Goal: Task Accomplishment & Management: Manage account settings

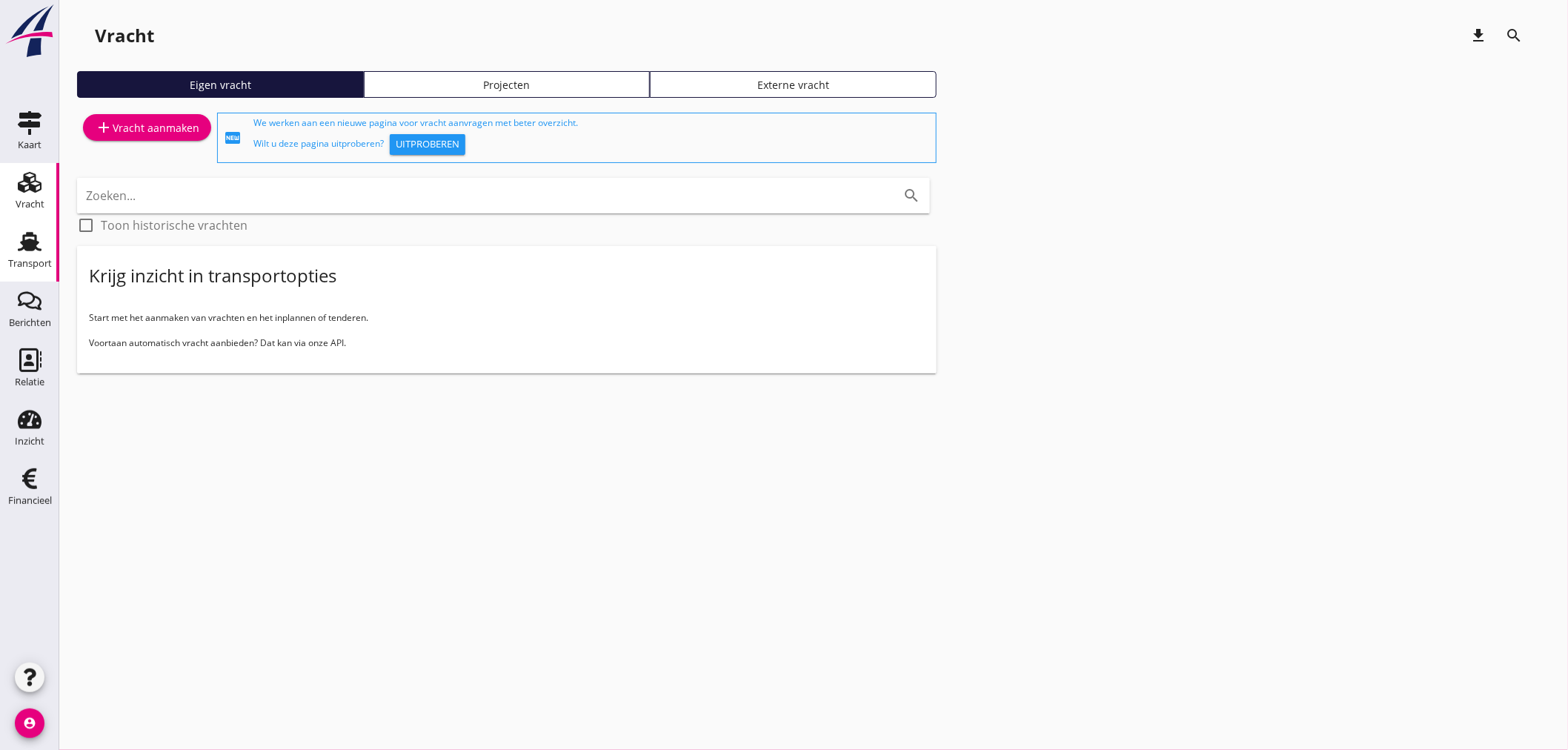
click at [22, 250] on icon "Transport" at bounding box center [30, 242] width 24 height 24
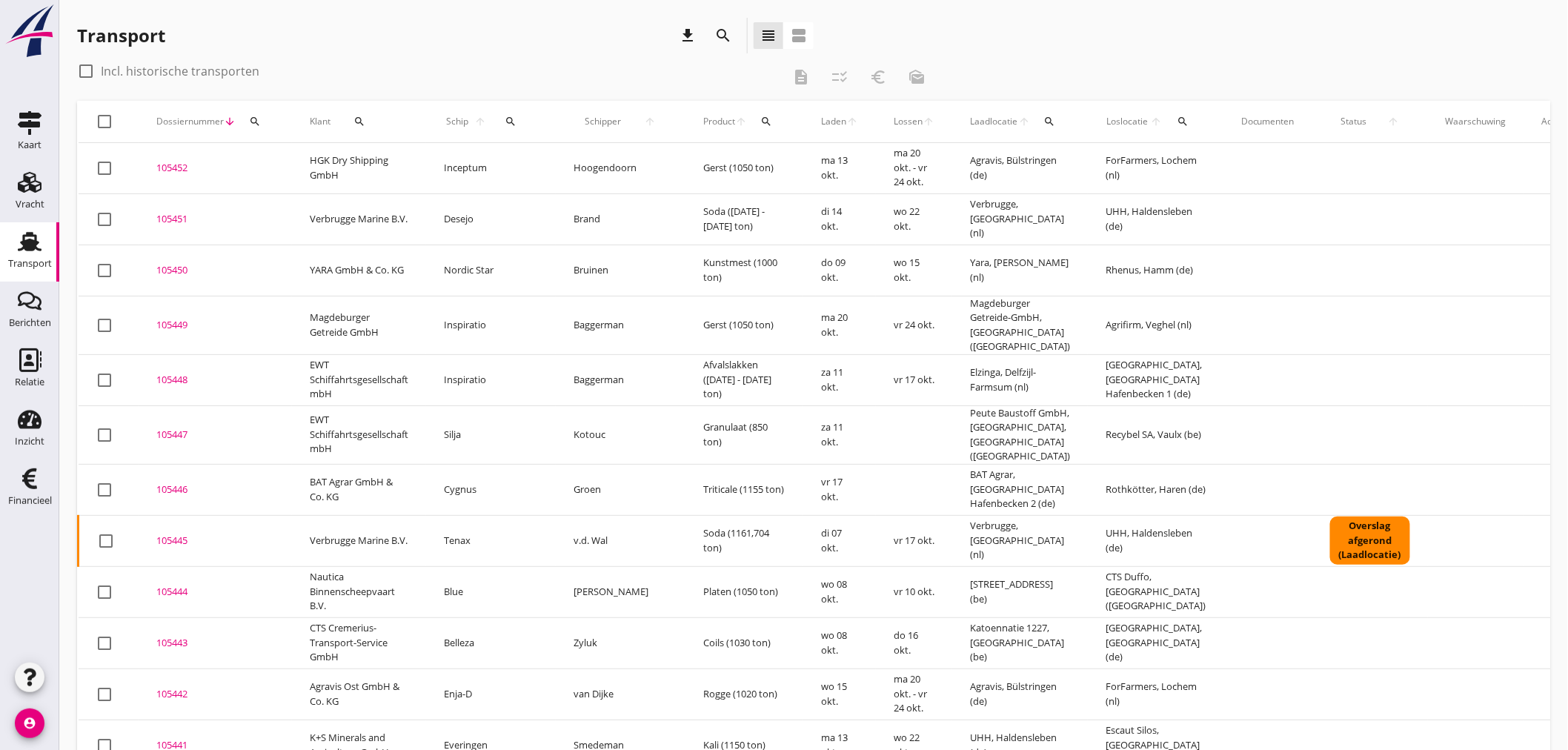
click at [505, 124] on icon "search" at bounding box center [511, 122] width 12 height 12
click at [507, 160] on input "Zoek op (scheeps)naam" at bounding box center [568, 164] width 154 height 24
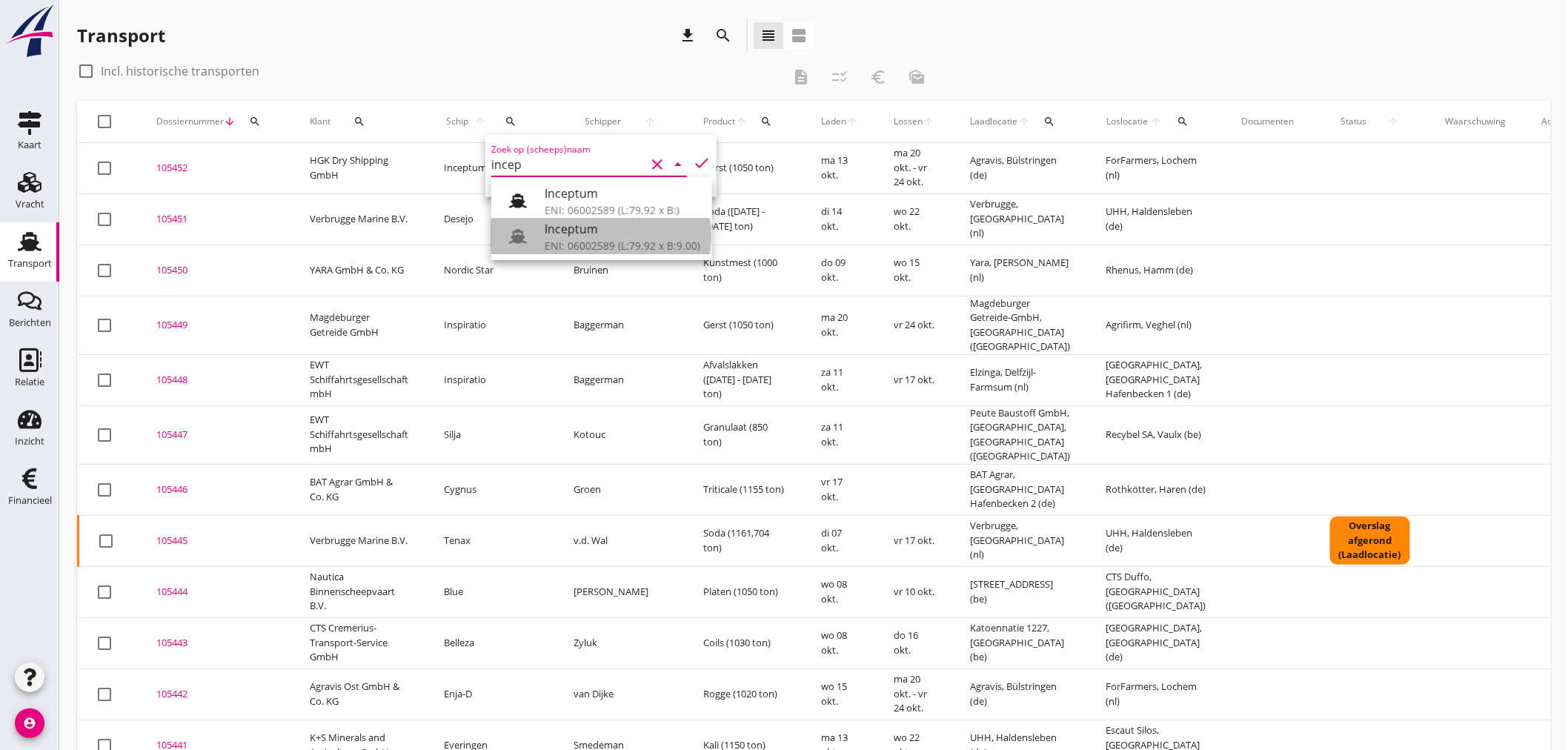
click at [570, 232] on div "Inceptum" at bounding box center [622, 229] width 155 height 18
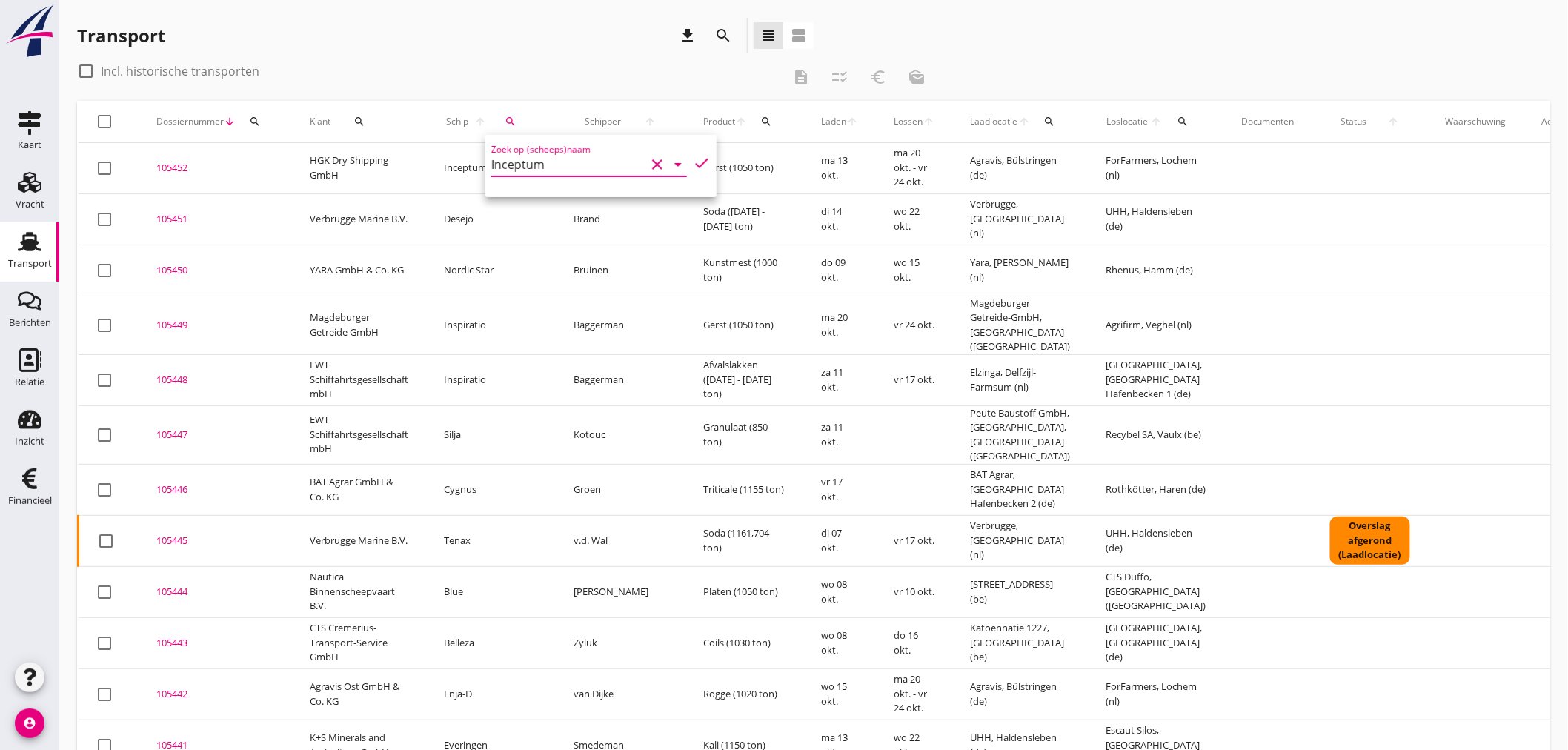
click at [697, 156] on icon "check" at bounding box center [702, 163] width 18 height 18
type input "Inceptum"
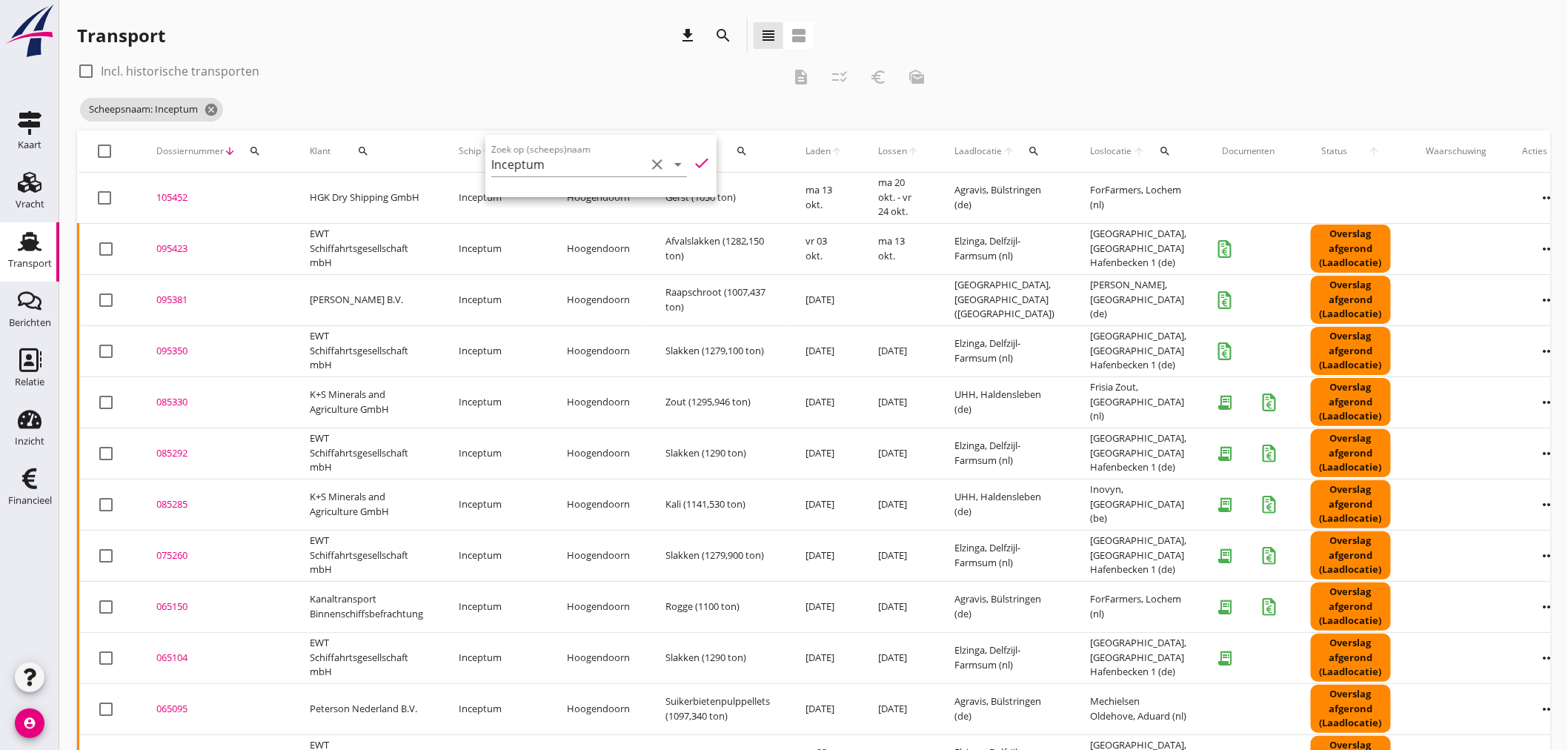
drag, startPoint x: 448, startPoint y: 63, endPoint x: 476, endPoint y: 77, distance: 31.3
click at [448, 63] on div "check_box_outline_blank Incl. historische transporten" at bounding box center [429, 71] width 706 height 24
click at [183, 298] on div "095381" at bounding box center [215, 300] width 118 height 15
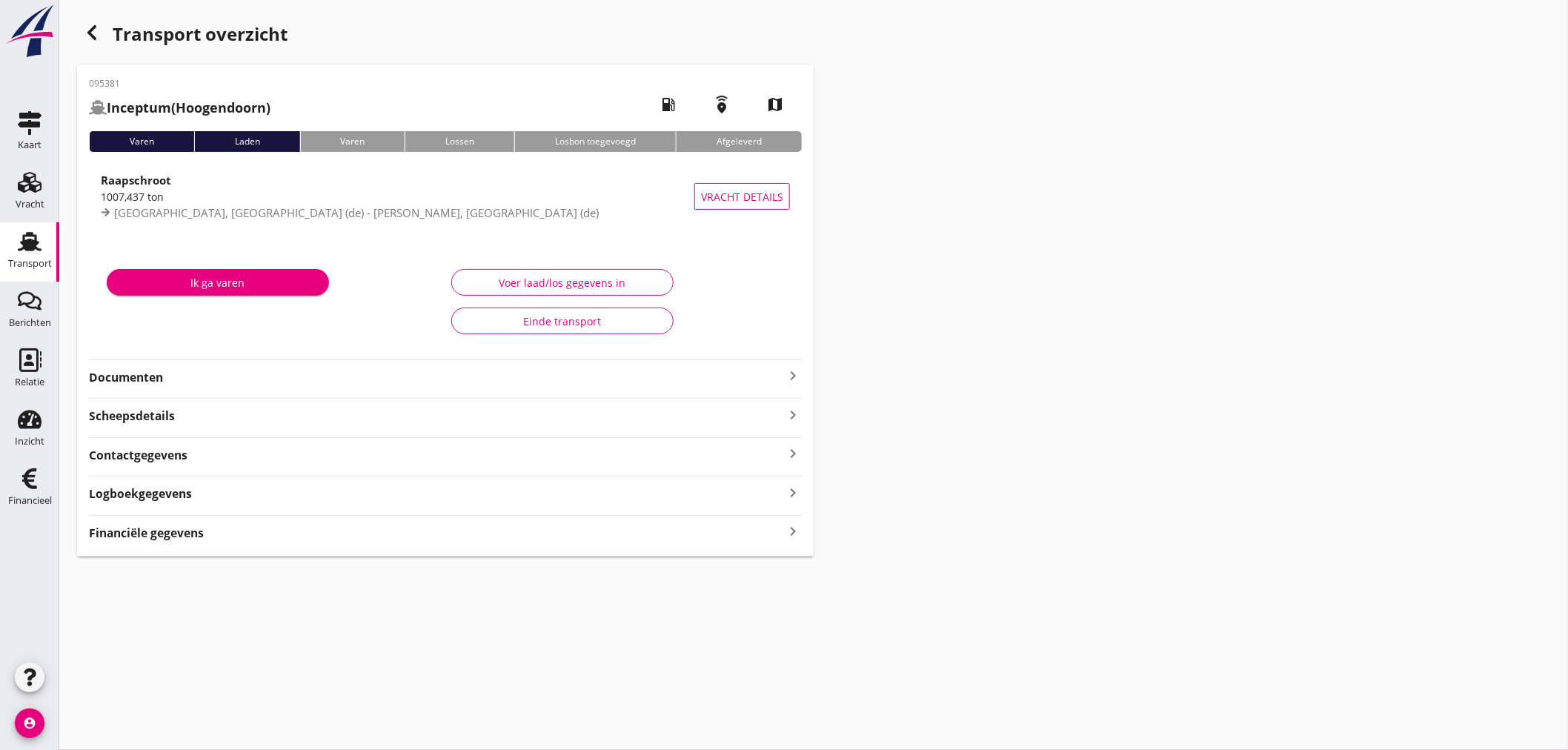
click at [115, 531] on strong "Financiële gegevens" at bounding box center [146, 533] width 115 height 17
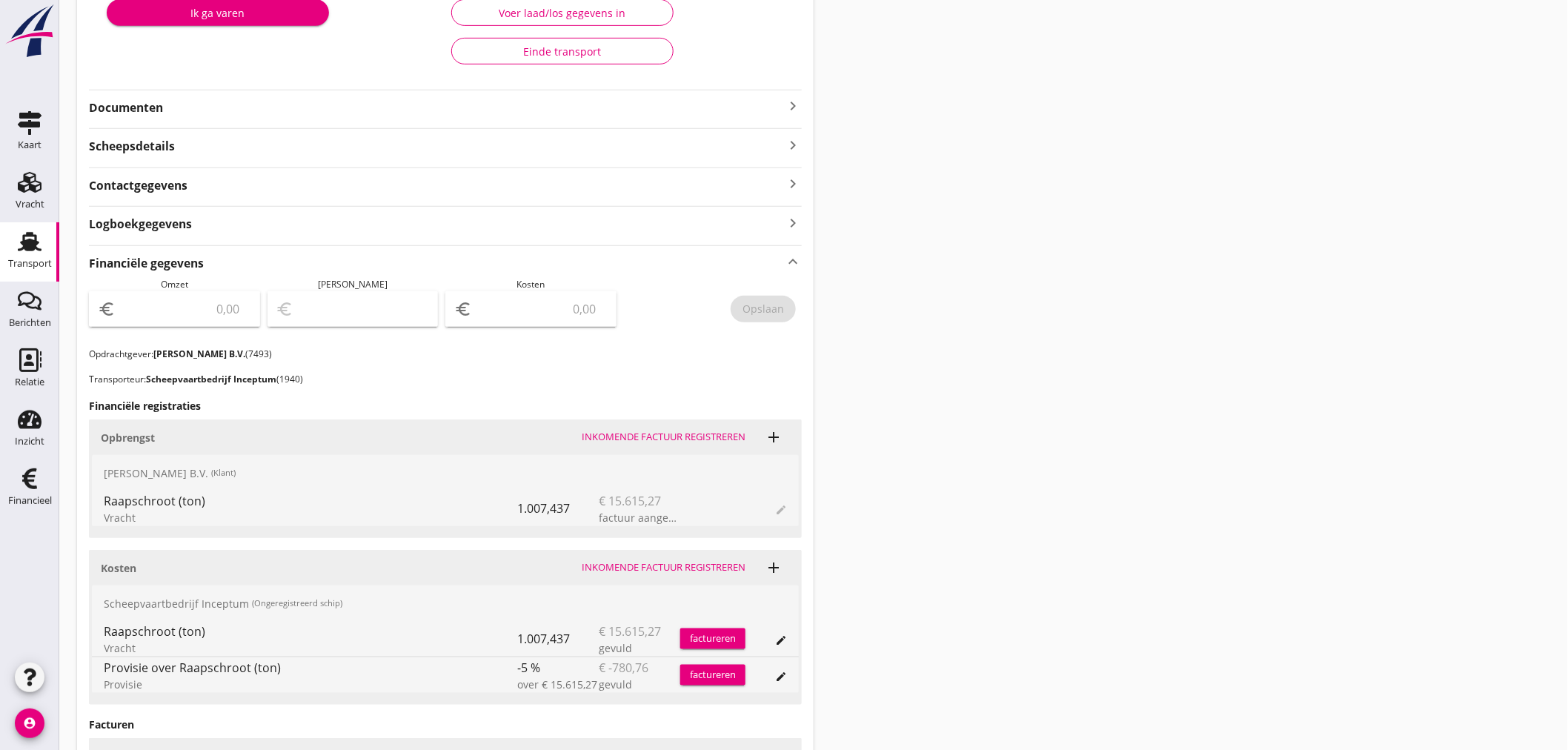
scroll to position [329, 0]
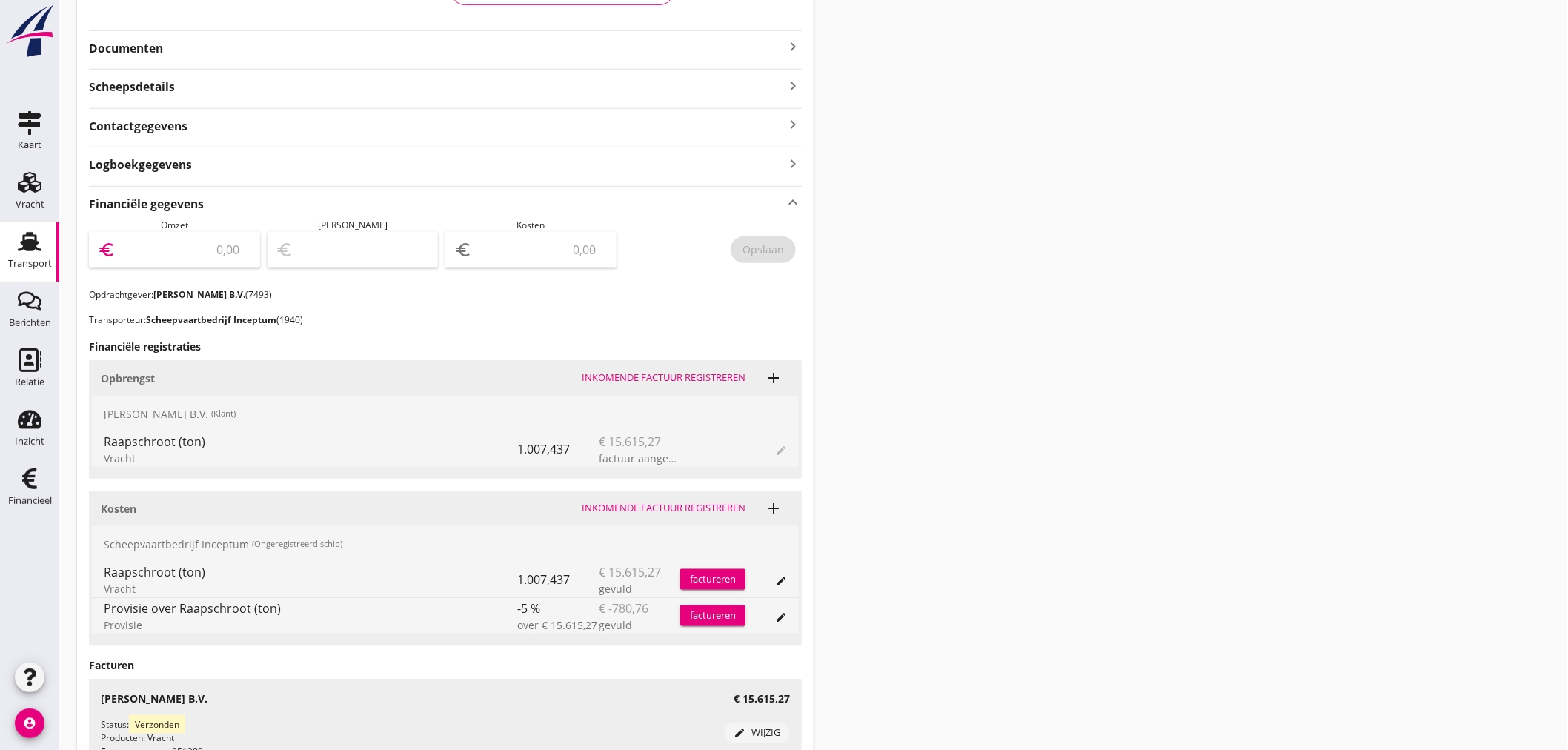
click at [196, 250] on input "number" at bounding box center [185, 250] width 133 height 24
type input "15615"
drag, startPoint x: 551, startPoint y: 235, endPoint x: 550, endPoint y: 250, distance: 15.0
type input "15615.27"
click at [551, 240] on div "euro" at bounding box center [530, 250] width 171 height 36
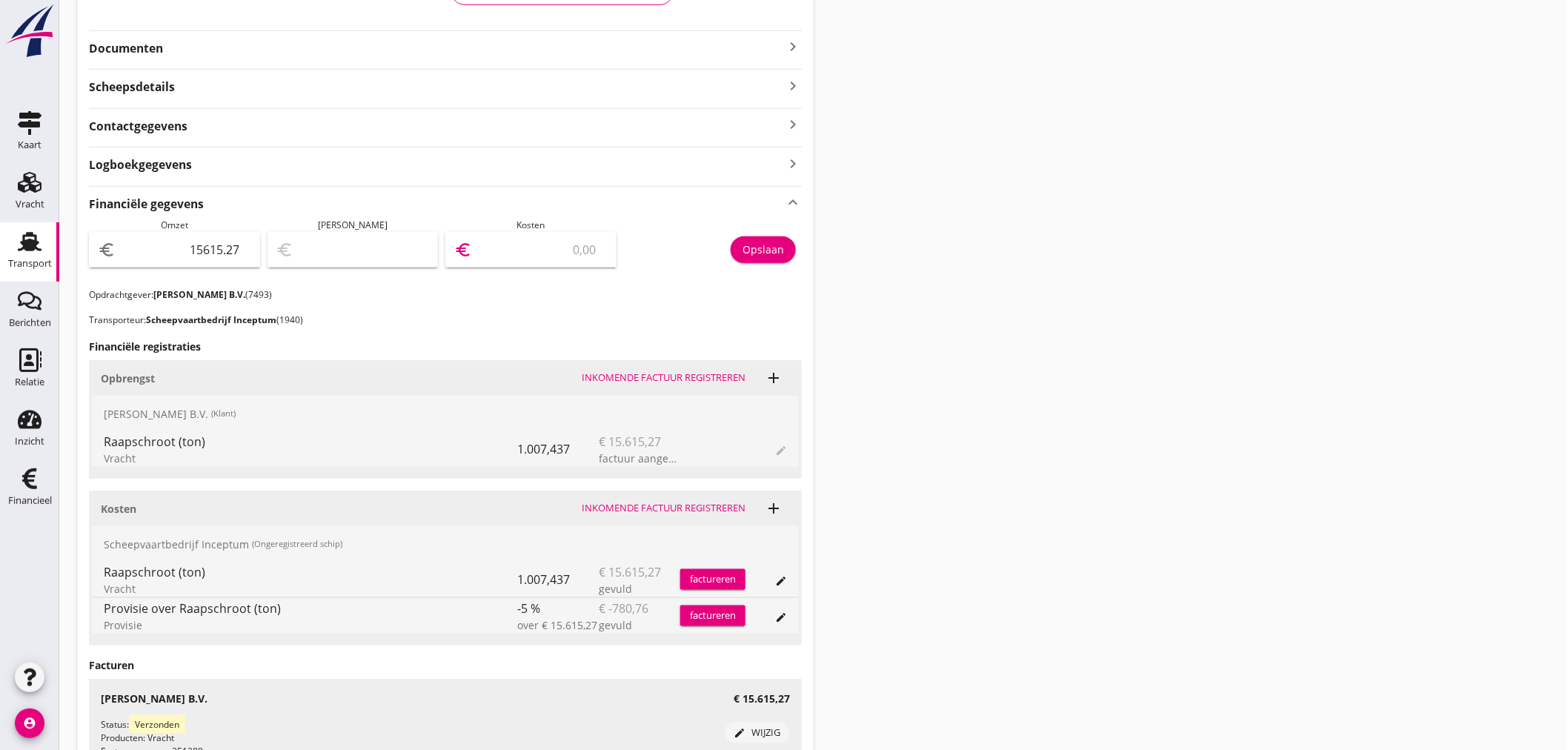
type input "15614.27"
type input "1"
type input "15601.27"
type input "14"
type input "15467.27"
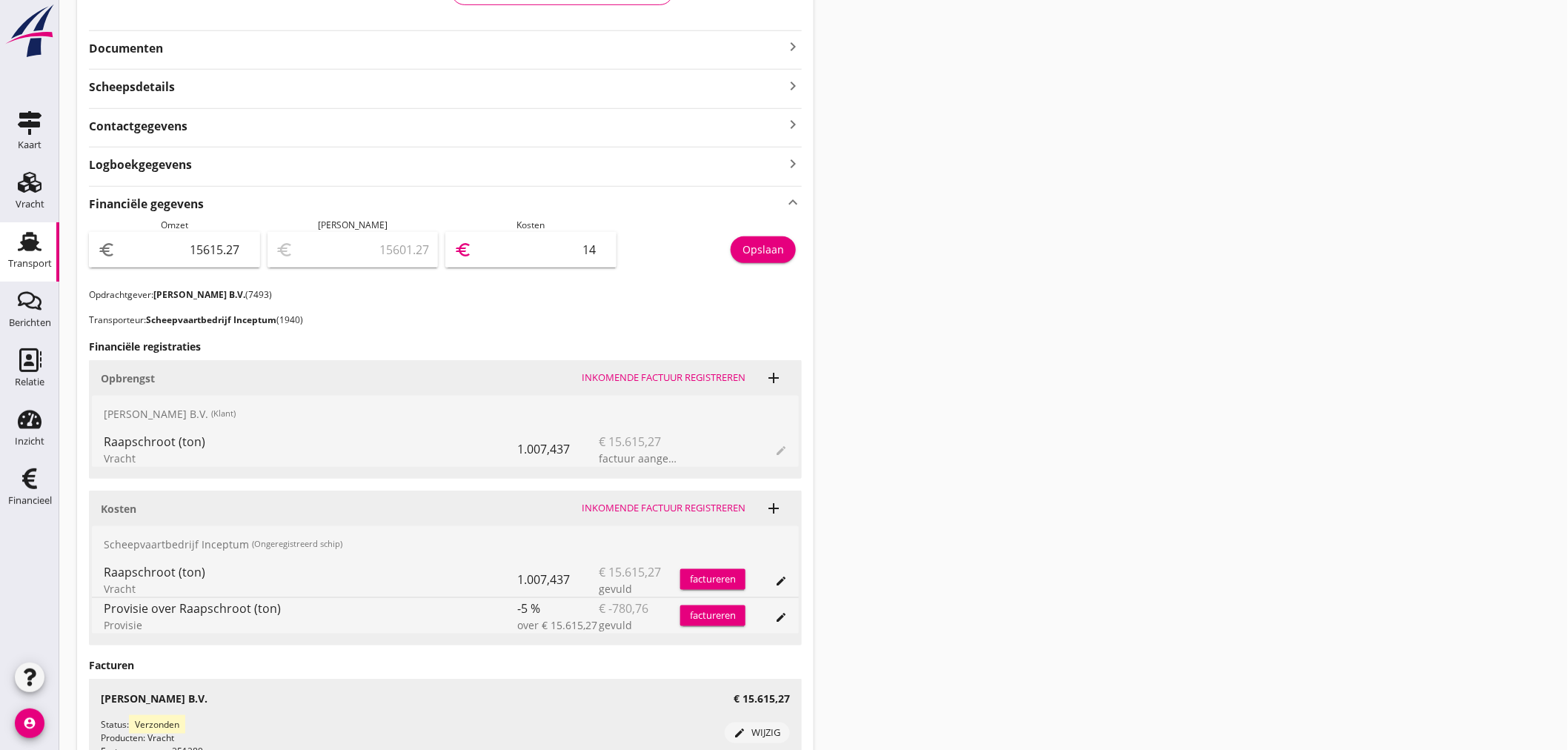
type input "148"
type input "14132.27"
type input "1483"
type input "781.27"
type input "14834"
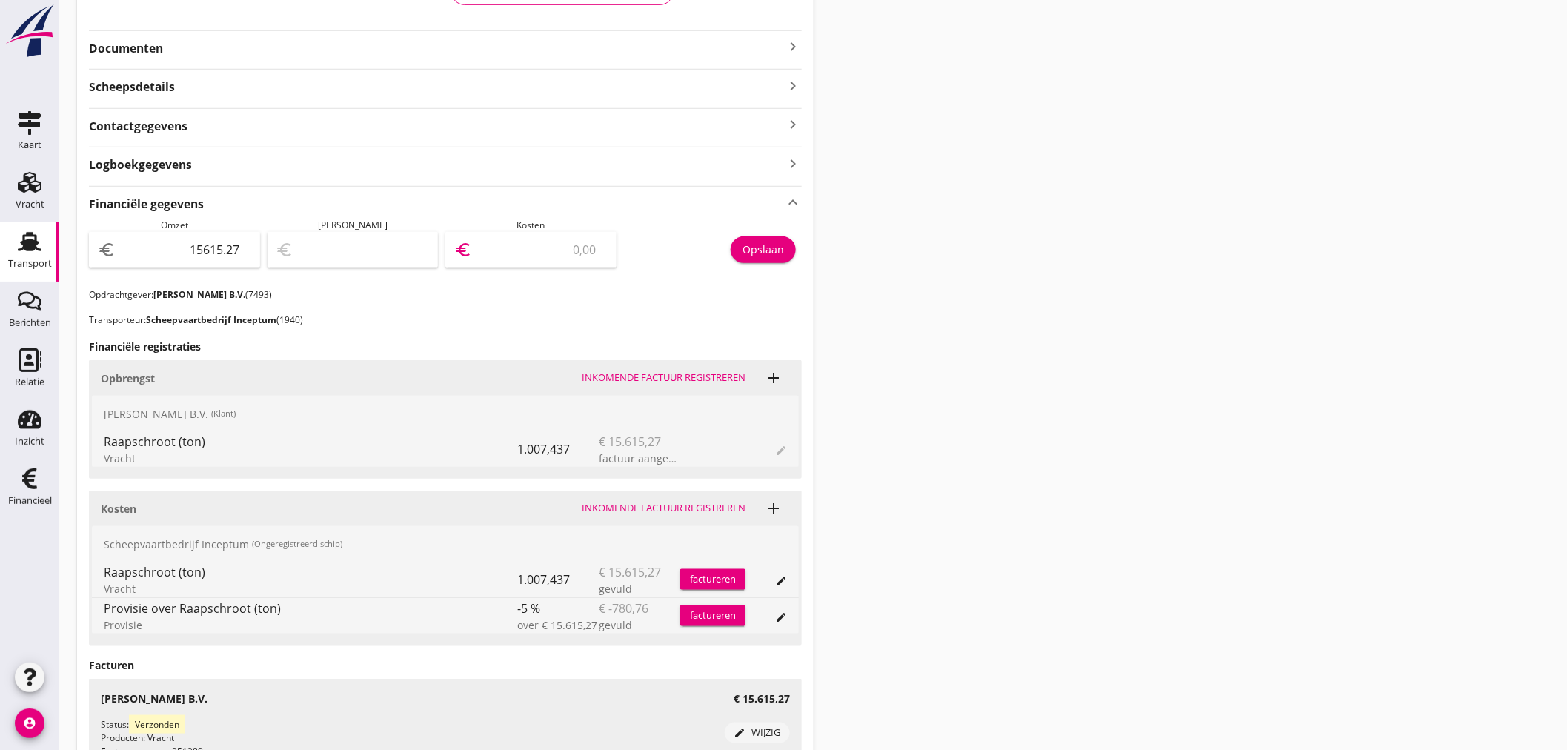
type input "780.77"
type input "14834.5"
type input "780.76"
type input "14834.51"
click at [768, 252] on div "Opslaan" at bounding box center [763, 249] width 42 height 16
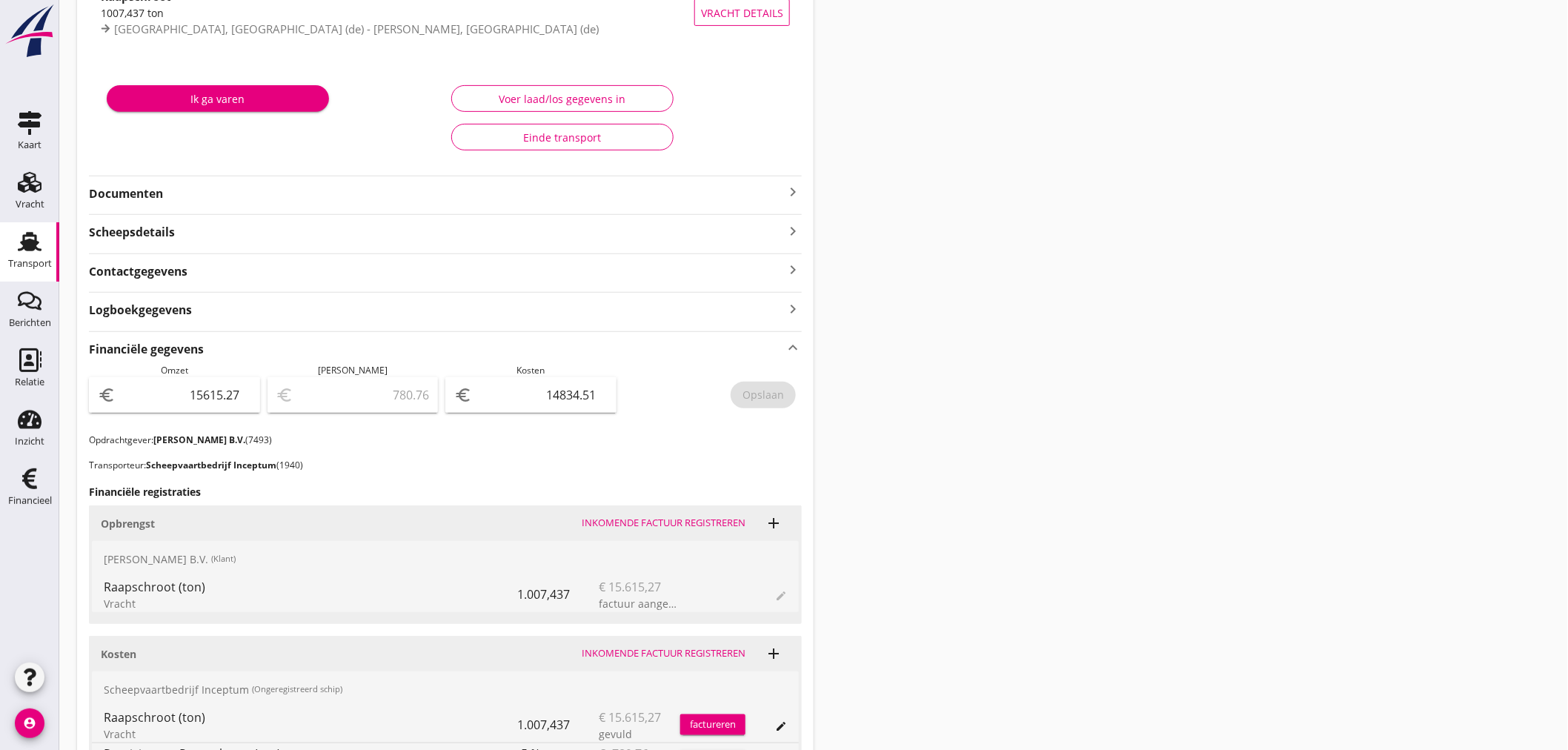
scroll to position [0, 0]
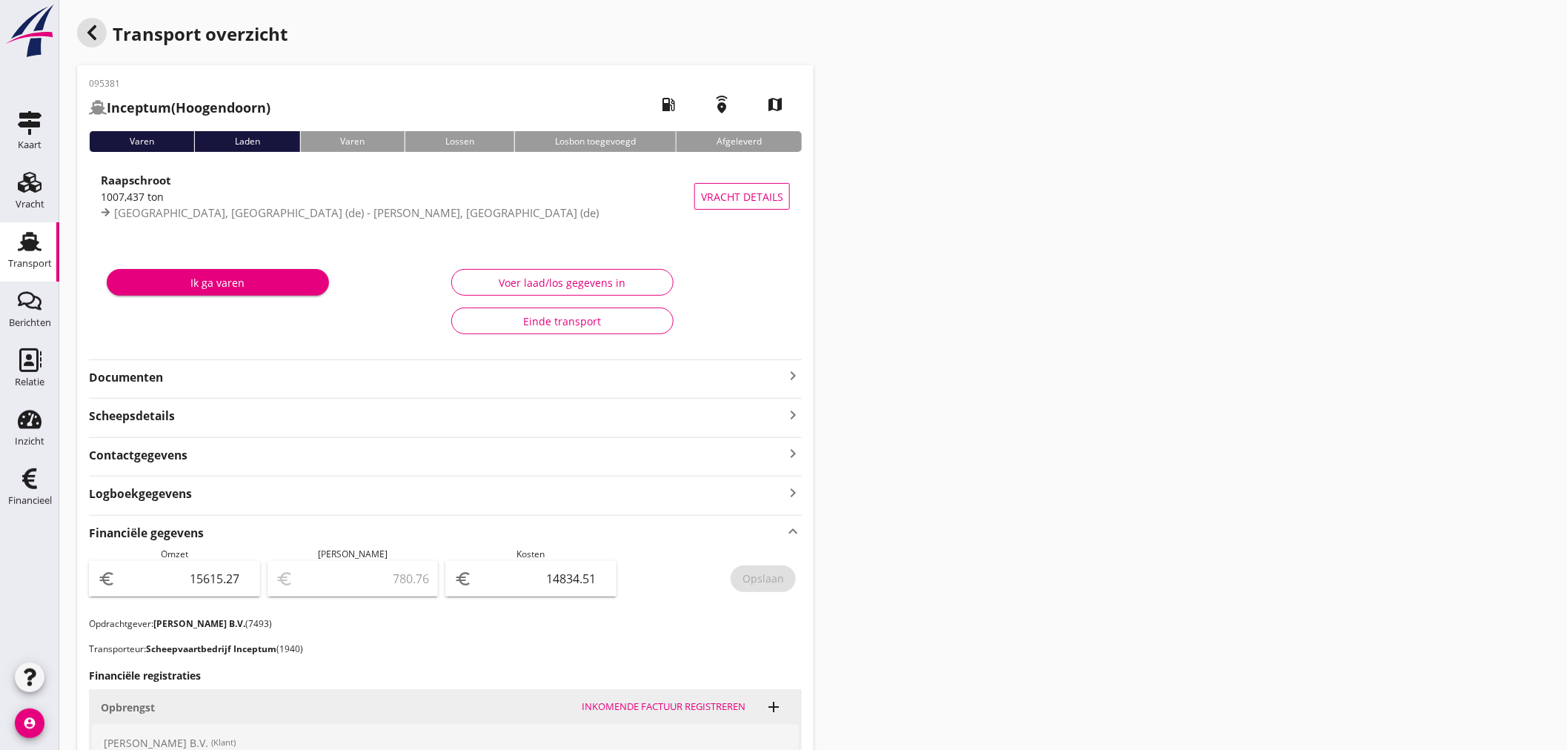
drag, startPoint x: 84, startPoint y: 30, endPoint x: 699, endPoint y: 533, distance: 794.5
click at [84, 30] on icon "button" at bounding box center [92, 33] width 18 height 18
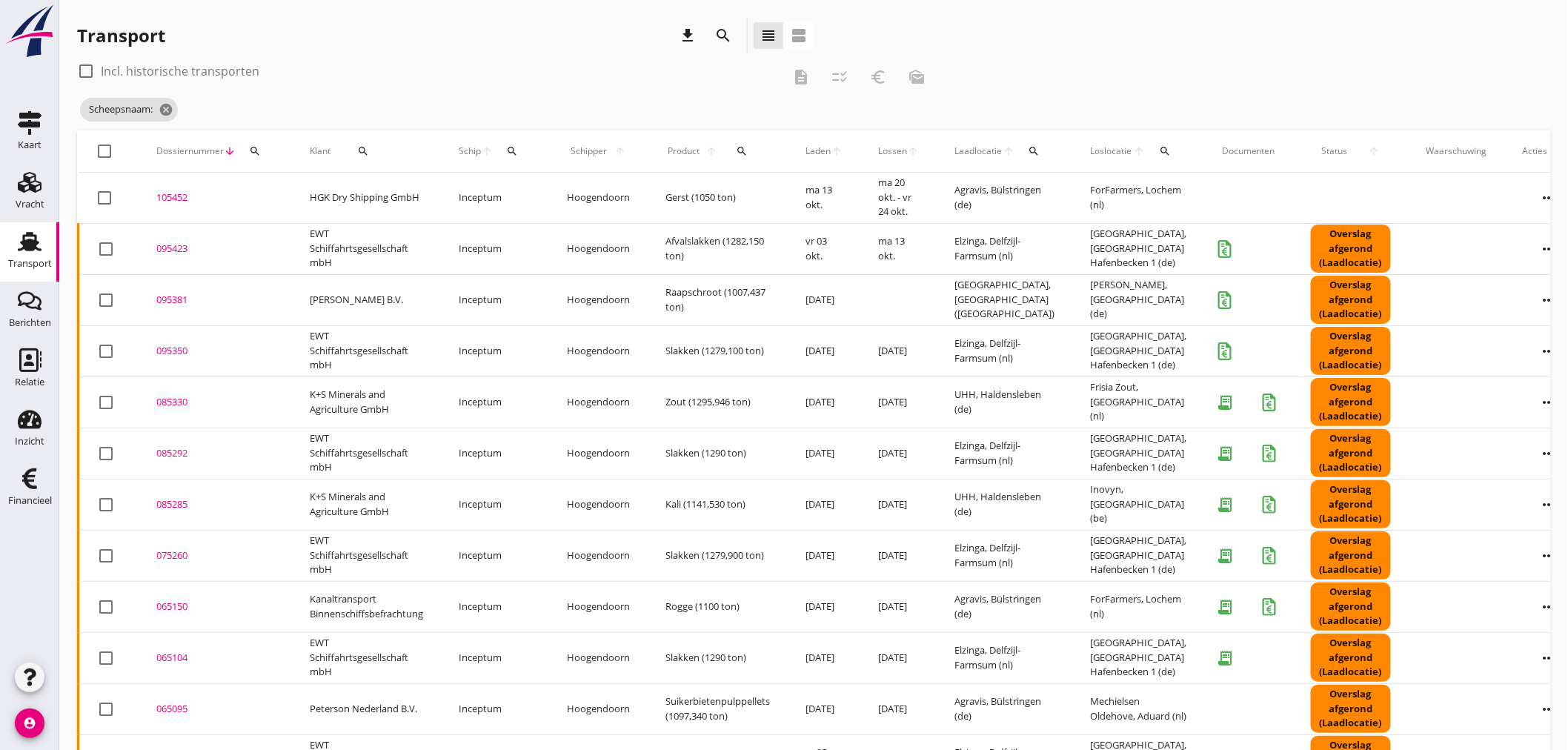
click at [175, 250] on div "095423" at bounding box center [215, 249] width 118 height 15
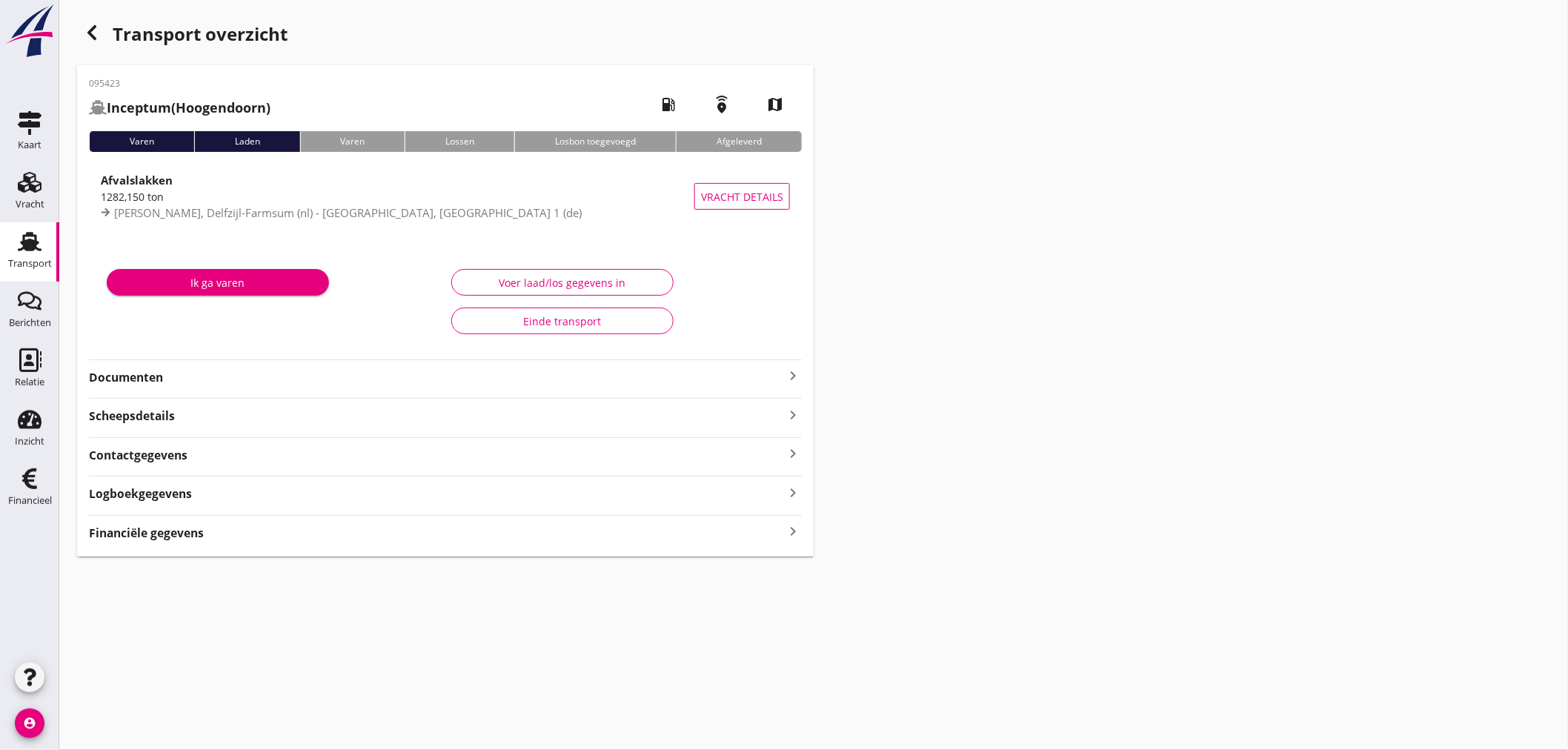
click at [798, 530] on icon "keyboard_arrow_right" at bounding box center [793, 532] width 18 height 20
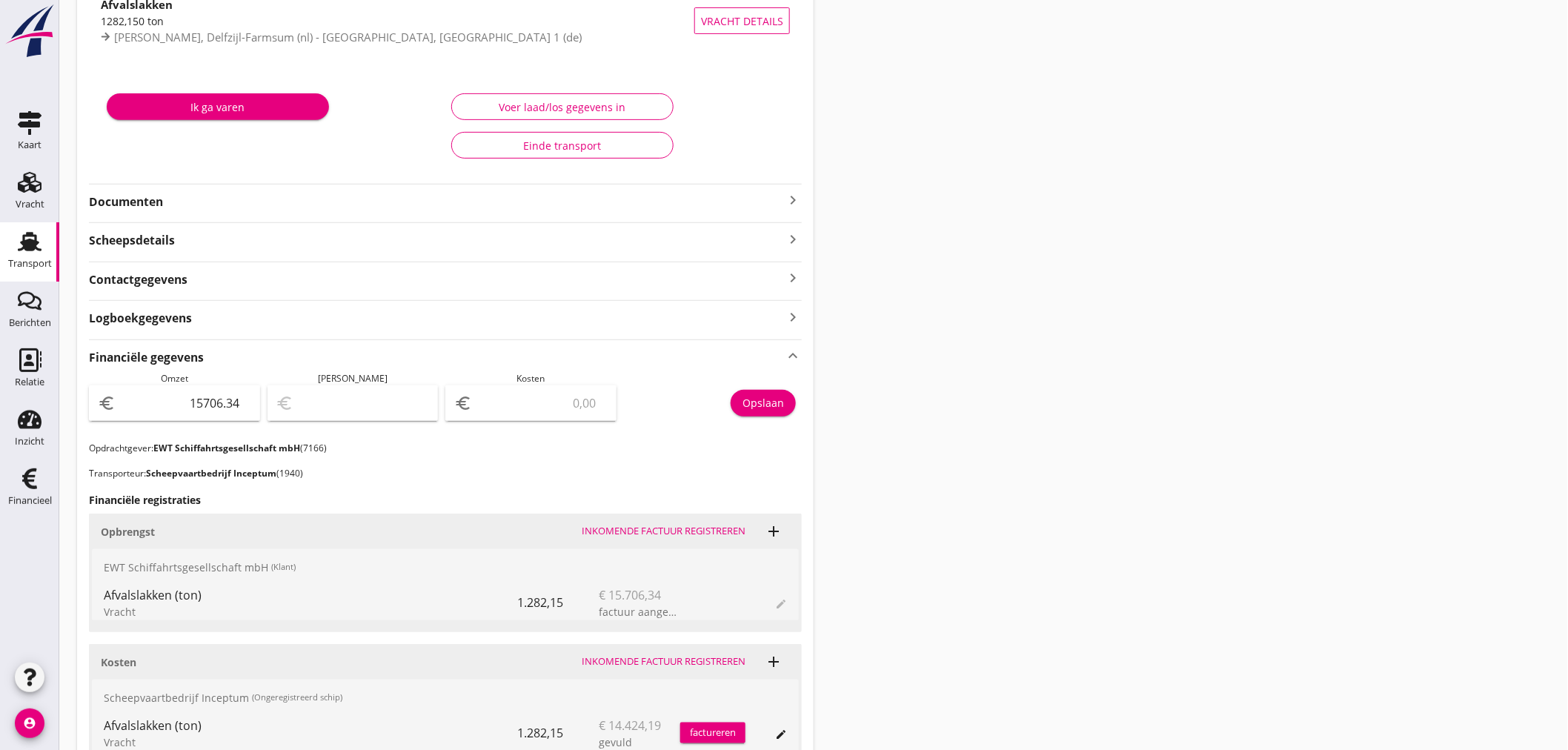
scroll to position [72, 0]
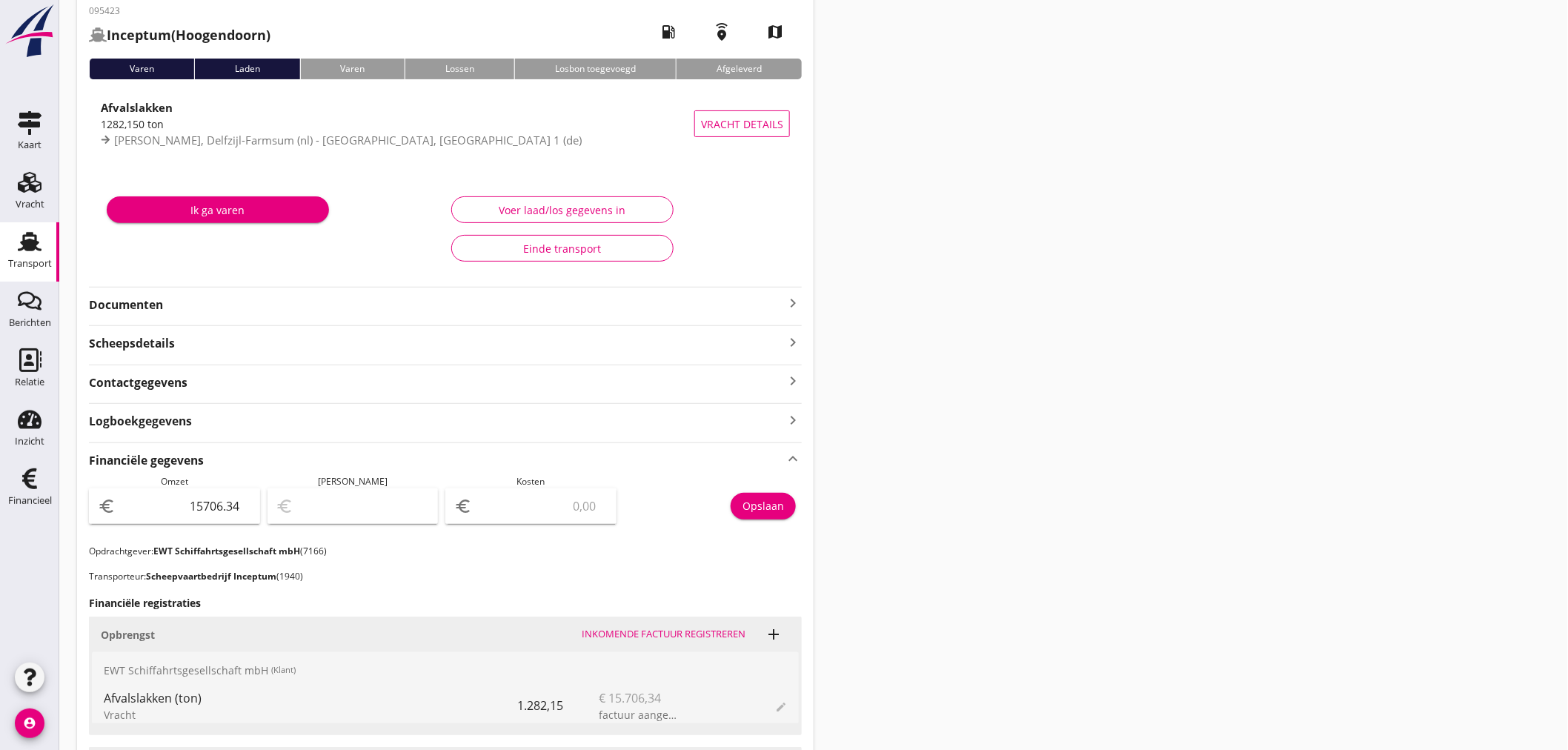
click at [802, 309] on icon "keyboard_arrow_right" at bounding box center [793, 303] width 18 height 18
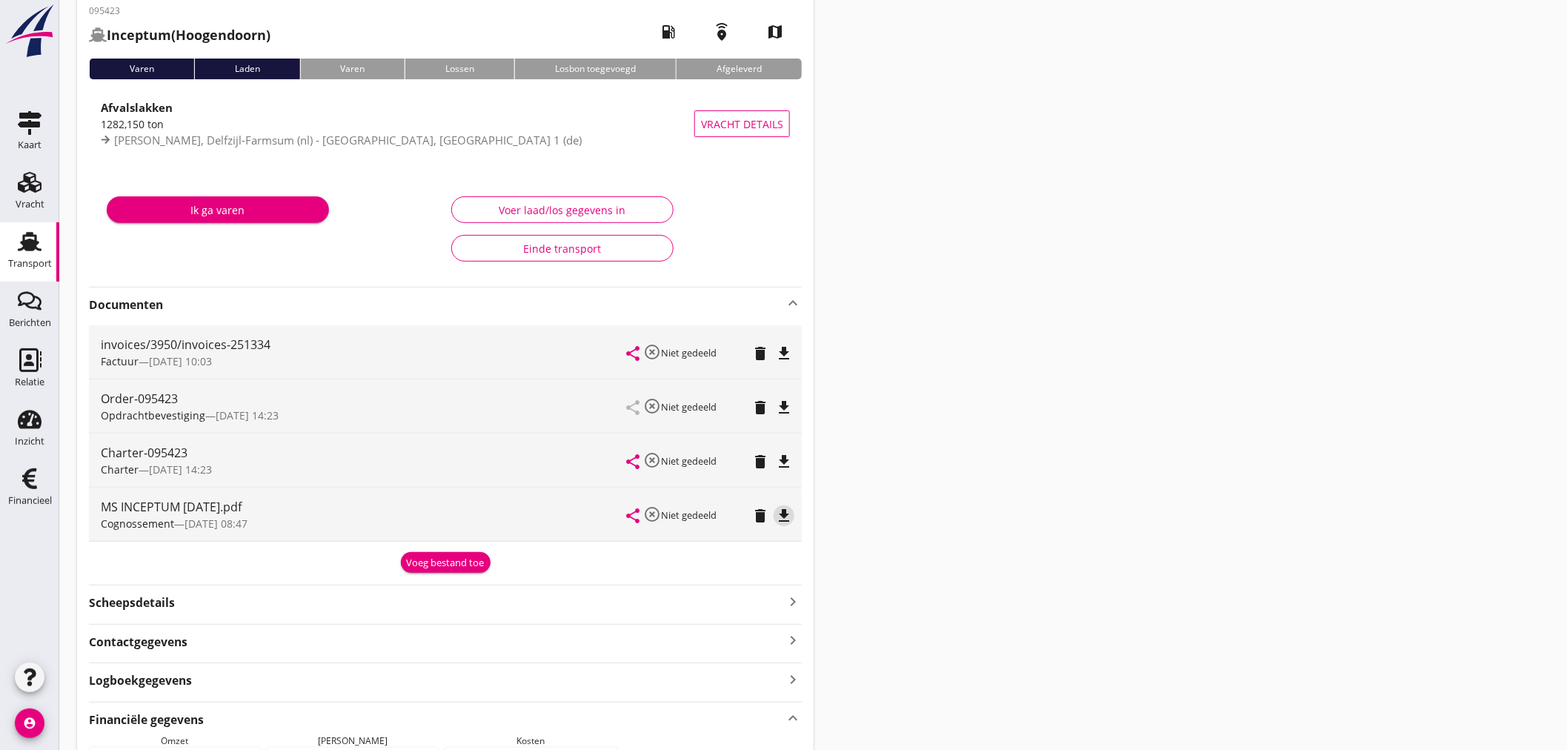
click at [786, 515] on icon "file_download" at bounding box center [784, 516] width 18 height 18
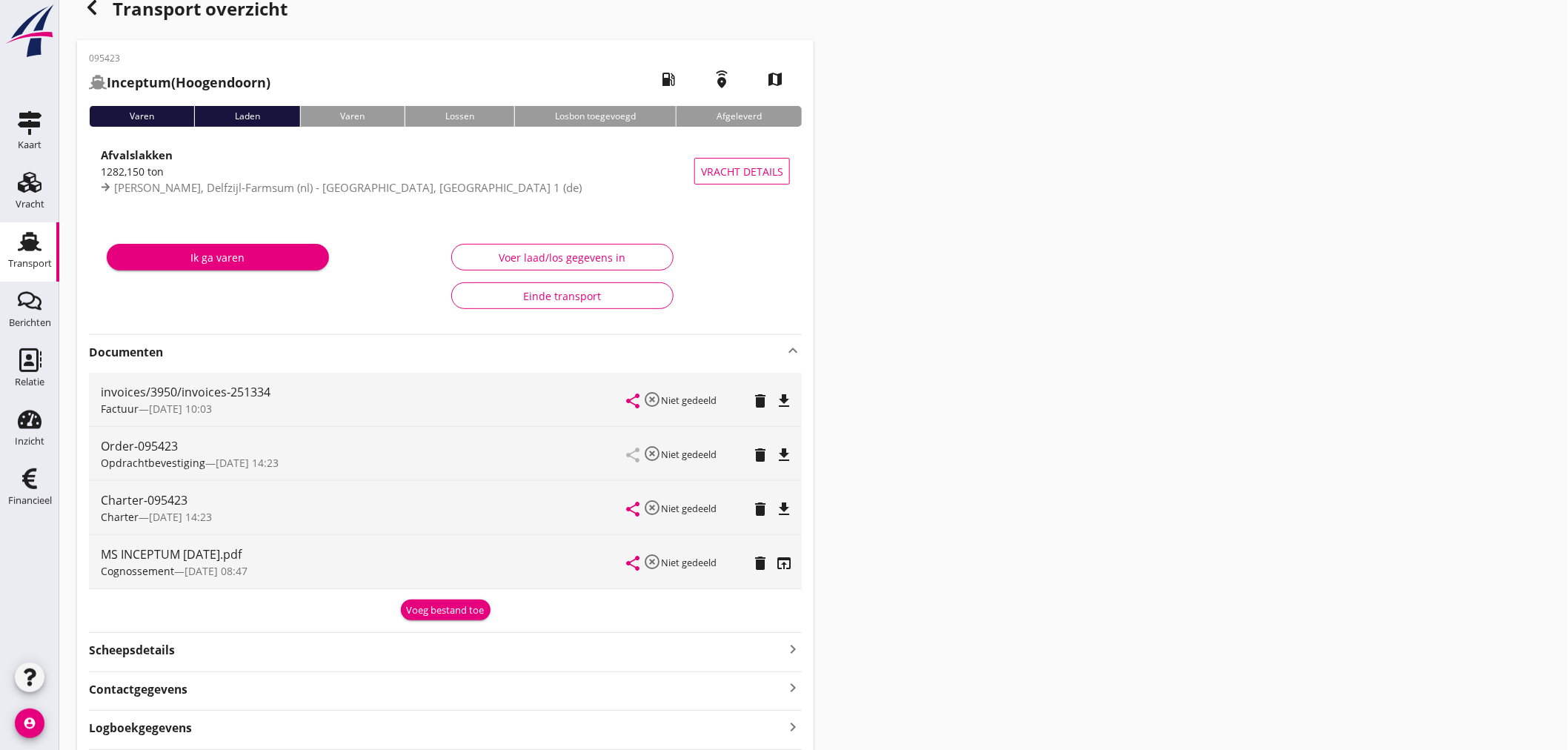
scroll to position [0, 0]
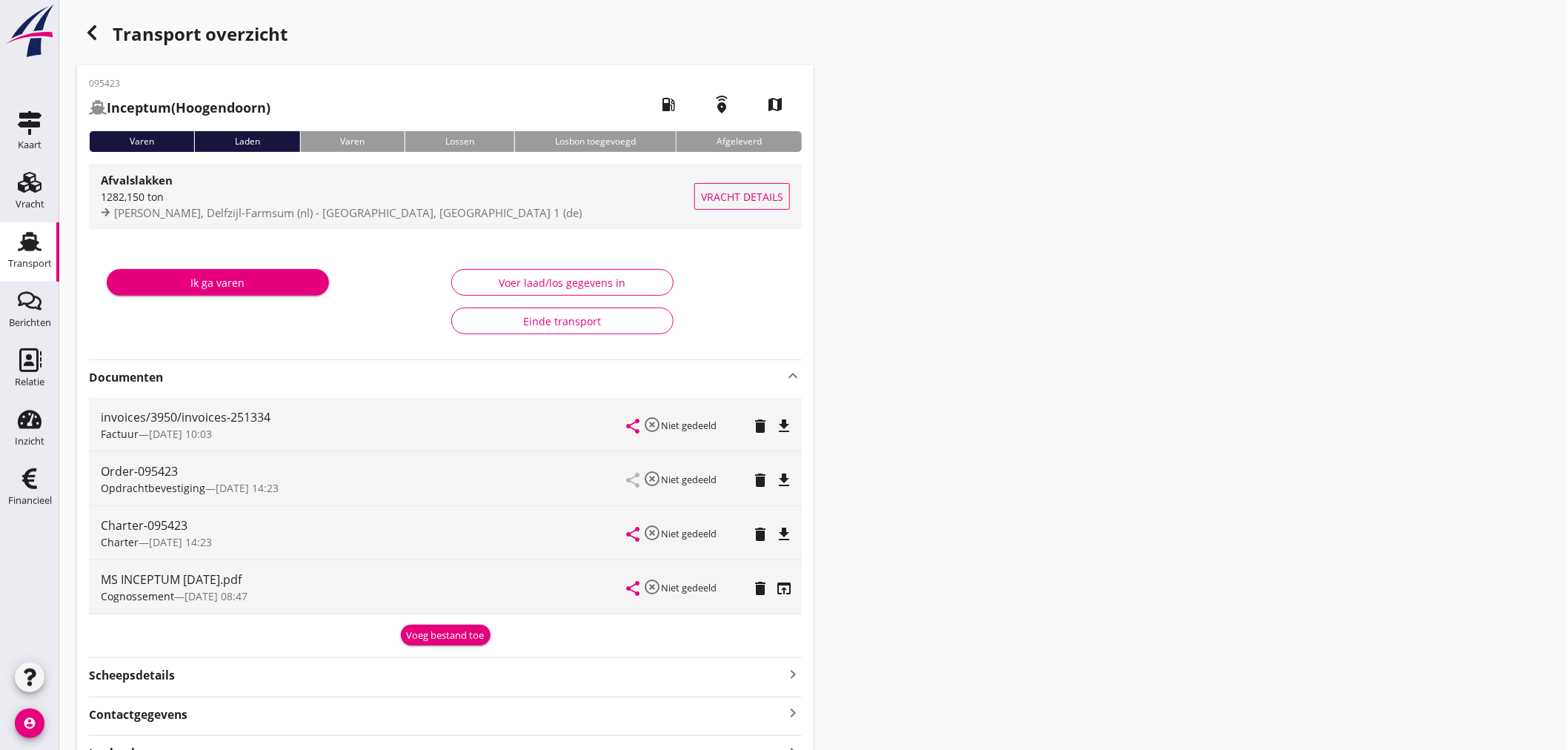
click at [90, 219] on link "Afvalslakken 1282,150 ton [PERSON_NAME], Delfzijl-[GEOGRAPHIC_DATA] (nl) - [GEO…" at bounding box center [445, 196] width 713 height 65
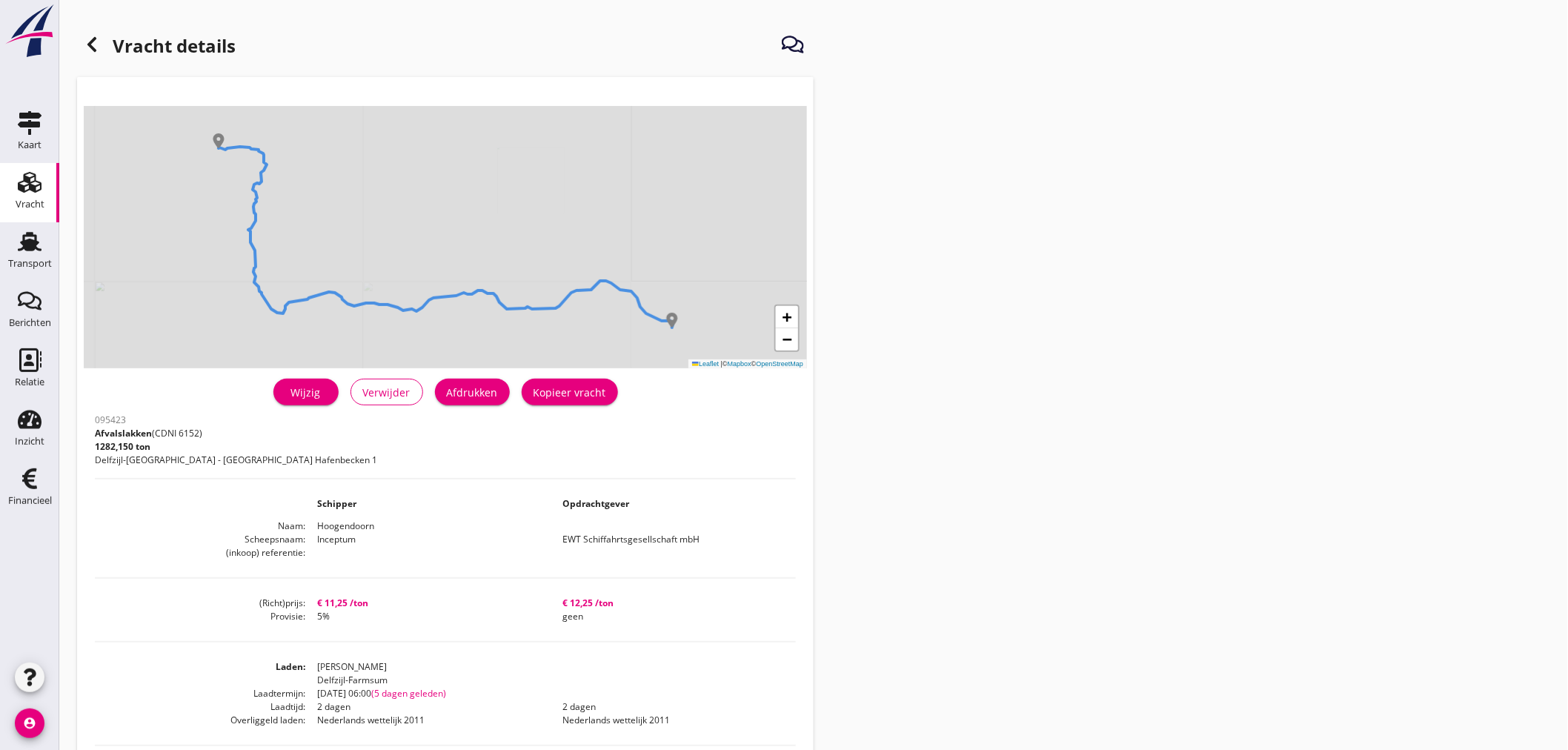
scroll to position [314, 0]
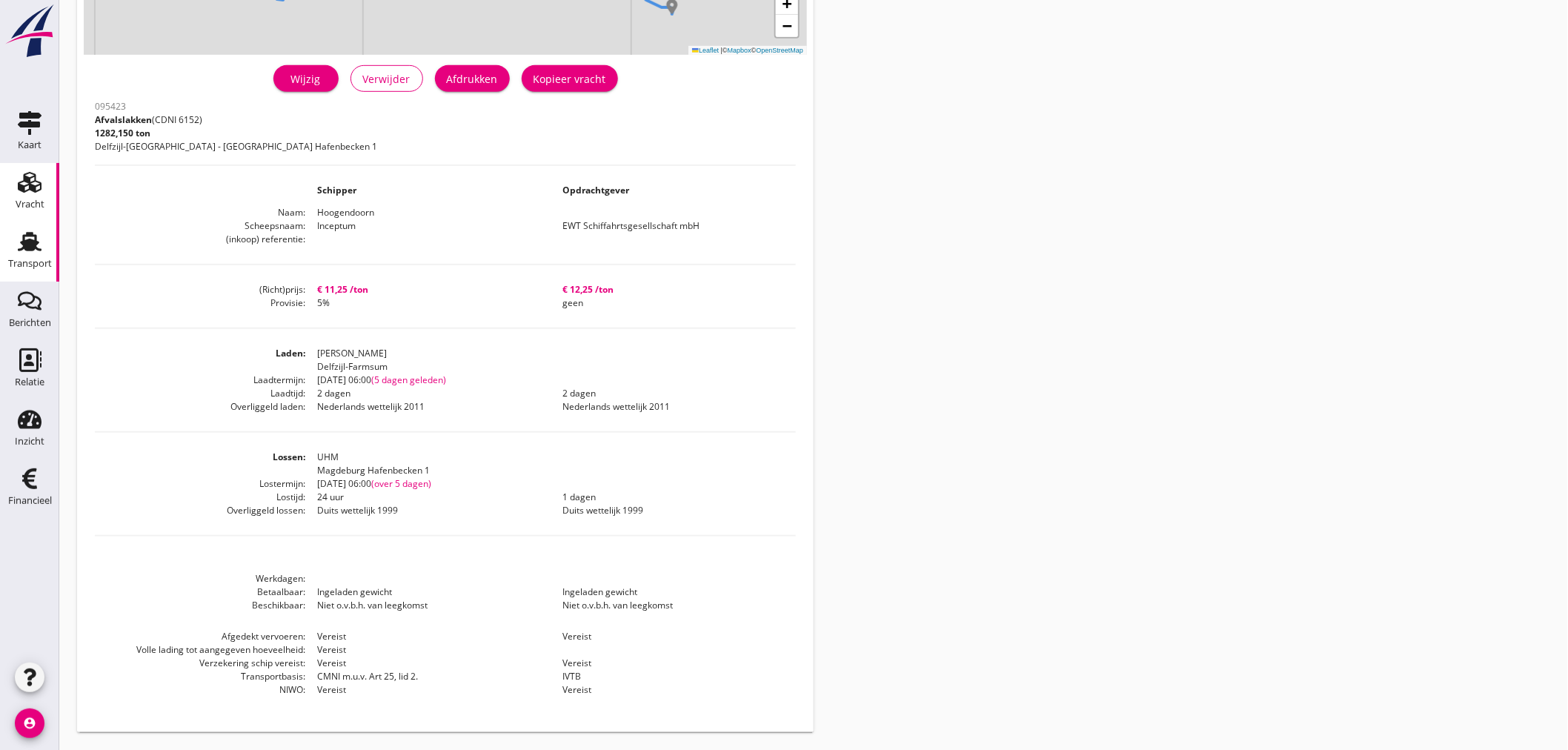
click at [43, 252] on div "Transport" at bounding box center [30, 242] width 36 height 24
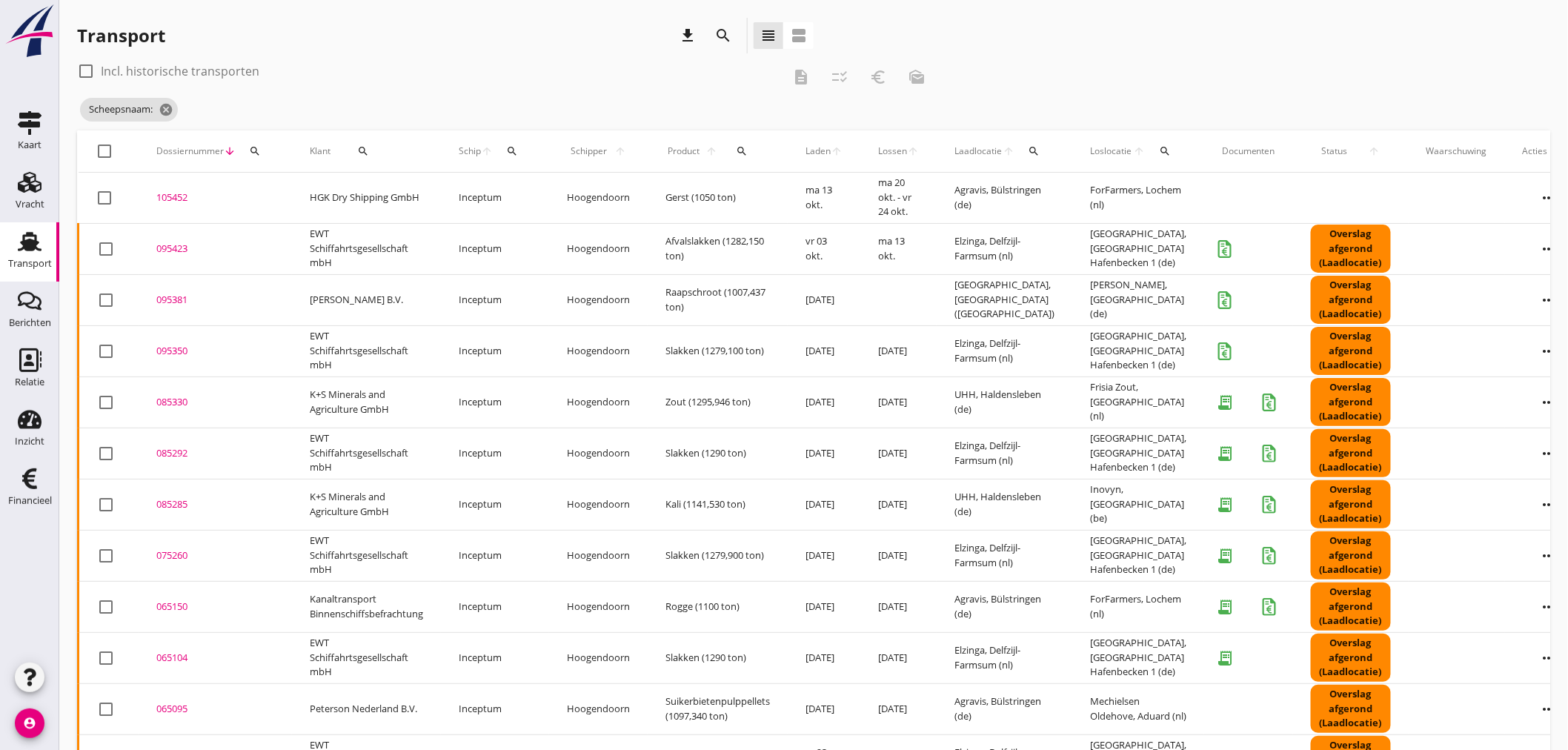
click at [178, 252] on div "095423" at bounding box center [215, 249] width 118 height 15
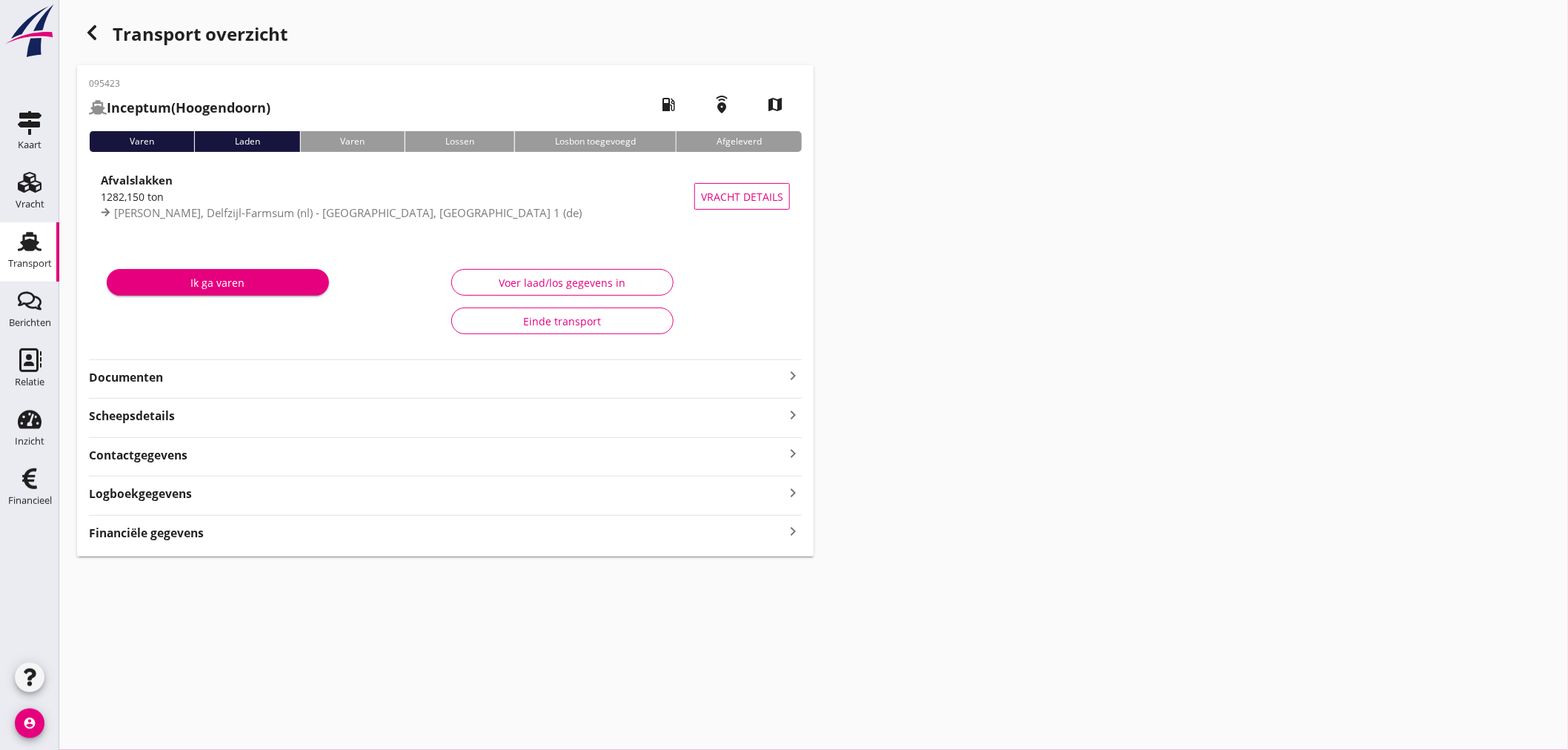
click at [786, 534] on icon "keyboard_arrow_right" at bounding box center [793, 532] width 18 height 20
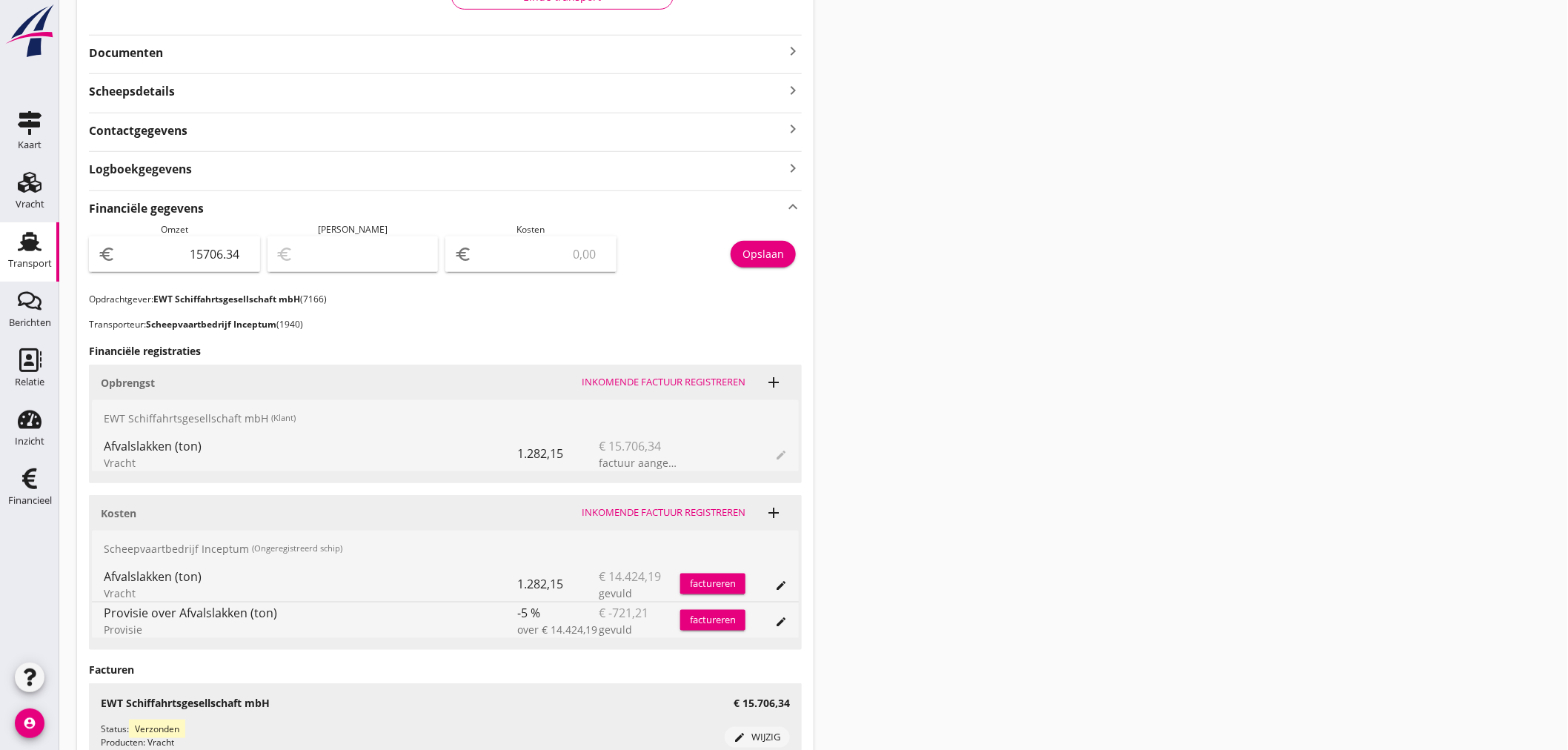
scroll to position [332, 0]
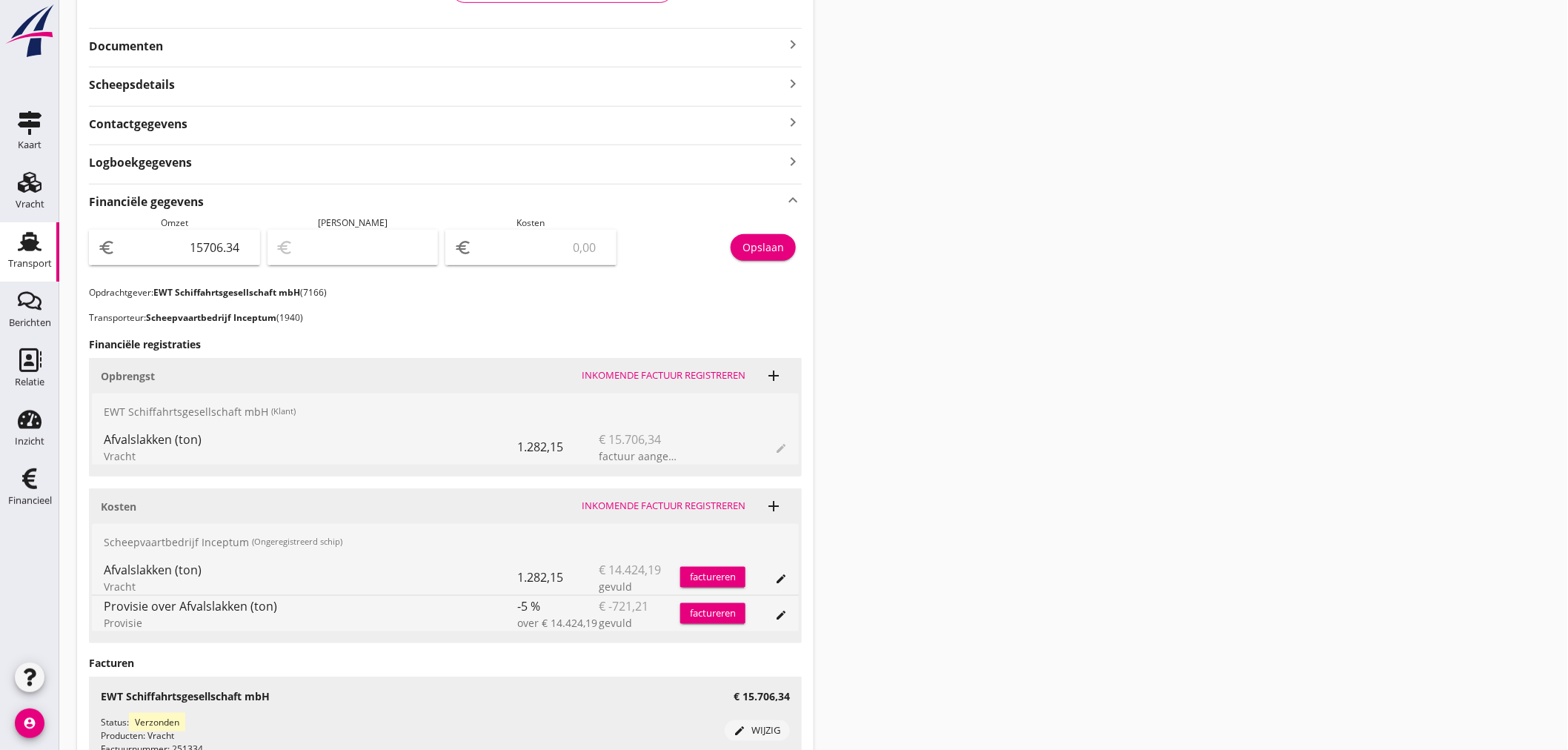
click at [535, 250] on input "number" at bounding box center [541, 248] width 133 height 24
type input "15705.34"
type input "1"
type input "15693.34"
type input "13"
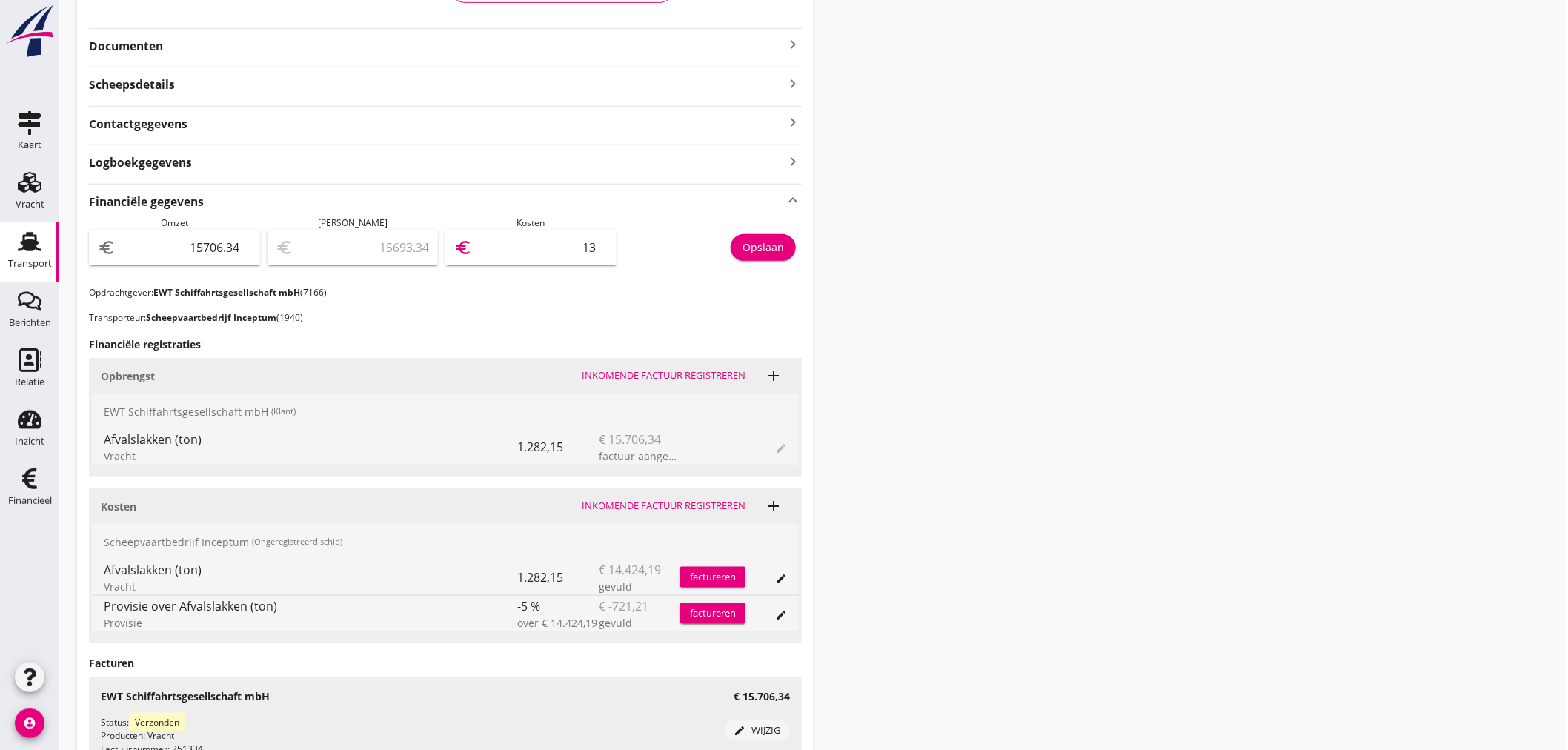
type input "15570.34"
type input "136"
type input "14339.34"
type input "1367"
type input "2036.34"
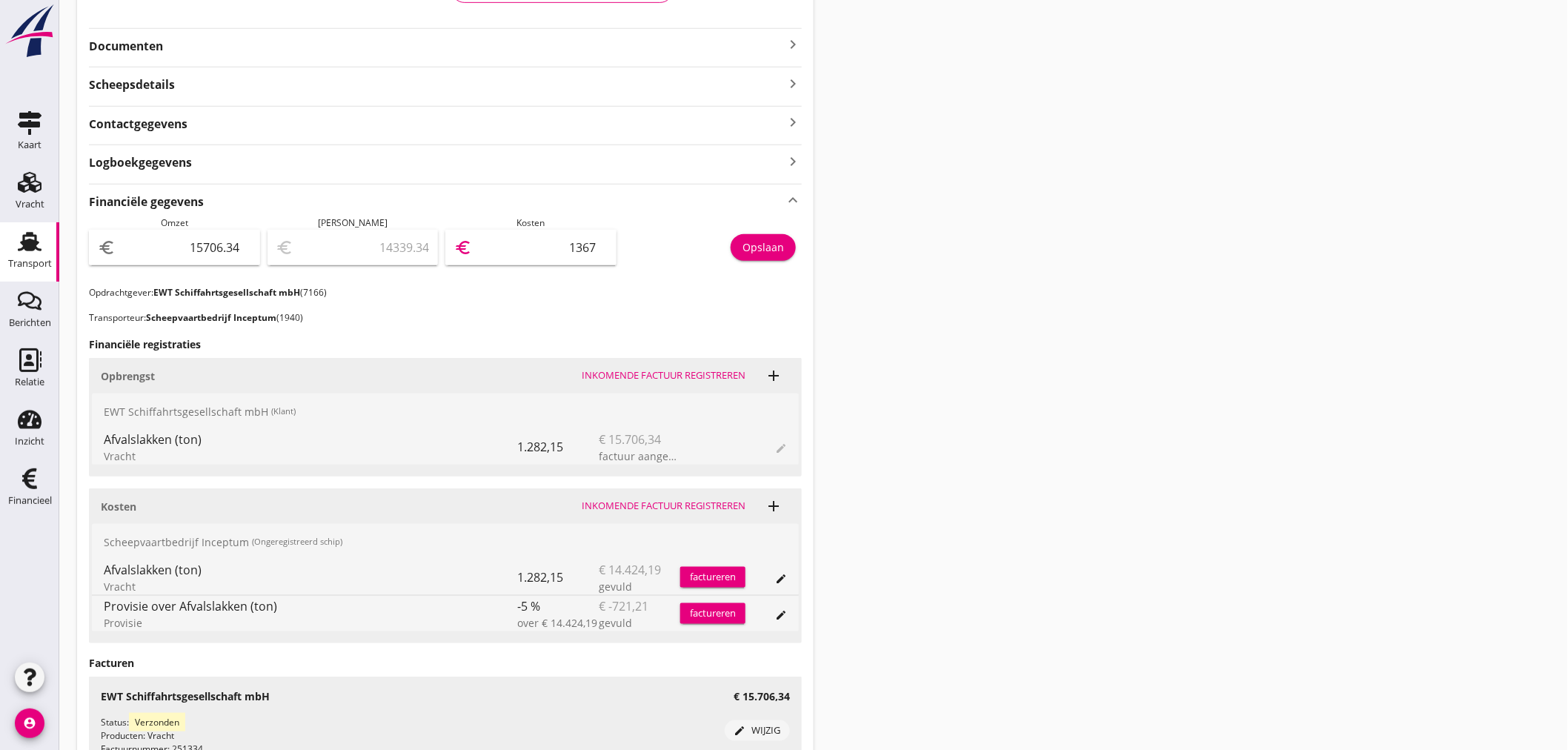
type input "13670"
type input "2036.04"
type input "13670.3"
type input "2035.96"
type input "13670.38"
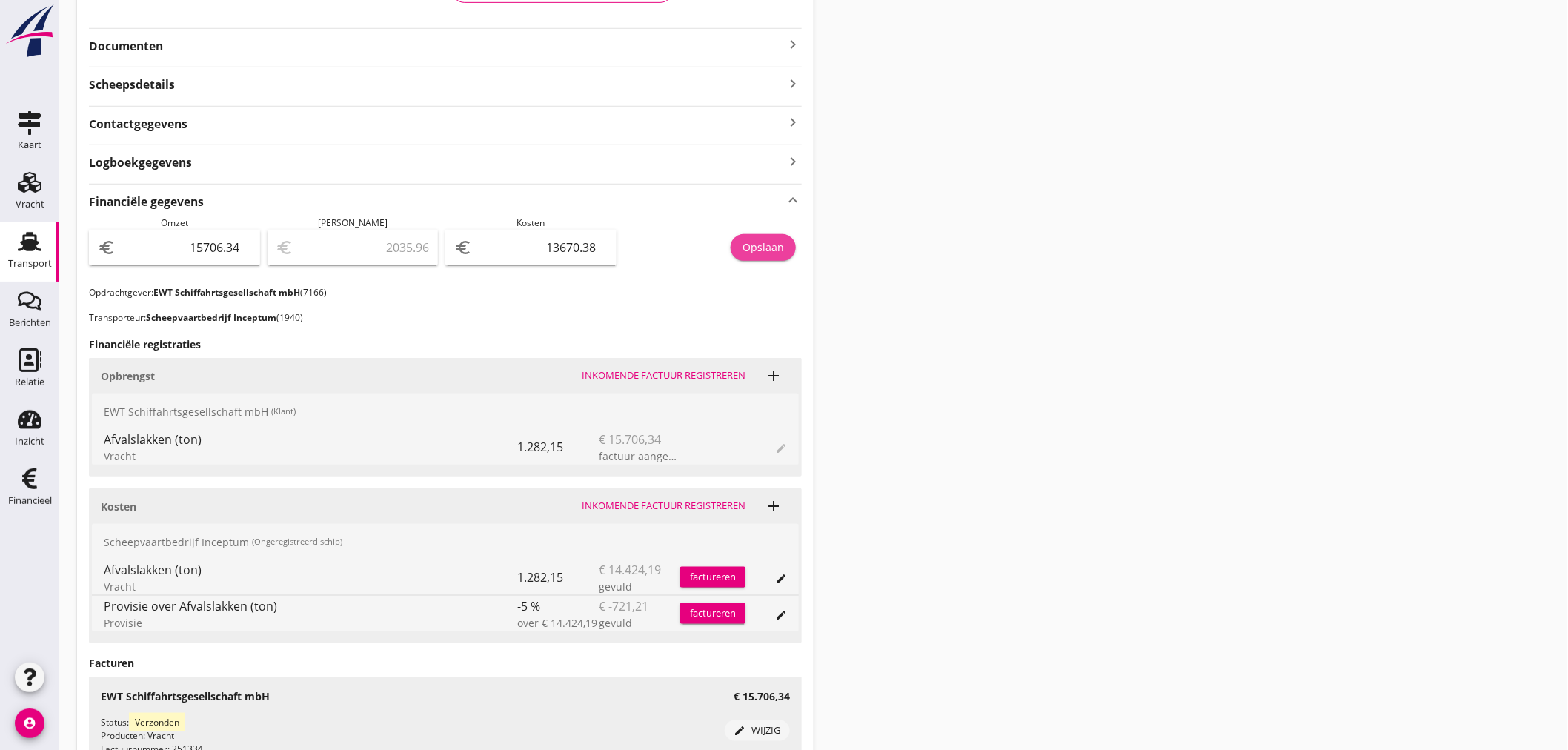
click at [774, 248] on div "Opslaan" at bounding box center [763, 247] width 42 height 16
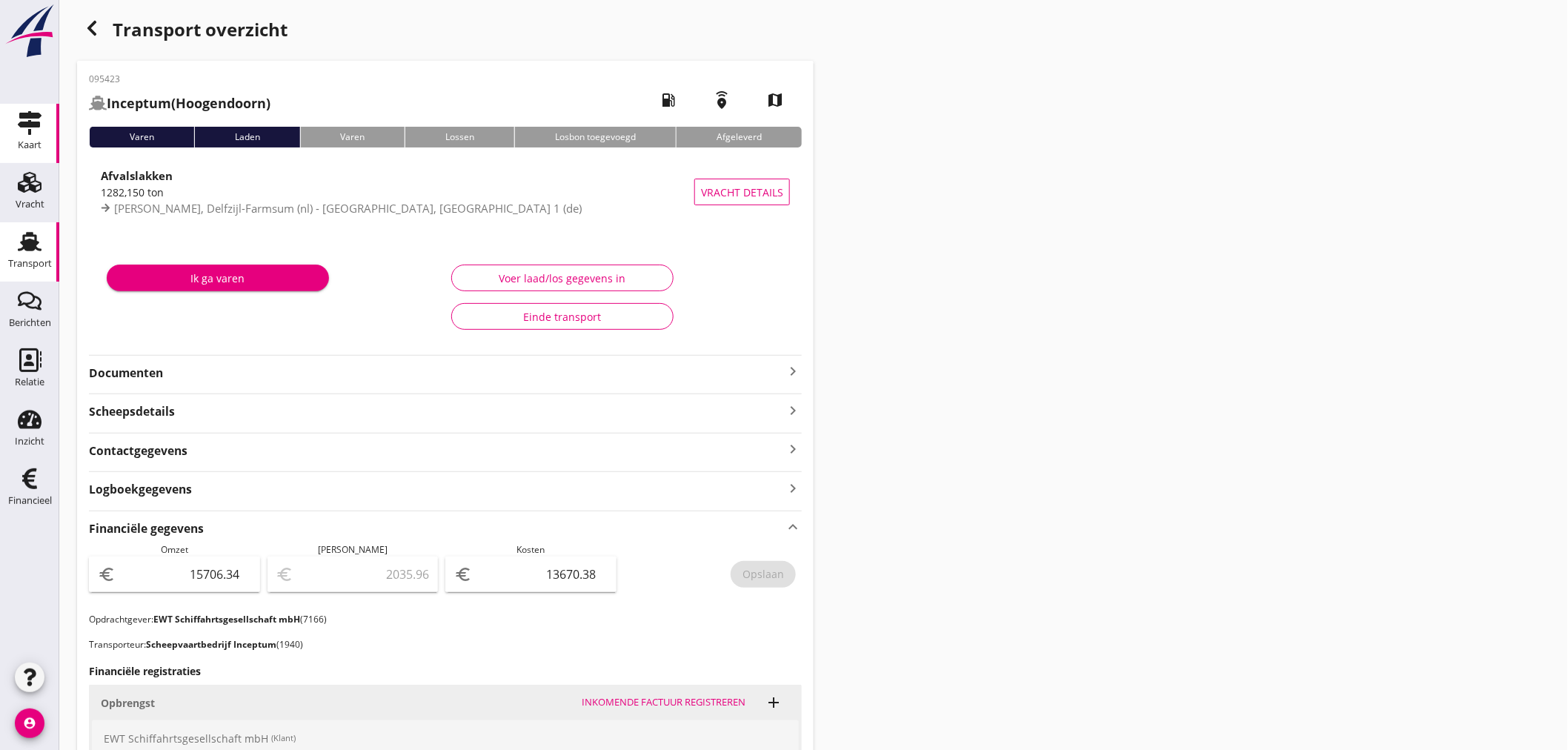
scroll to position [0, 0]
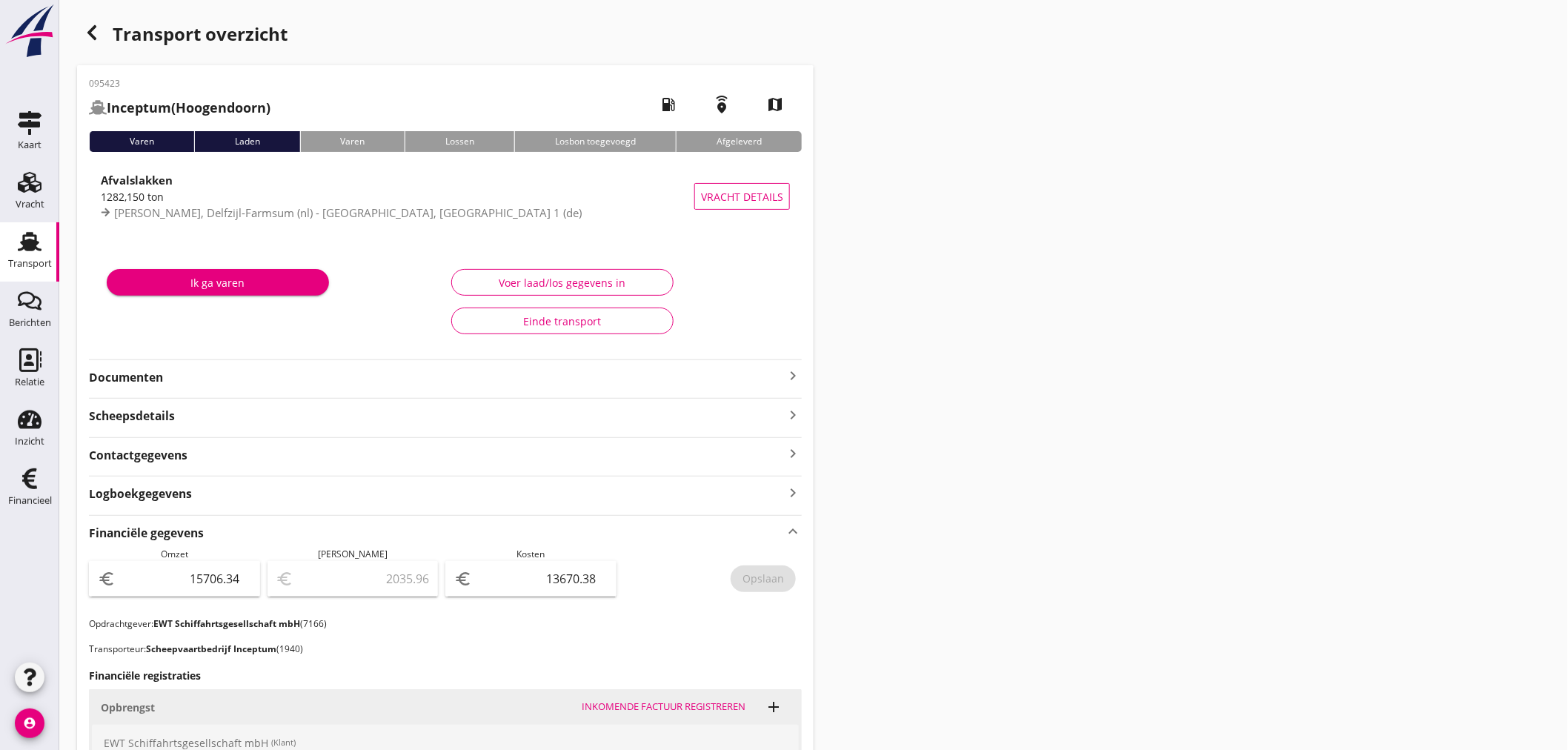
click at [96, 34] on icon "button" at bounding box center [92, 33] width 18 height 18
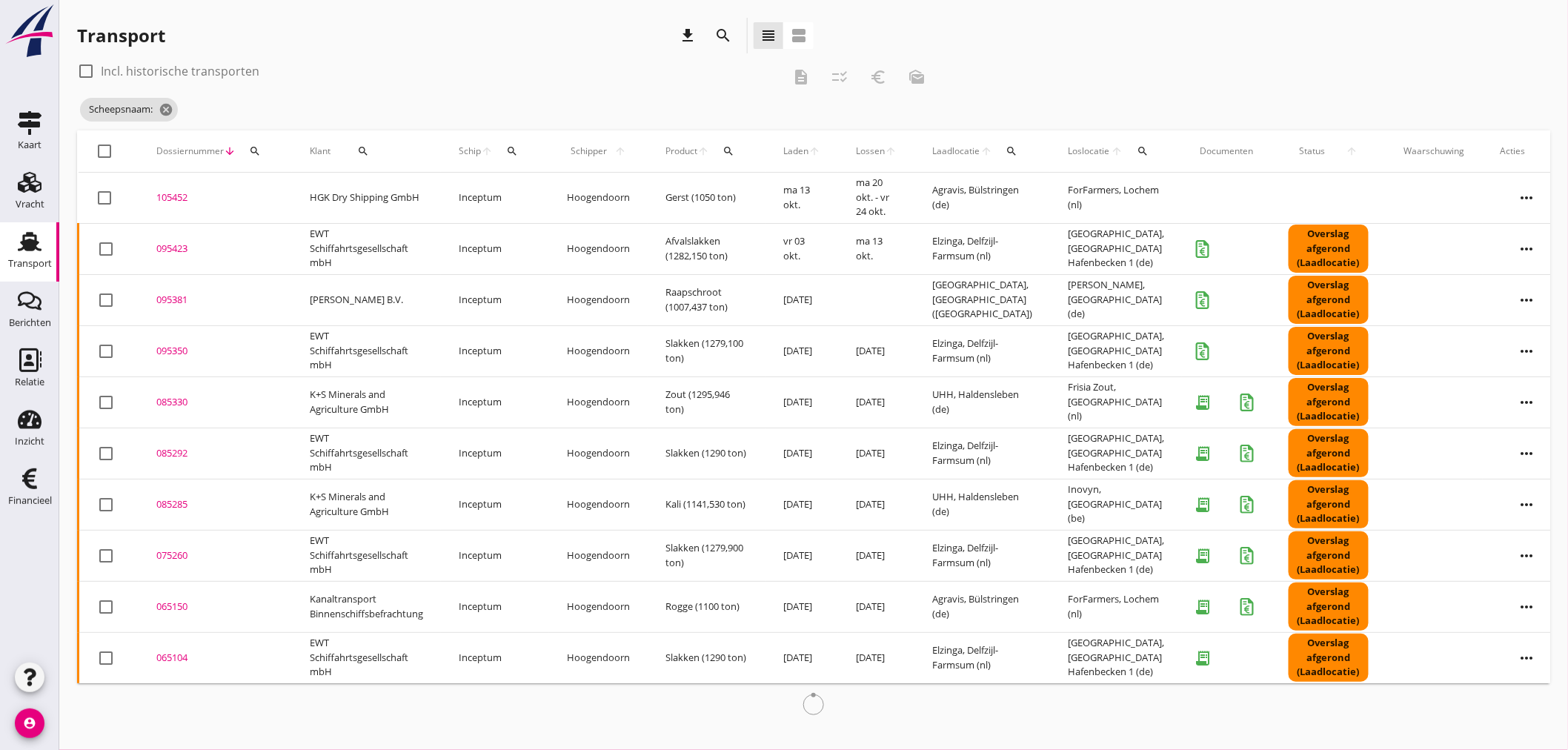
drag, startPoint x: 511, startPoint y: 149, endPoint x: 533, endPoint y: 219, distance: 73.4
click at [512, 149] on icon "search" at bounding box center [512, 151] width 12 height 12
drag, startPoint x: 526, startPoint y: 196, endPoint x: 526, endPoint y: 188, distance: 8.0
click at [528, 195] on input "Zoek op (scheeps)naam" at bounding box center [583, 194] width 154 height 24
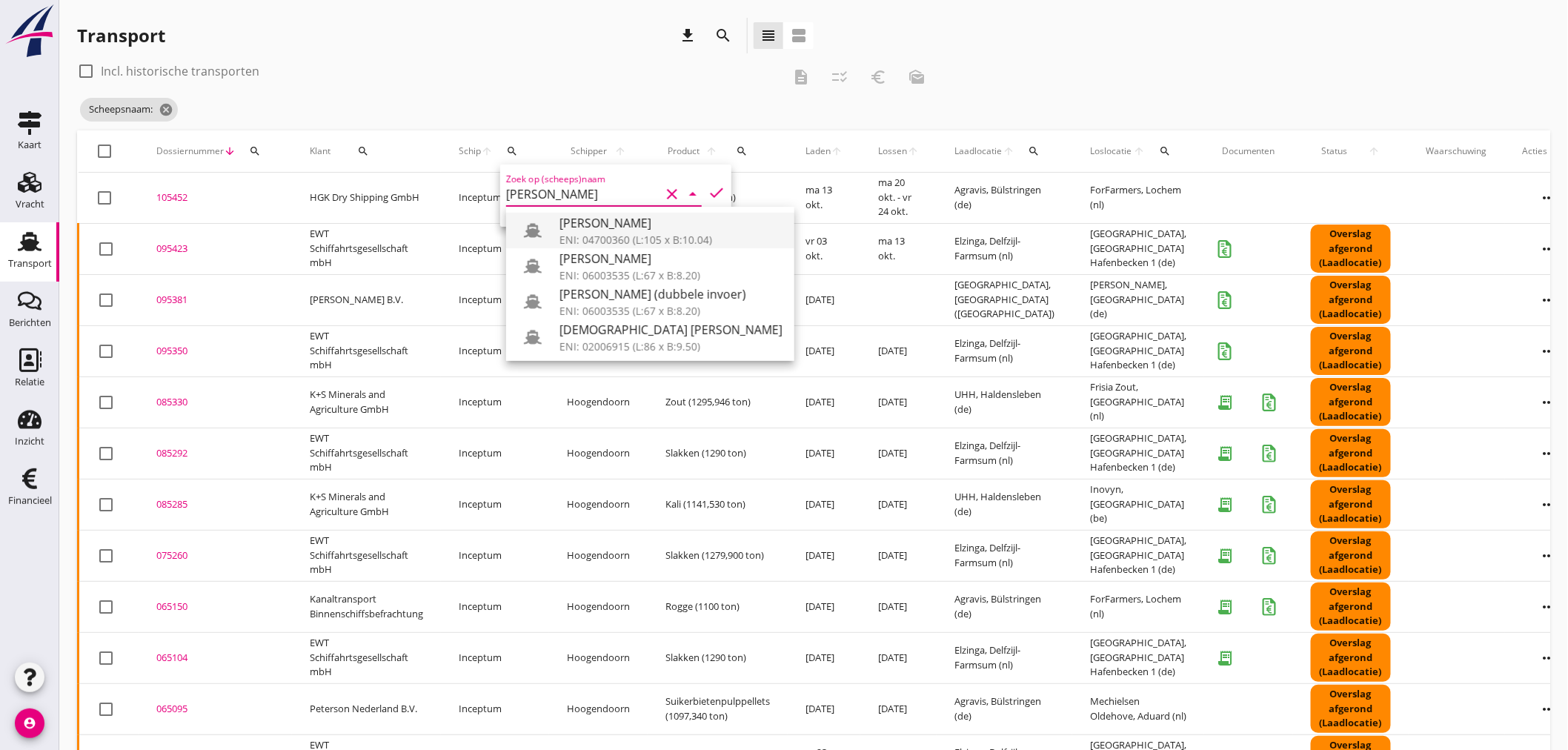
click at [665, 232] on div "[PERSON_NAME]" at bounding box center [671, 223] width 223 height 18
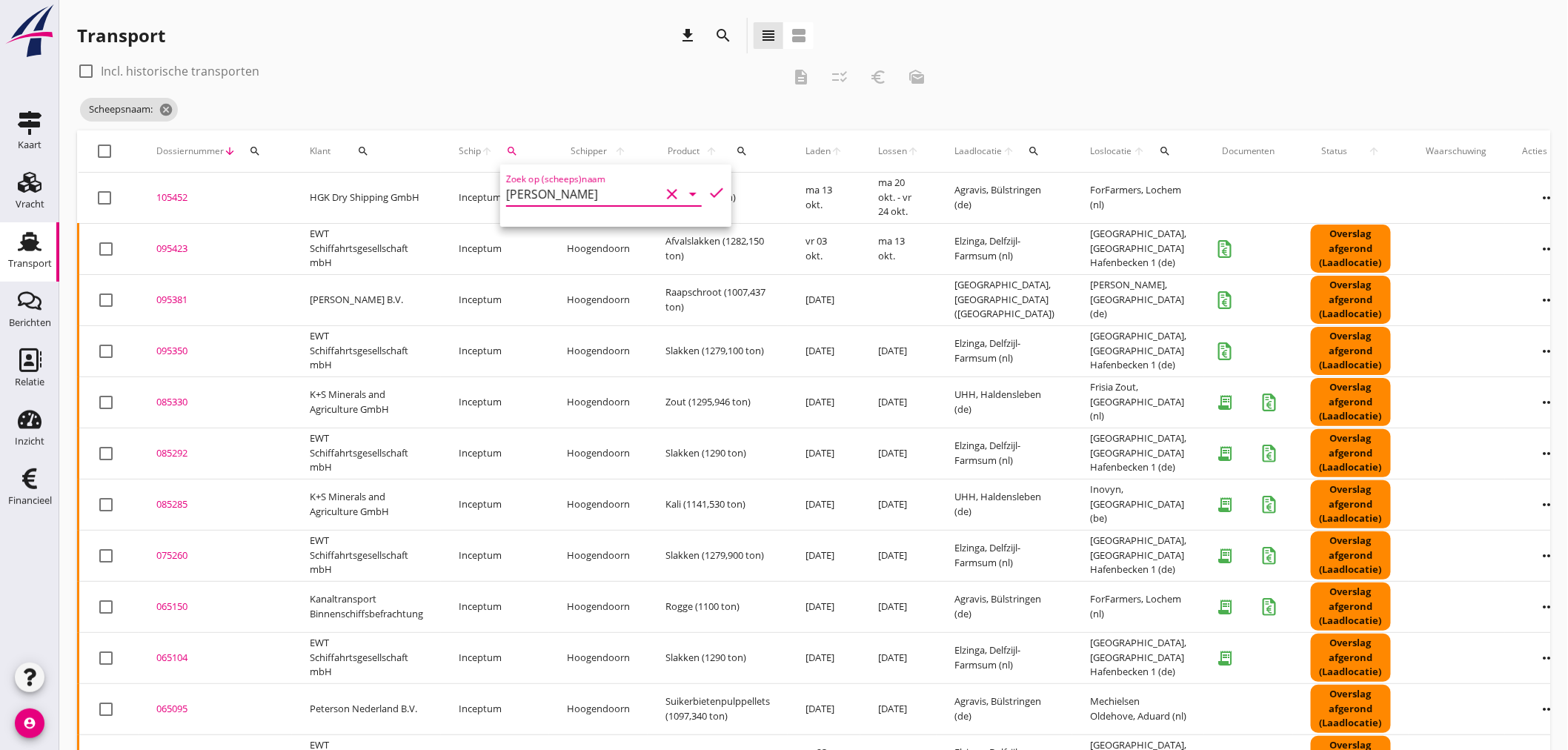
click at [708, 189] on icon "check" at bounding box center [717, 193] width 18 height 18
type input "[PERSON_NAME]"
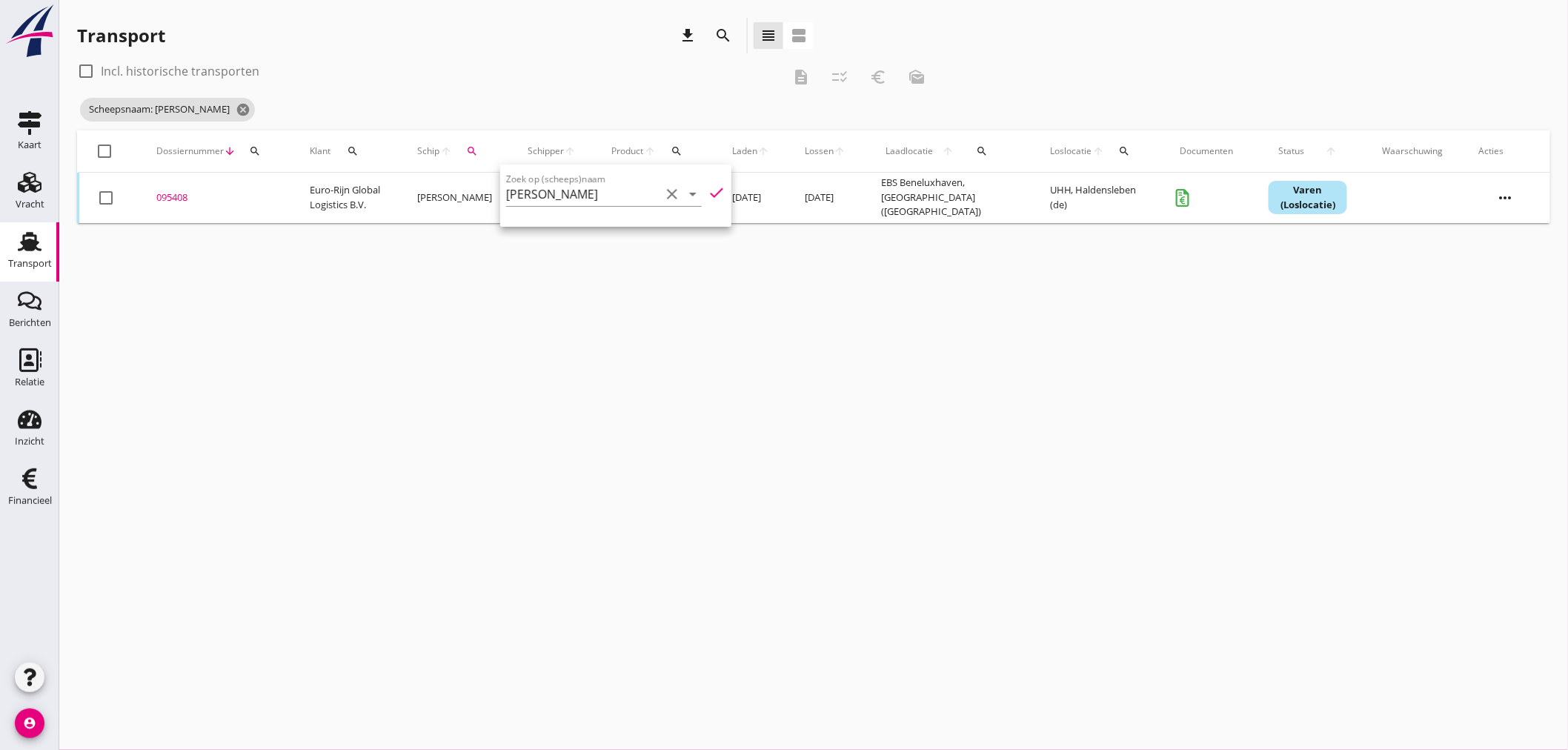
click at [187, 205] on td "095408 upload_file Drop hier uw bestand om het aan het dossier toe te voegen" at bounding box center [215, 197] width 153 height 50
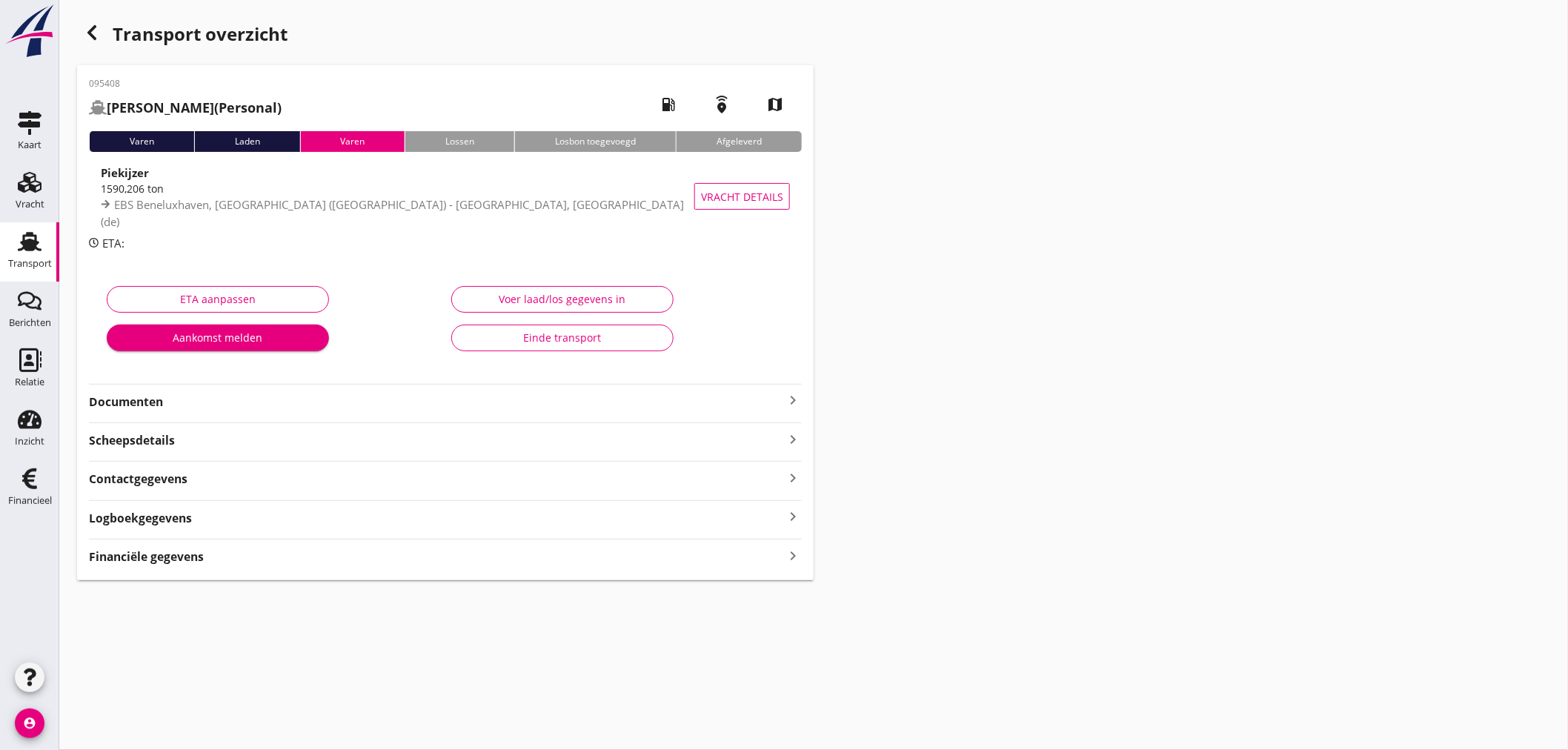
click at [214, 548] on div "Financiële gegevens keyboard_arrow_right" at bounding box center [445, 555] width 713 height 20
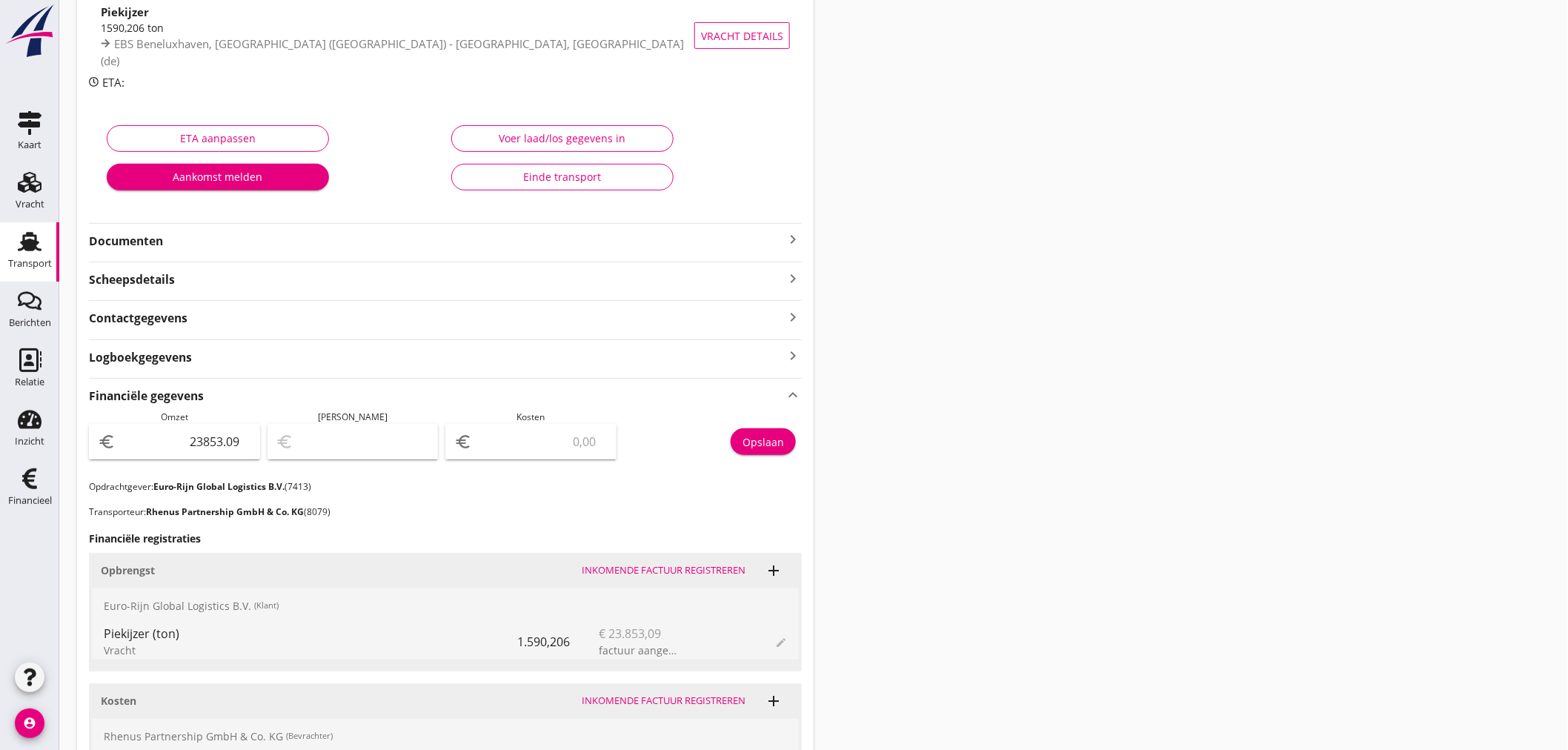
scroll to position [472, 0]
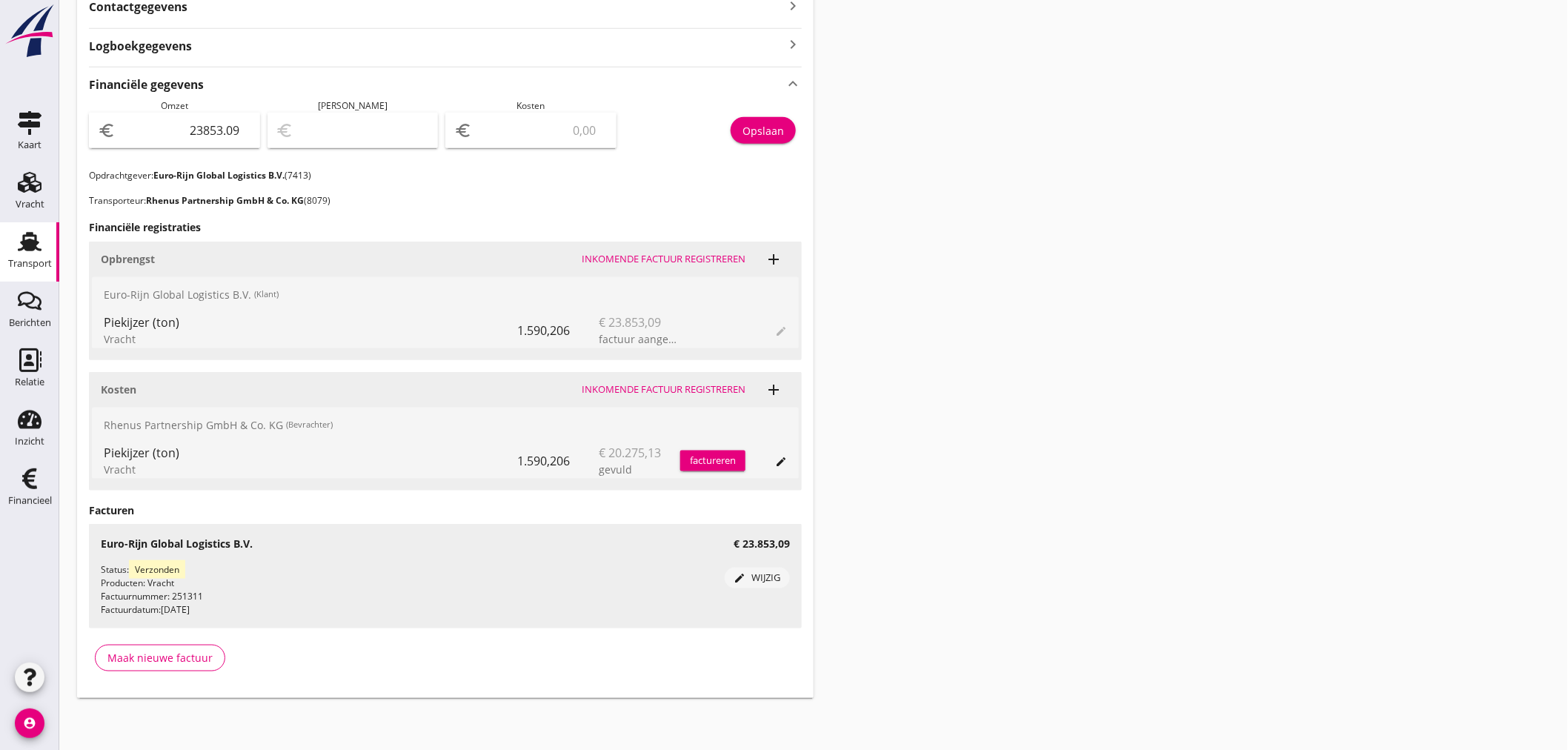
click at [525, 132] on input "number" at bounding box center [541, 131] width 133 height 24
type input "23851.09"
type input "2"
type input "23833.09"
type input "20"
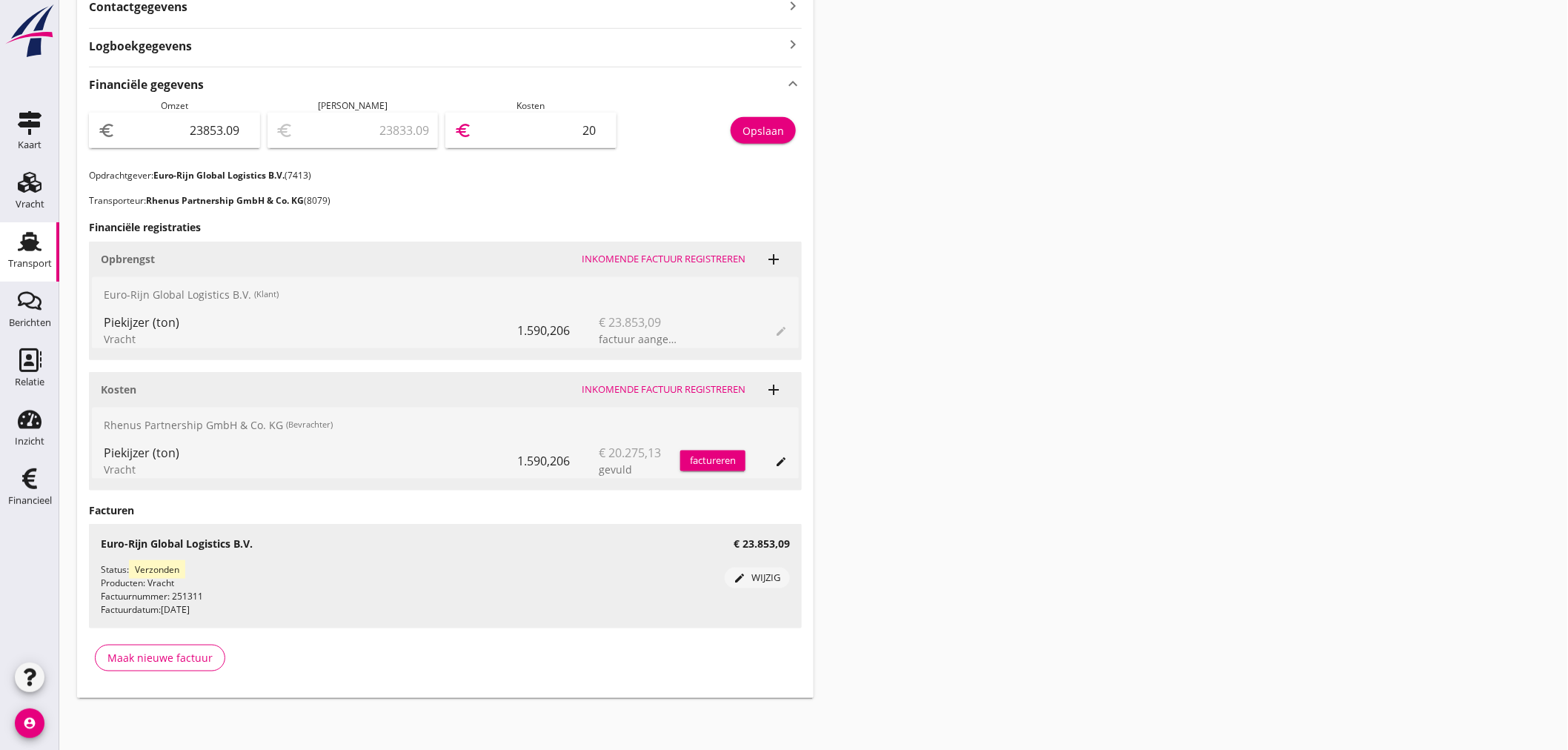
type input "23651.09"
type input "202"
type input "21826.09"
type input "2027"
type input "3578.09"
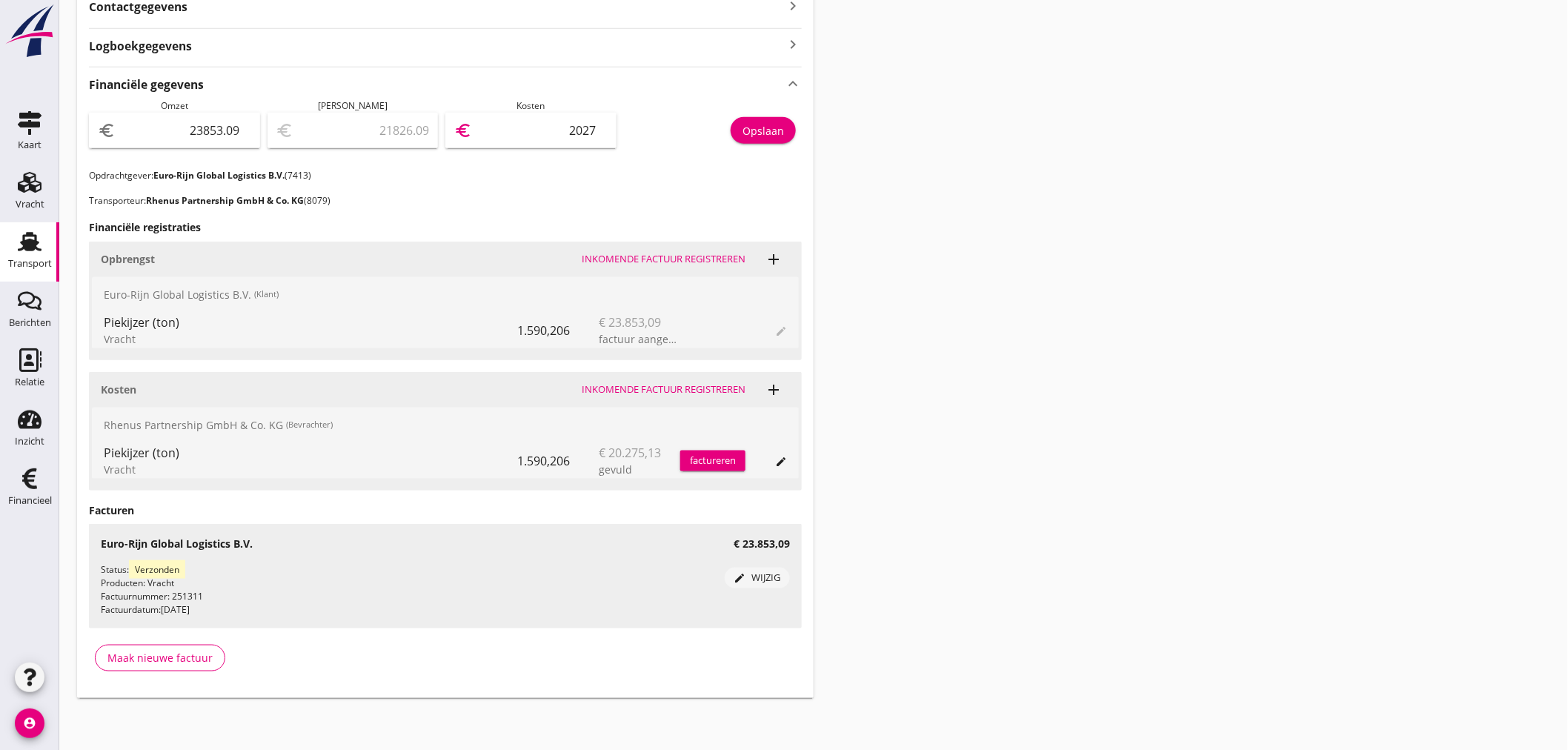
type input "20275"
type input "3577.99"
type input "20275.1"
type input "3577.96"
type input "20275.13"
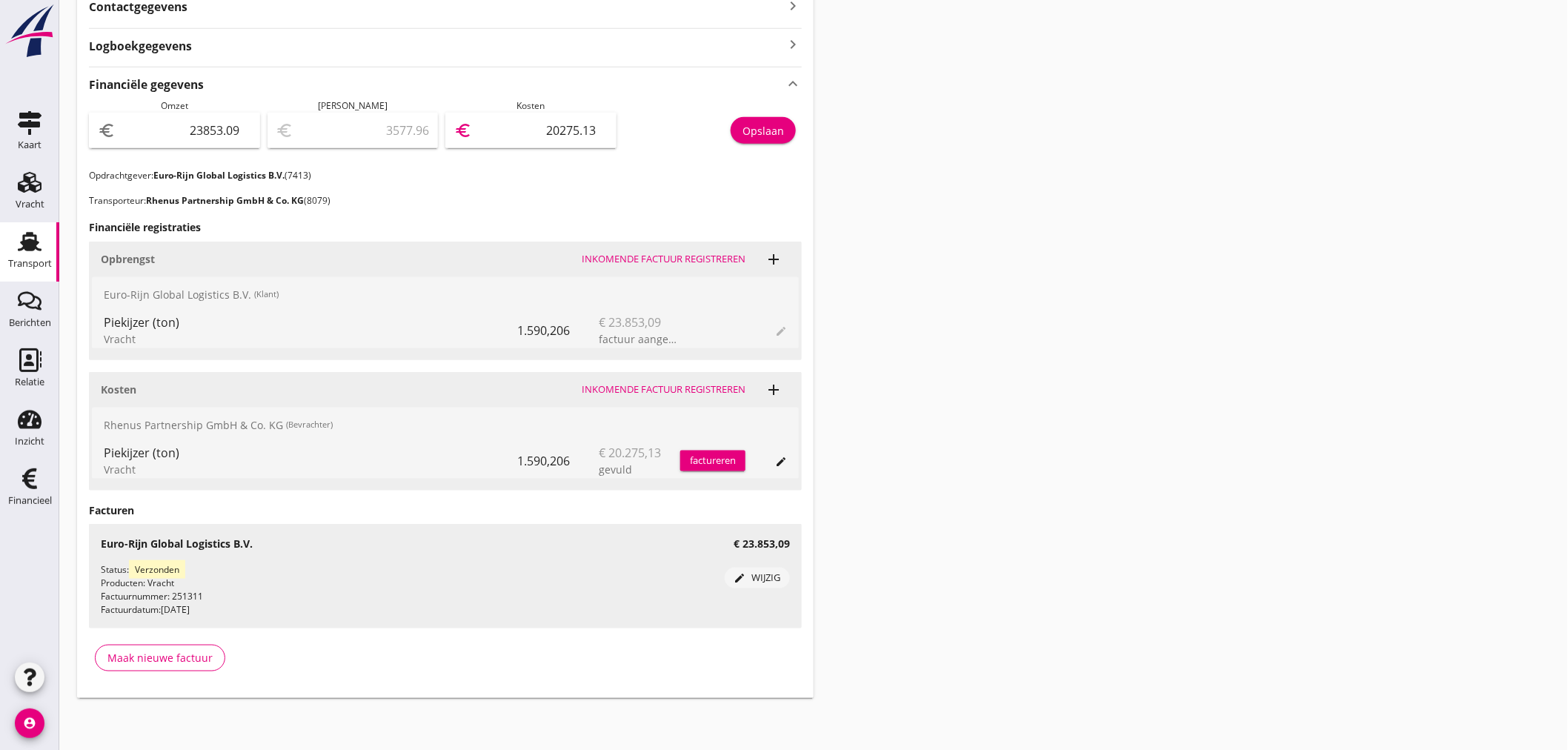
click at [765, 128] on div "Opslaan" at bounding box center [763, 131] width 42 height 16
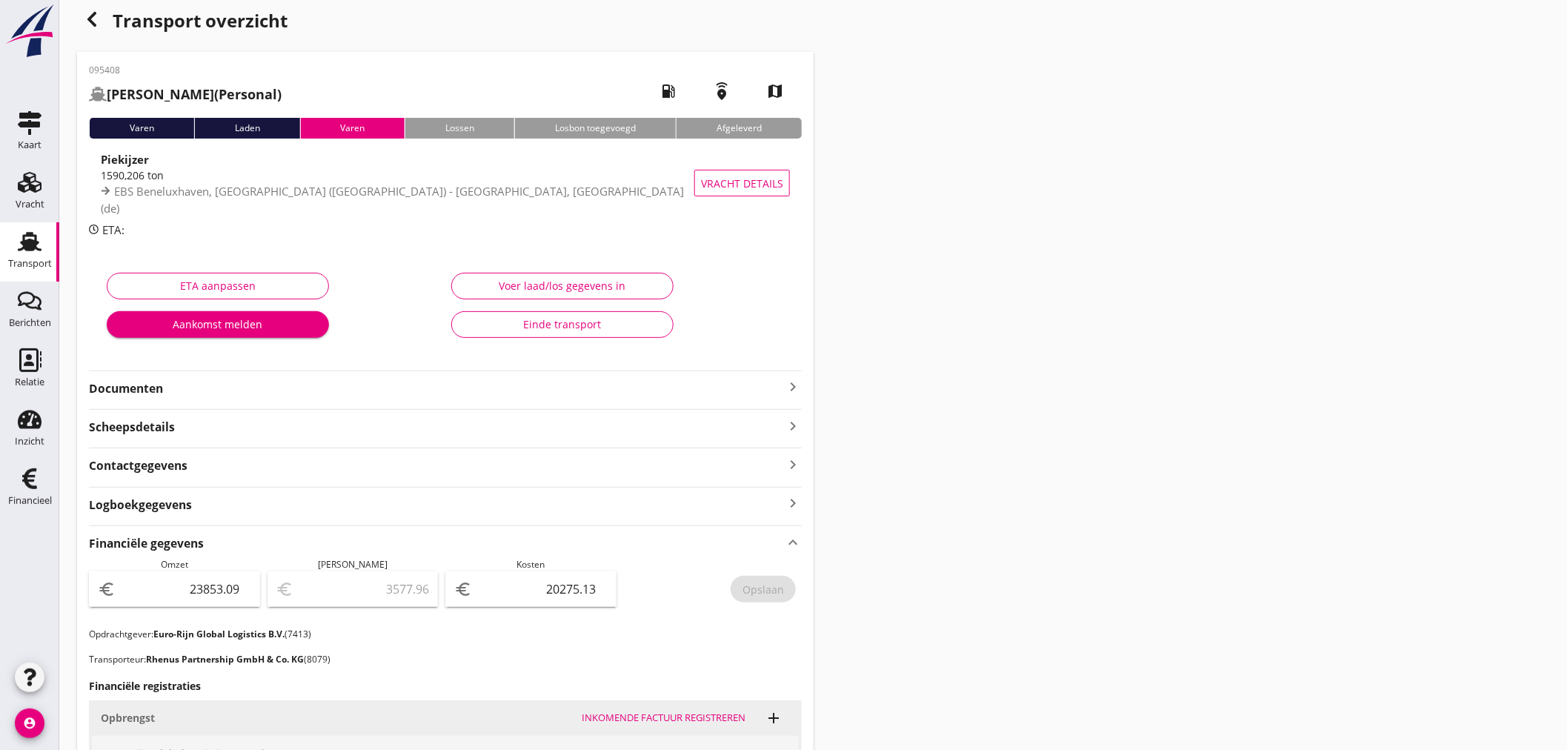
scroll to position [0, 0]
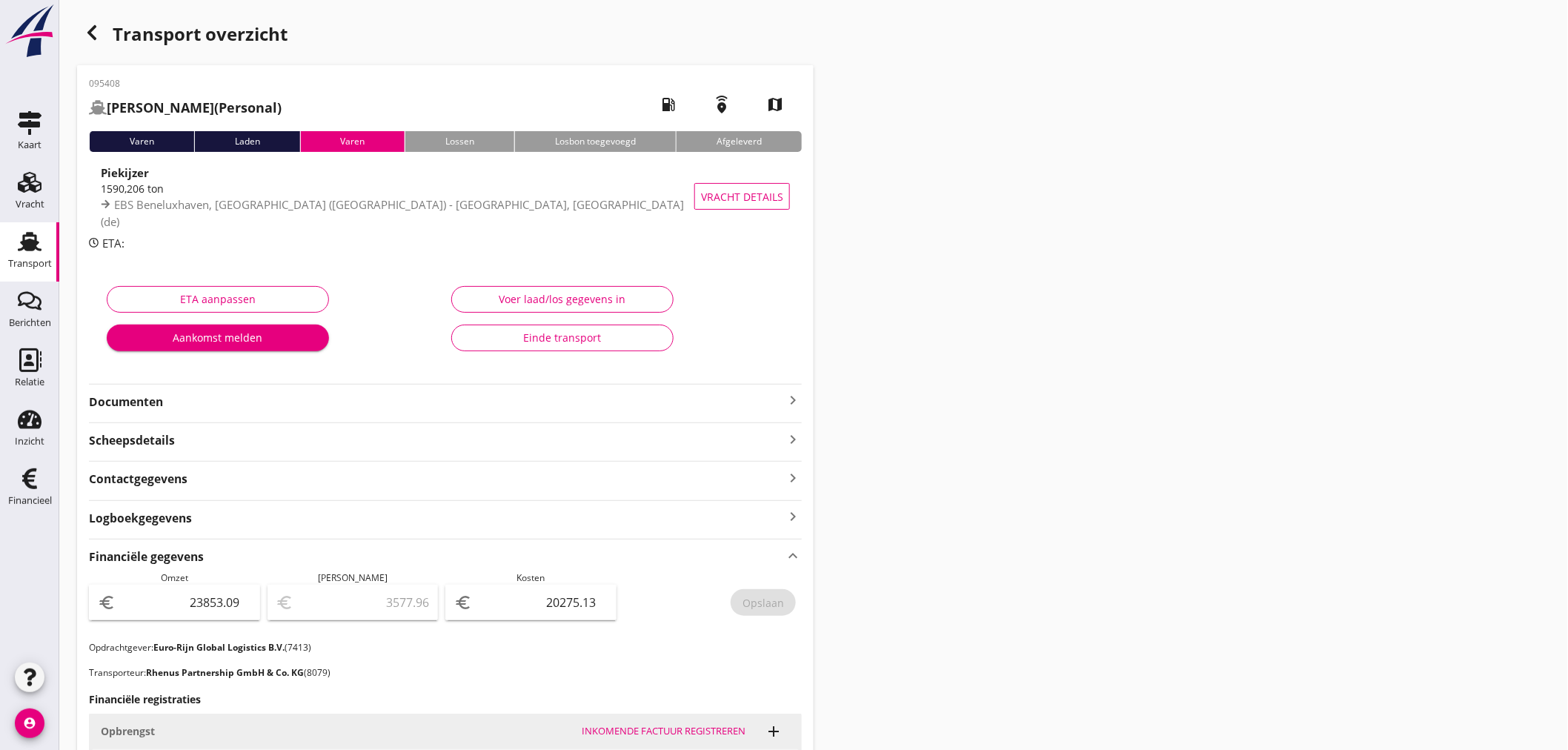
click at [98, 37] on icon "button" at bounding box center [92, 33] width 18 height 18
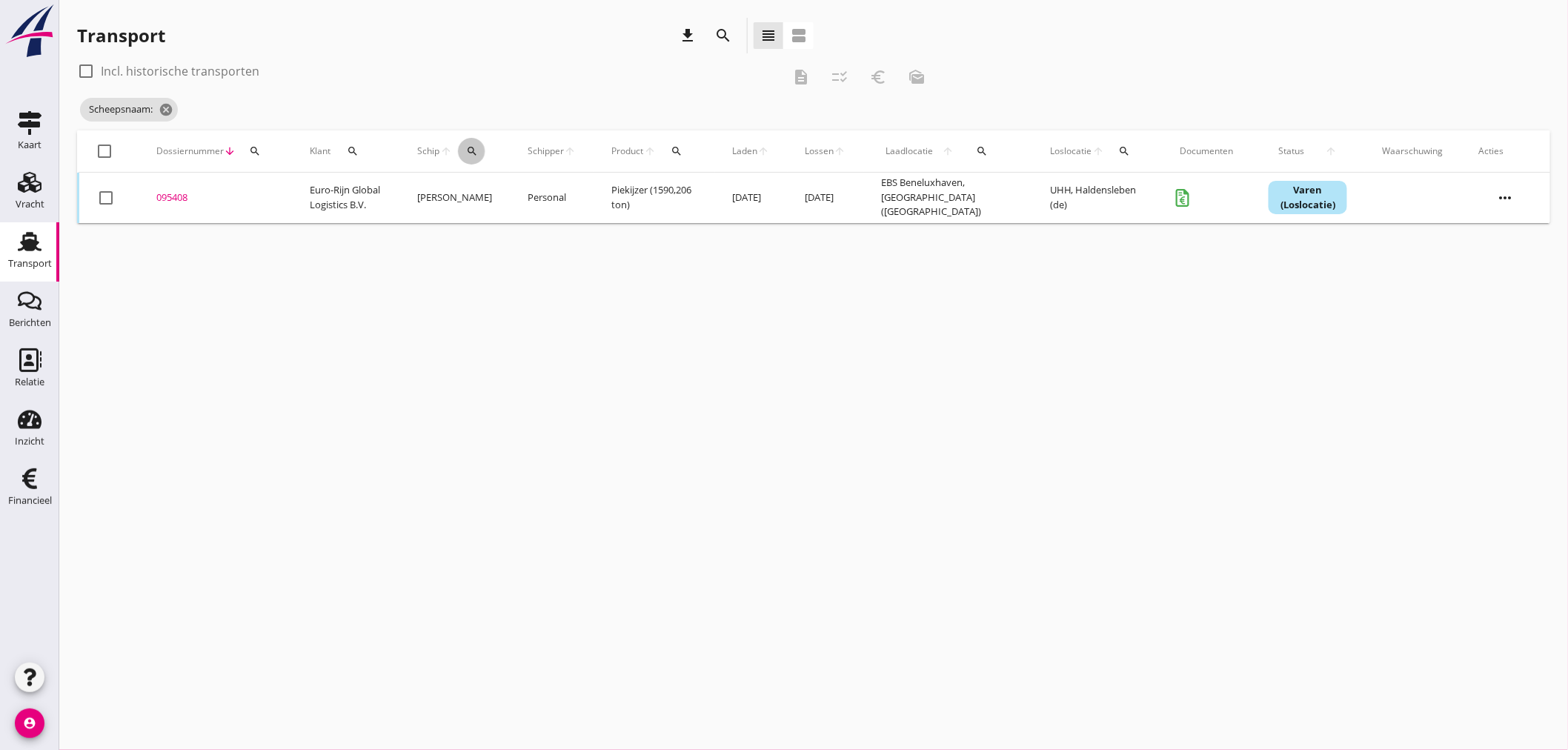
drag, startPoint x: 480, startPoint y: 150, endPoint x: 487, endPoint y: 205, distance: 55.4
click at [478, 152] on icon "search" at bounding box center [472, 151] width 12 height 12
click at [485, 196] on input "Zoek op (scheeps)naam" at bounding box center [548, 194] width 154 height 24
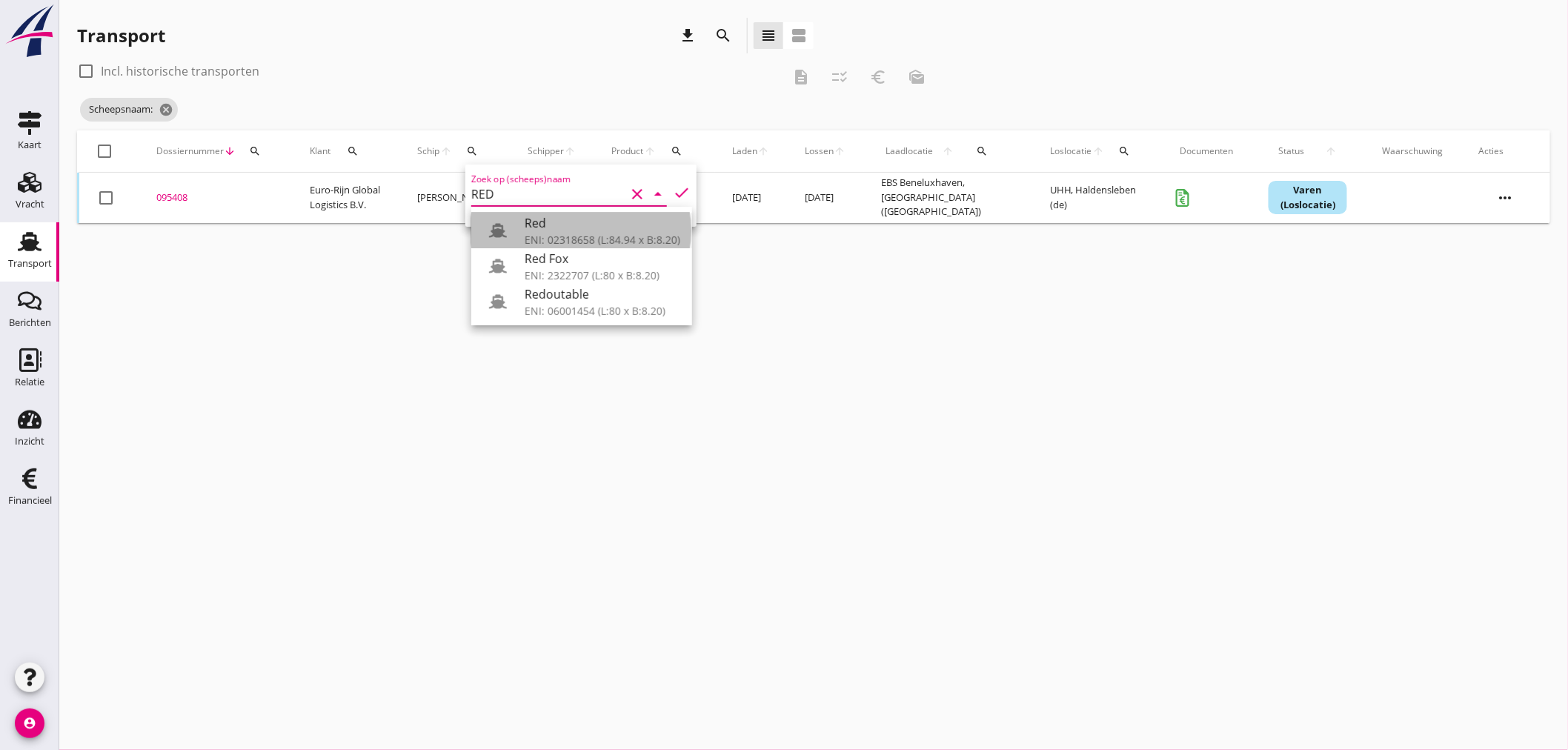
click at [567, 232] on div "Red" at bounding box center [603, 223] width 155 height 18
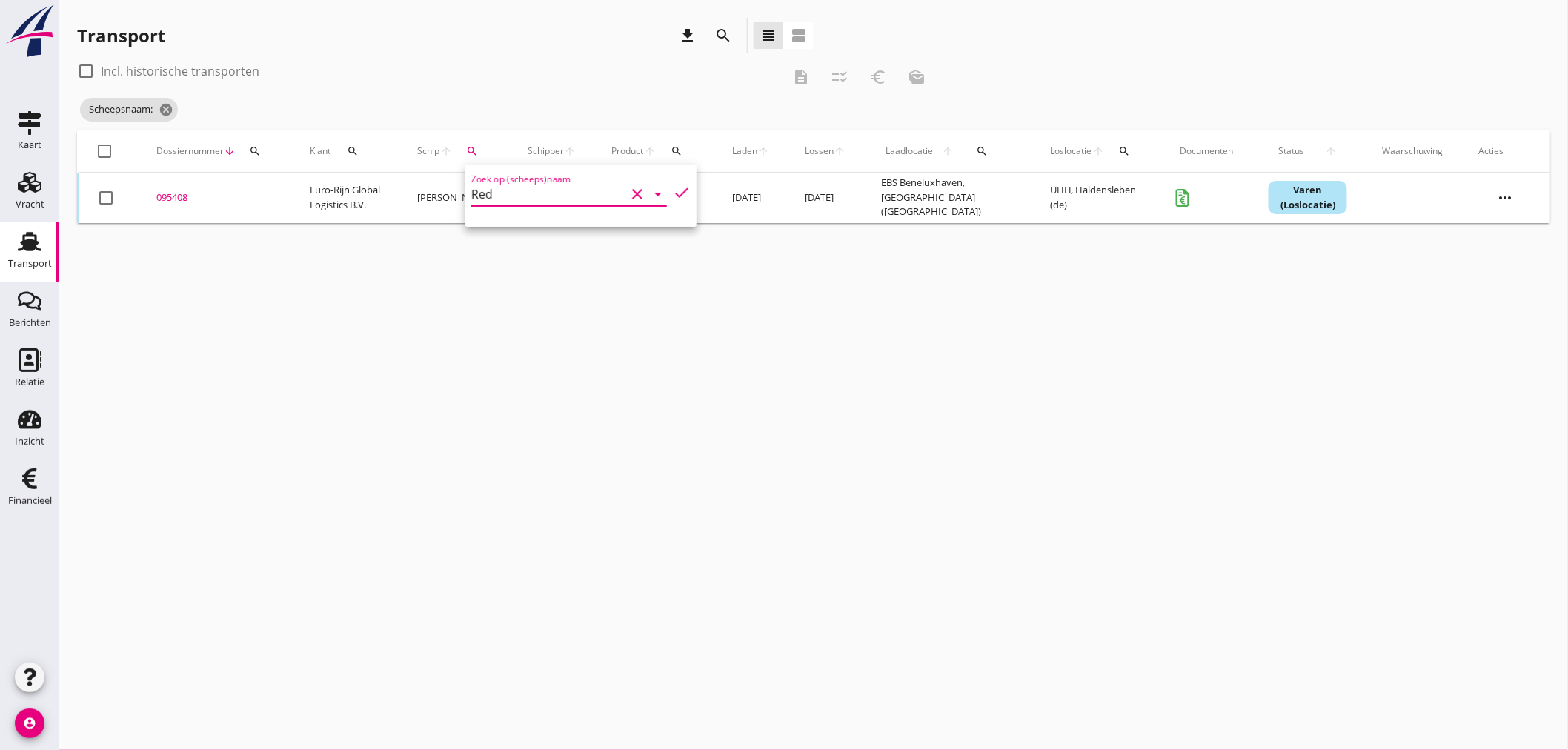
click at [673, 190] on icon "check" at bounding box center [682, 193] width 18 height 18
type input "Red"
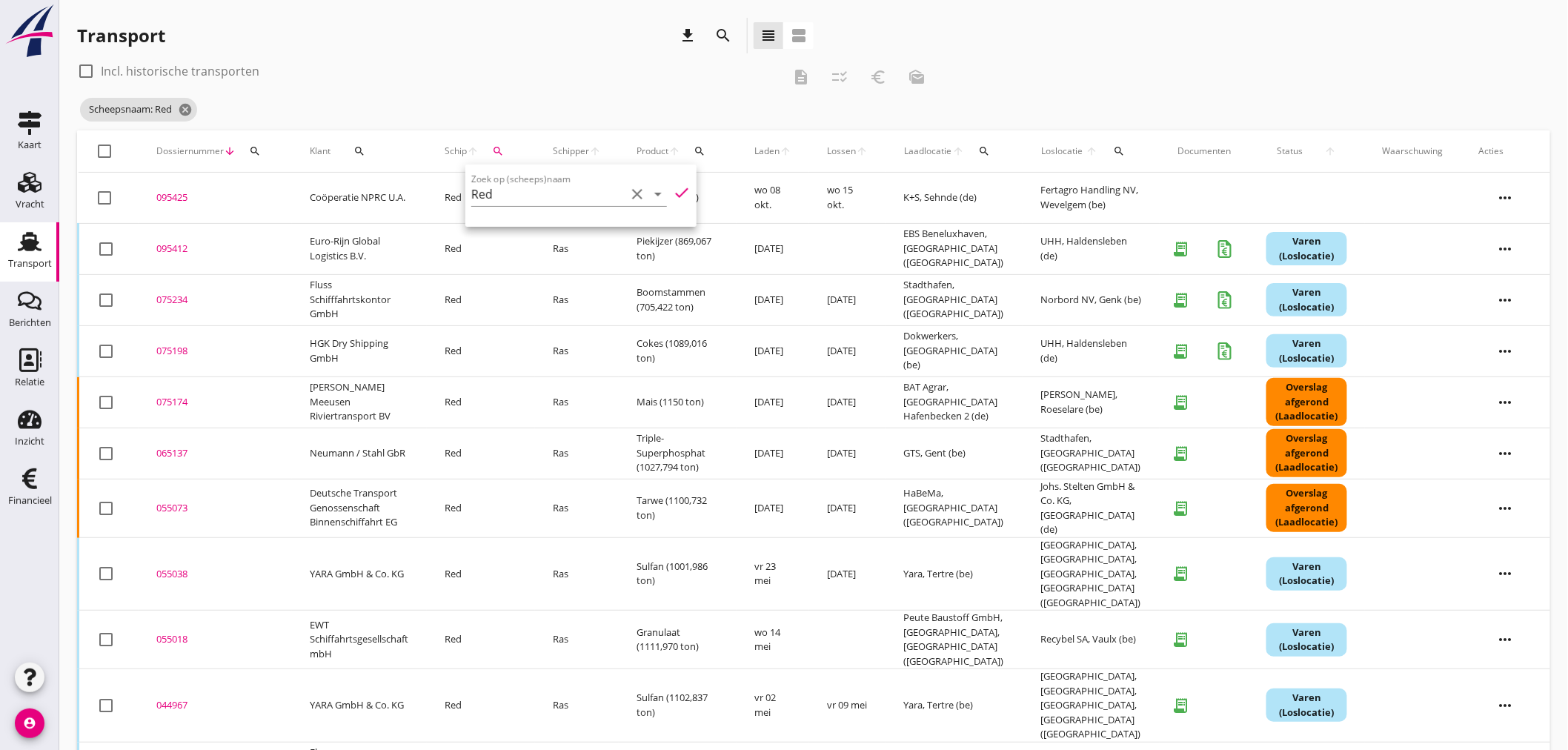
click at [475, 86] on div "check_box_outline_blank Incl. historische transporten description checklist_rtl…" at bounding box center [506, 77] width 859 height 36
drag, startPoint x: 174, startPoint y: 243, endPoint x: 334, endPoint y: 243, distance: 160.0
click at [175, 243] on div "095412" at bounding box center [215, 249] width 118 height 15
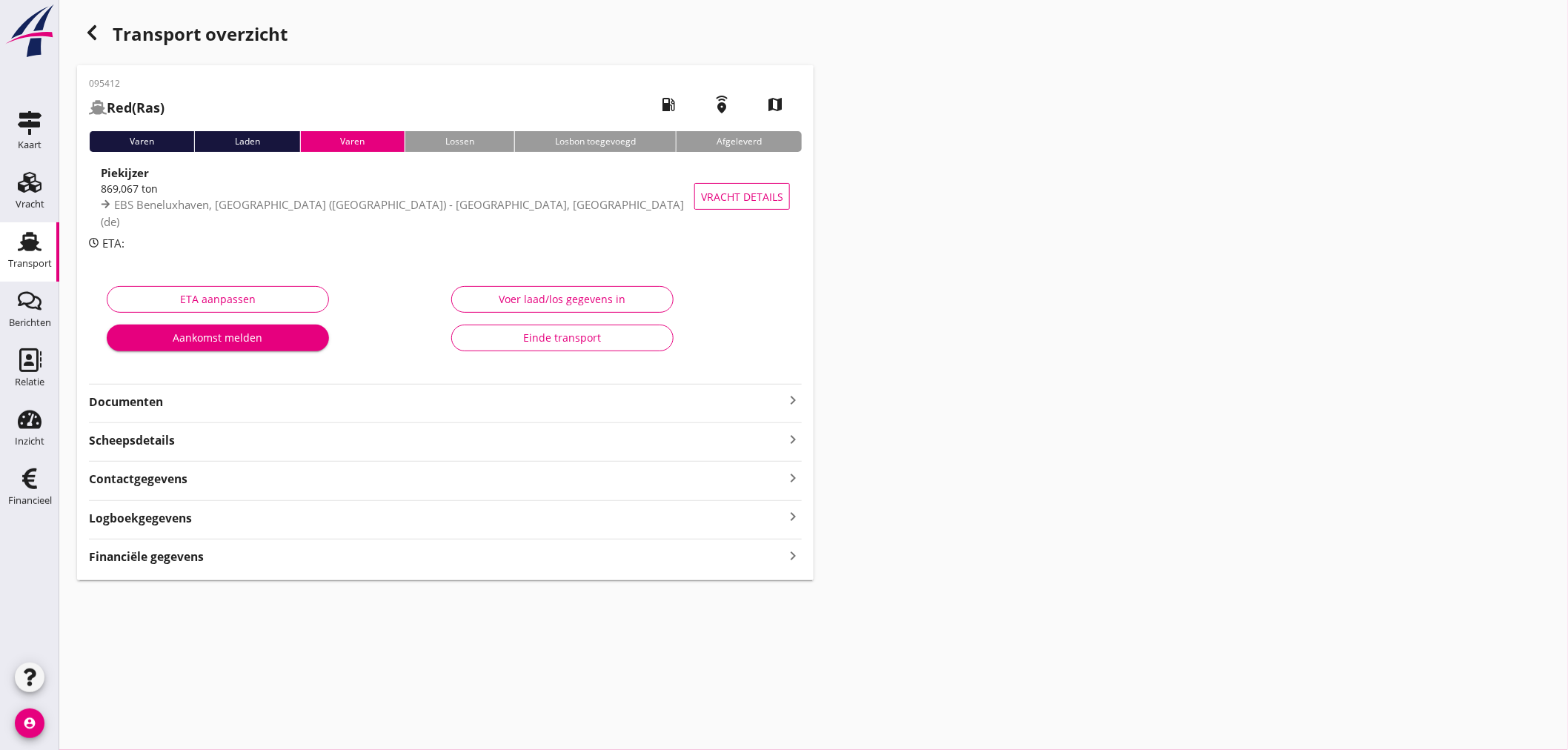
drag, startPoint x: 155, startPoint y: 559, endPoint x: 1262, endPoint y: 548, distance: 1107.1
click at [158, 559] on strong "Financiële gegevens" at bounding box center [146, 557] width 115 height 17
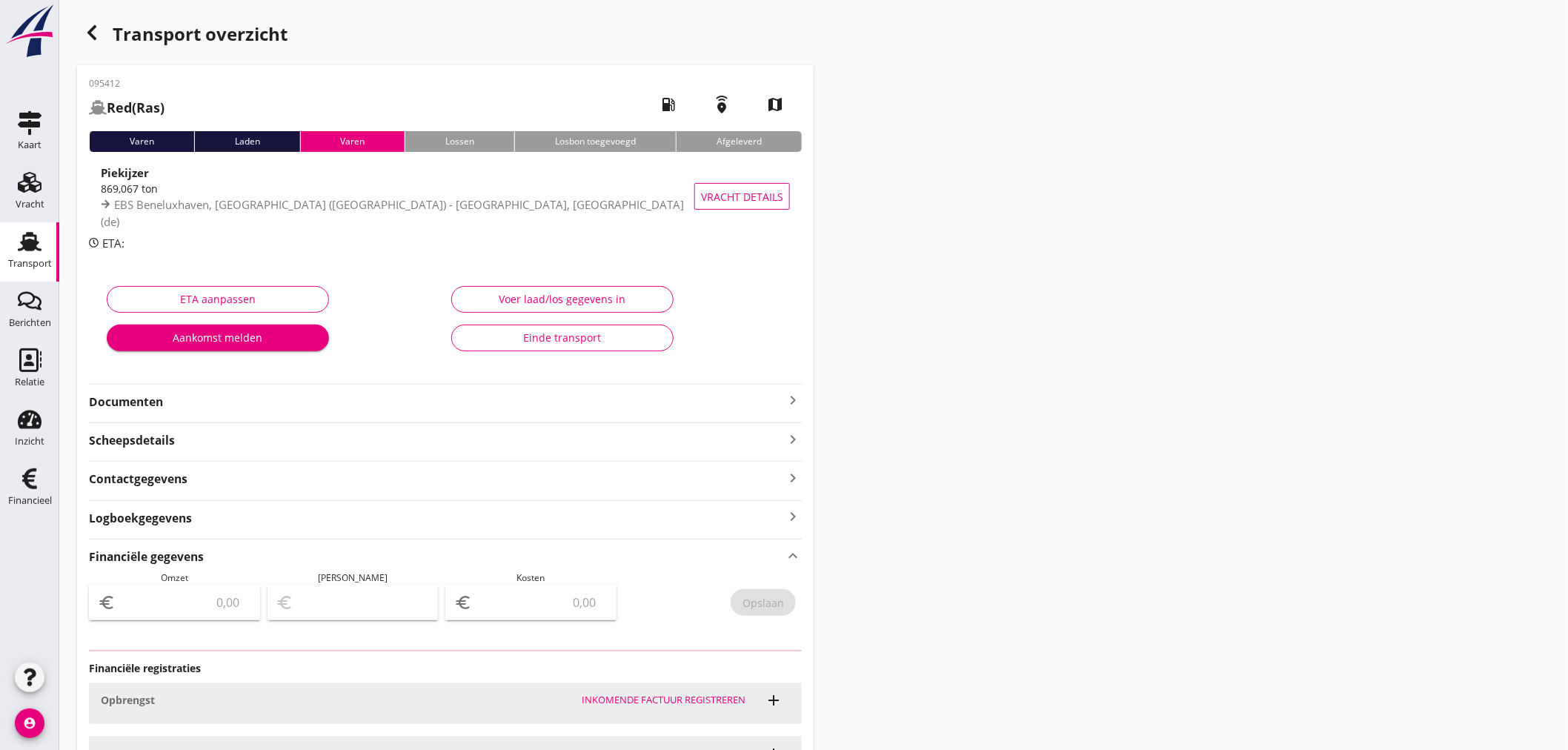
type input "14750"
type input "9950.55"
type input "4799.45"
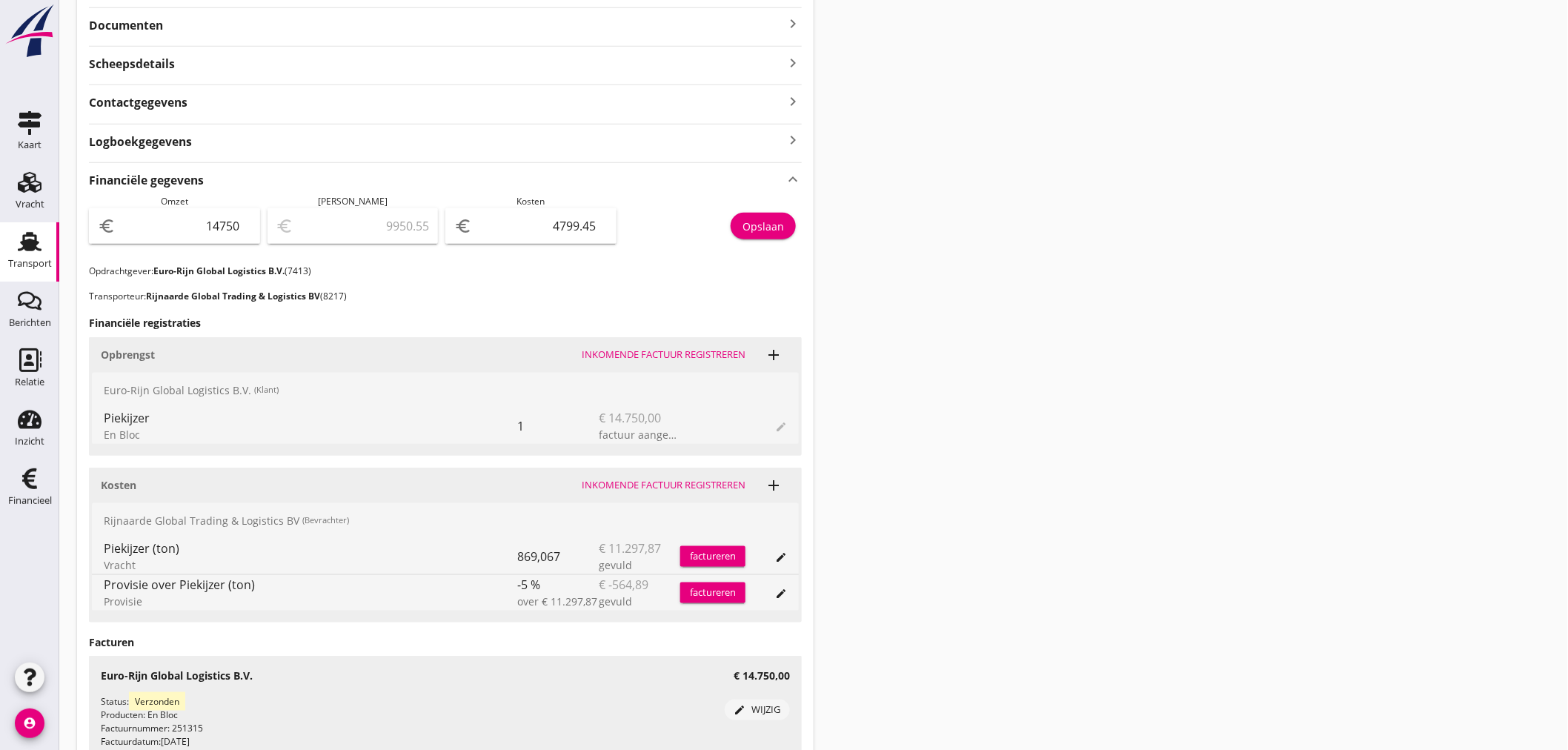
scroll to position [98, 0]
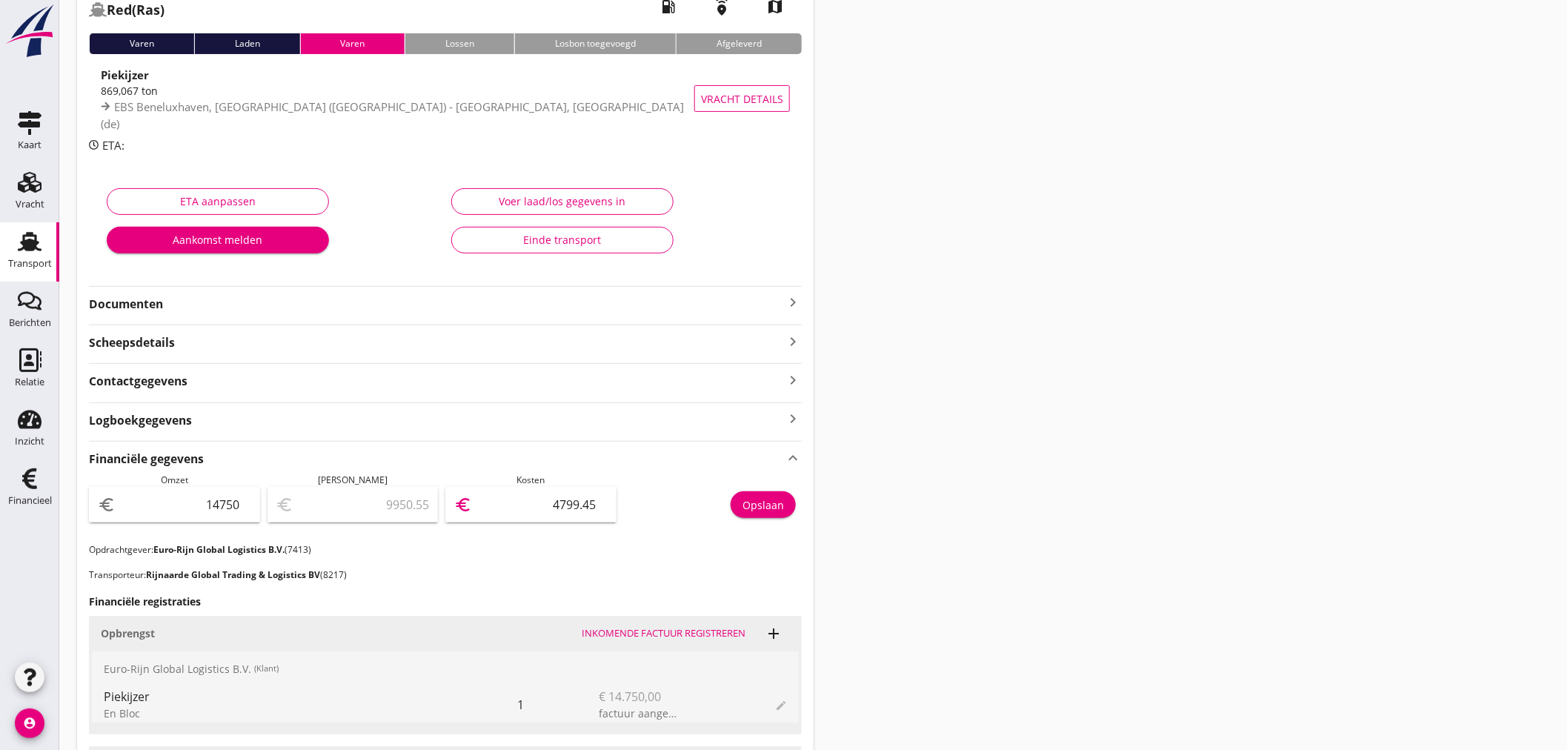
drag, startPoint x: 552, startPoint y: 498, endPoint x: 1026, endPoint y: 513, distance: 474.2
click at [1024, 514] on div "Transport overzicht 095412 Red (Ras) local_gas_station emergency_share map Vare…" at bounding box center [813, 514] width 1508 height 1224
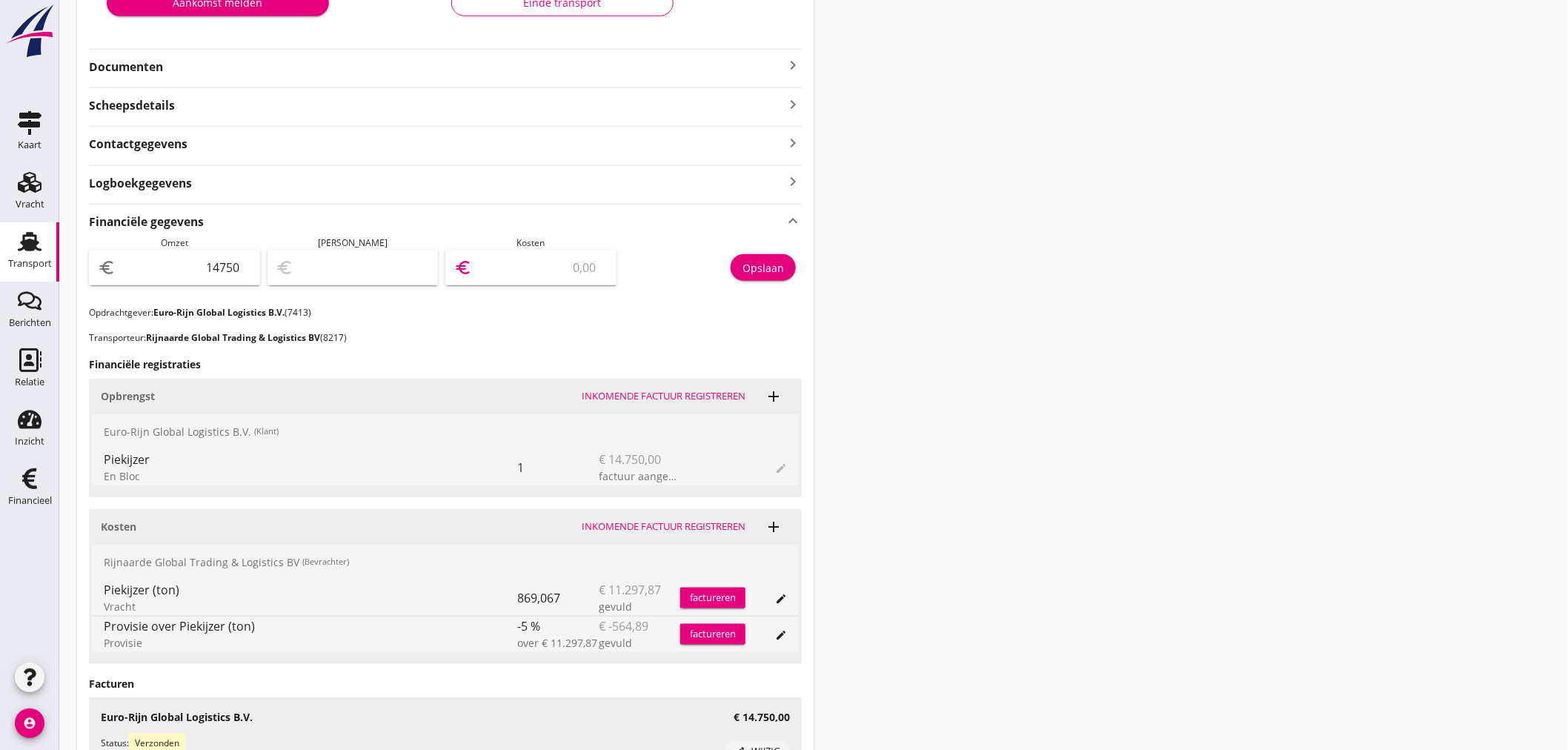
scroll to position [344, 0]
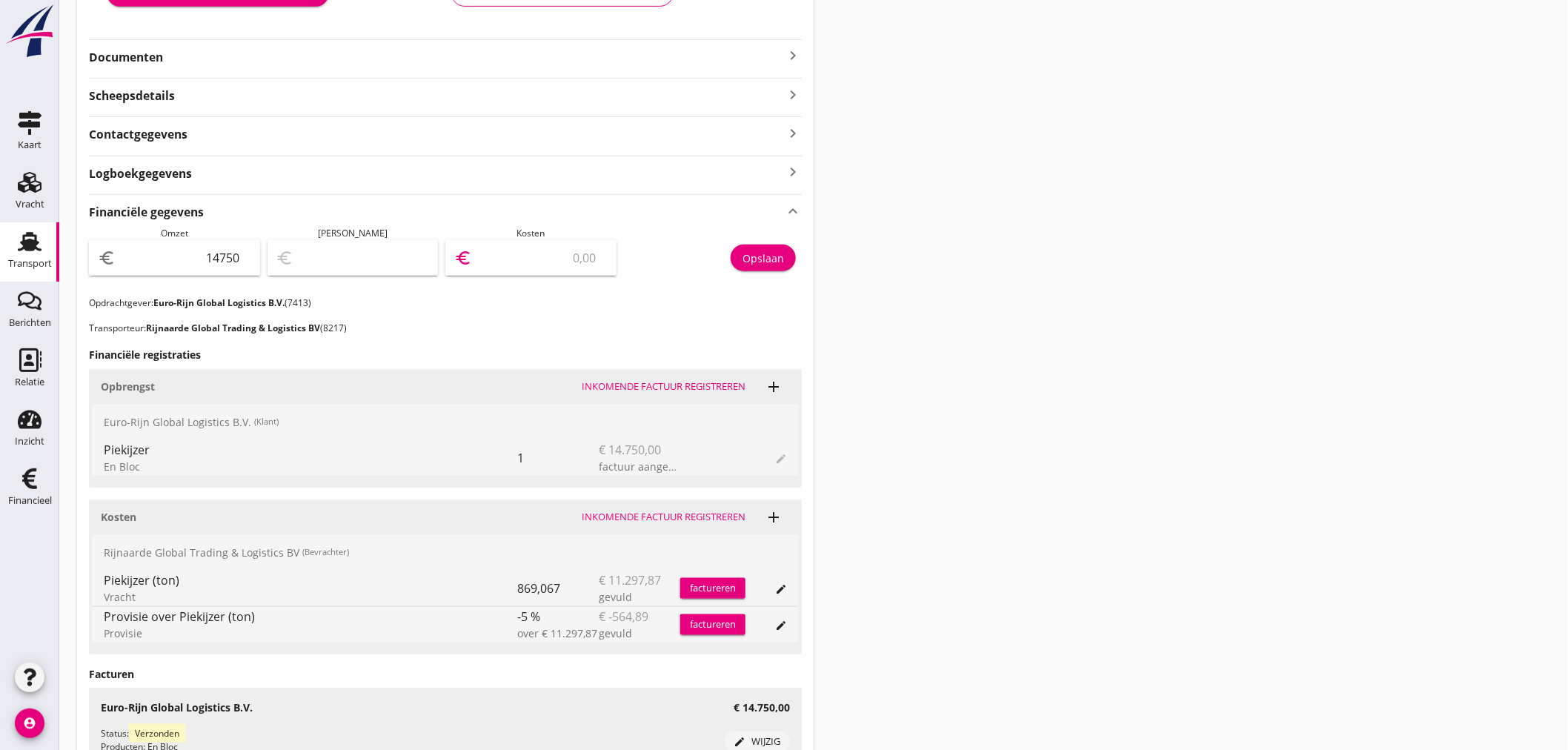
type input "14749.00"
type input "1"
type input "14740.00"
type input "10"
type input "14643.00"
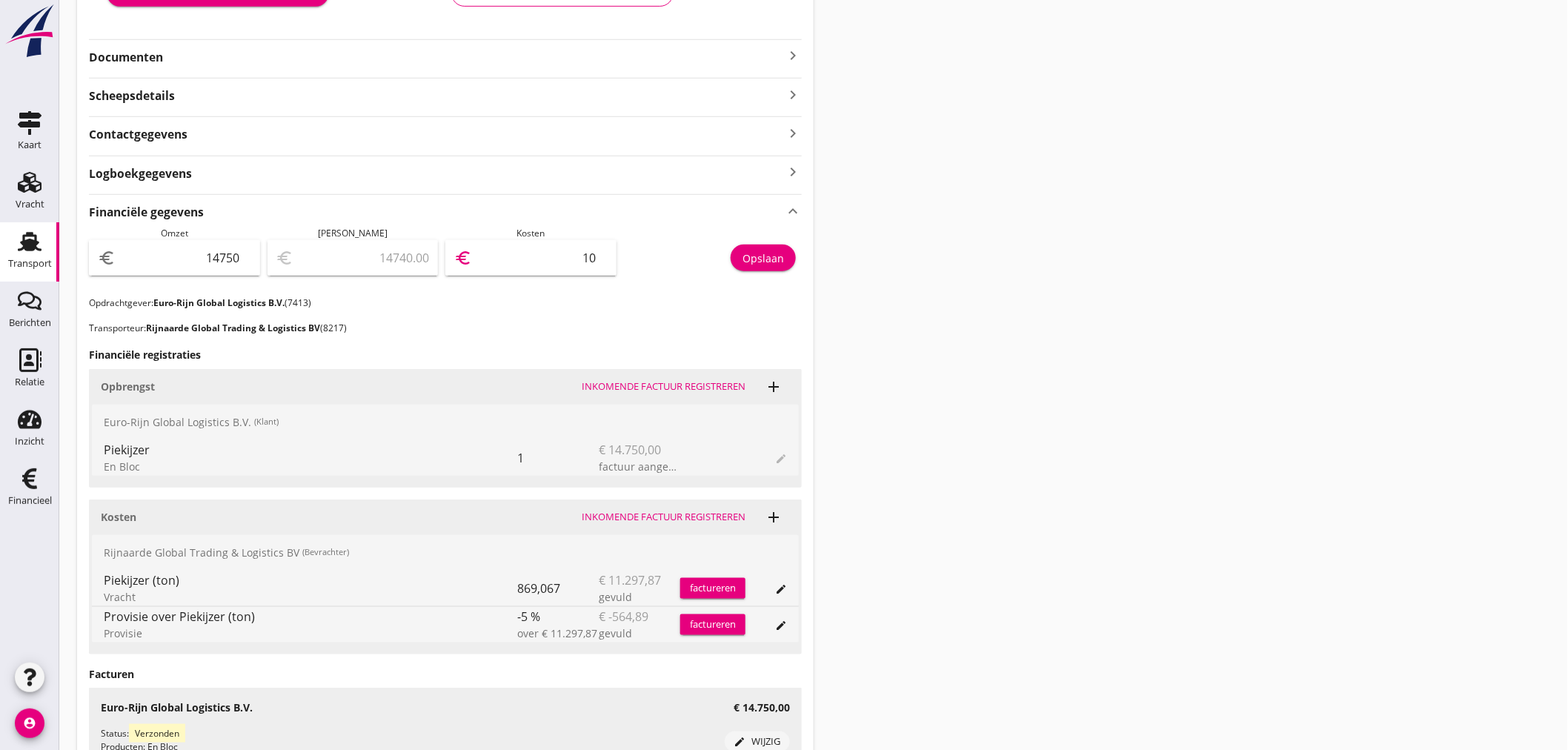
type input "107"
type input "13677.00"
type input "1073"
type input "4018.00"
type input "10732"
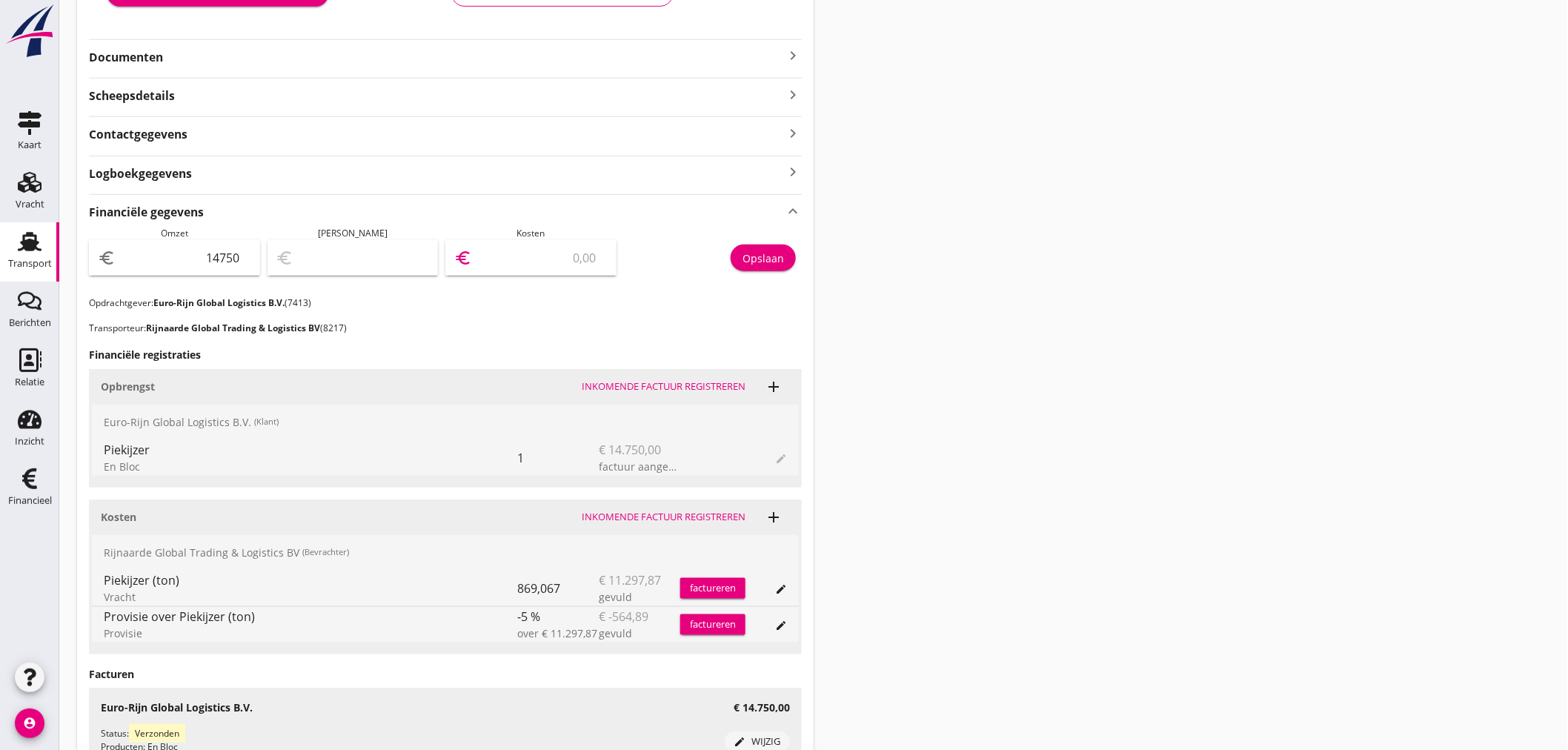
type input "4017.10"
type input "10732.9"
type input "4017.02"
type input "10732.98"
click at [787, 252] on button "Opslaan" at bounding box center [762, 258] width 65 height 27
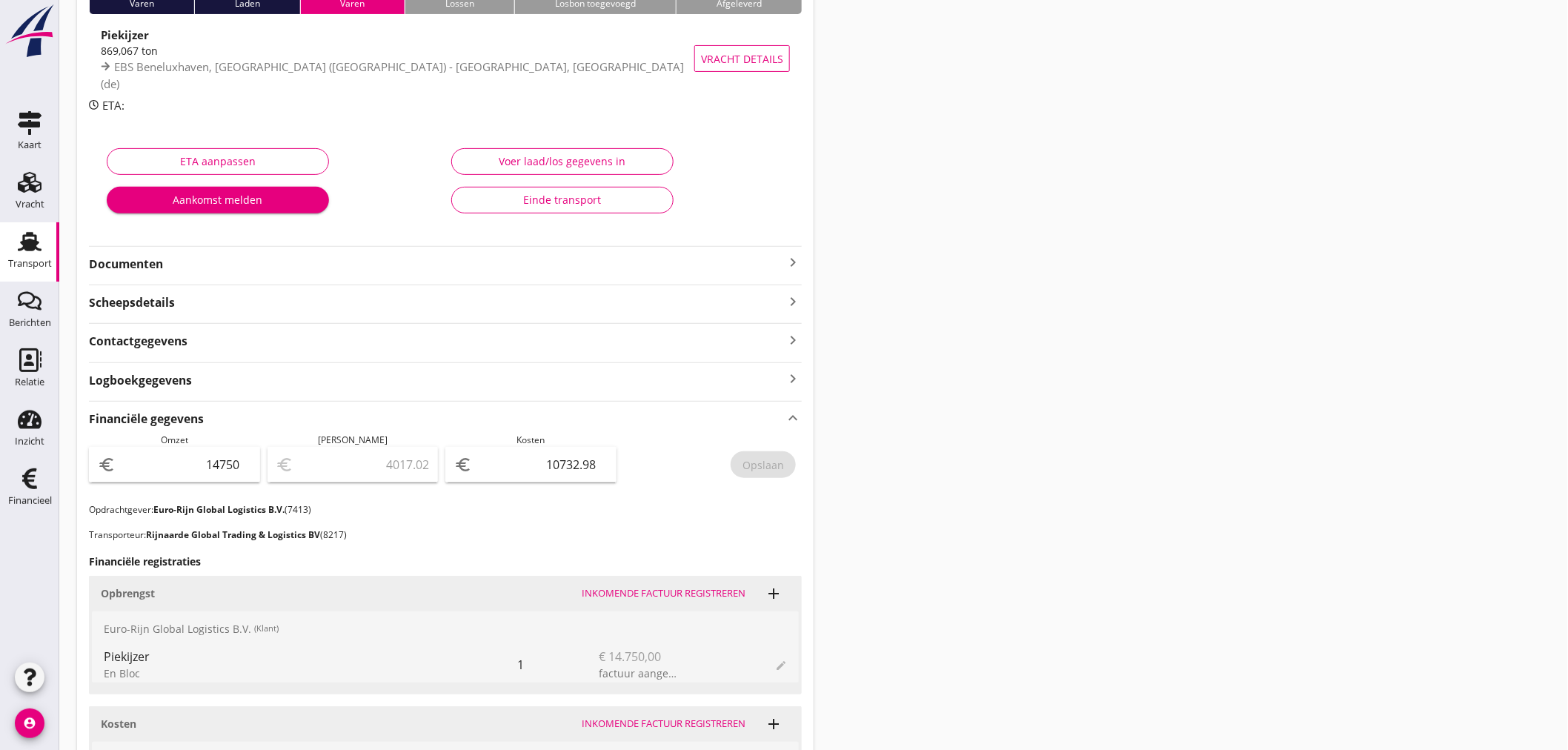
scroll to position [0, 0]
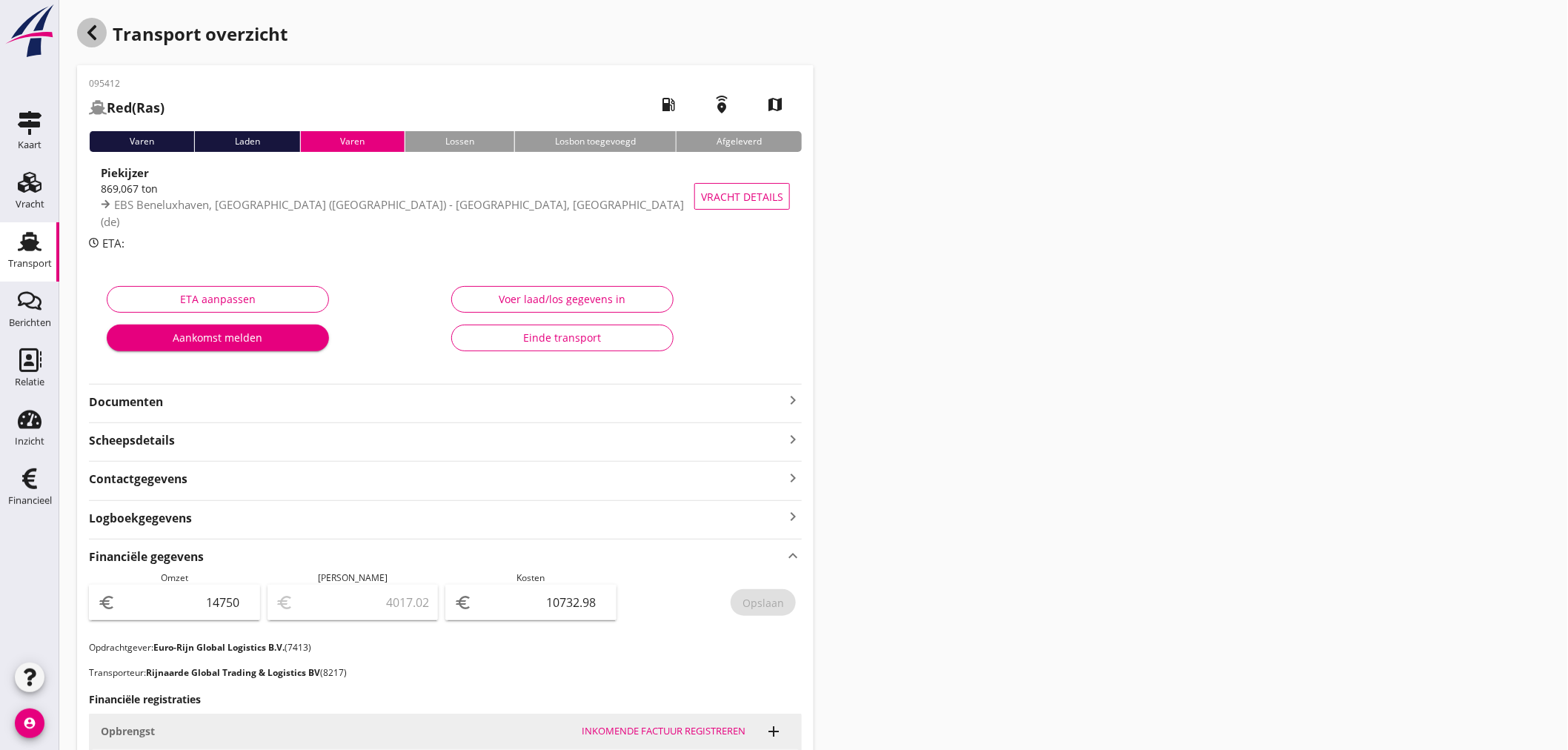
click at [100, 31] on icon "button" at bounding box center [92, 33] width 18 height 18
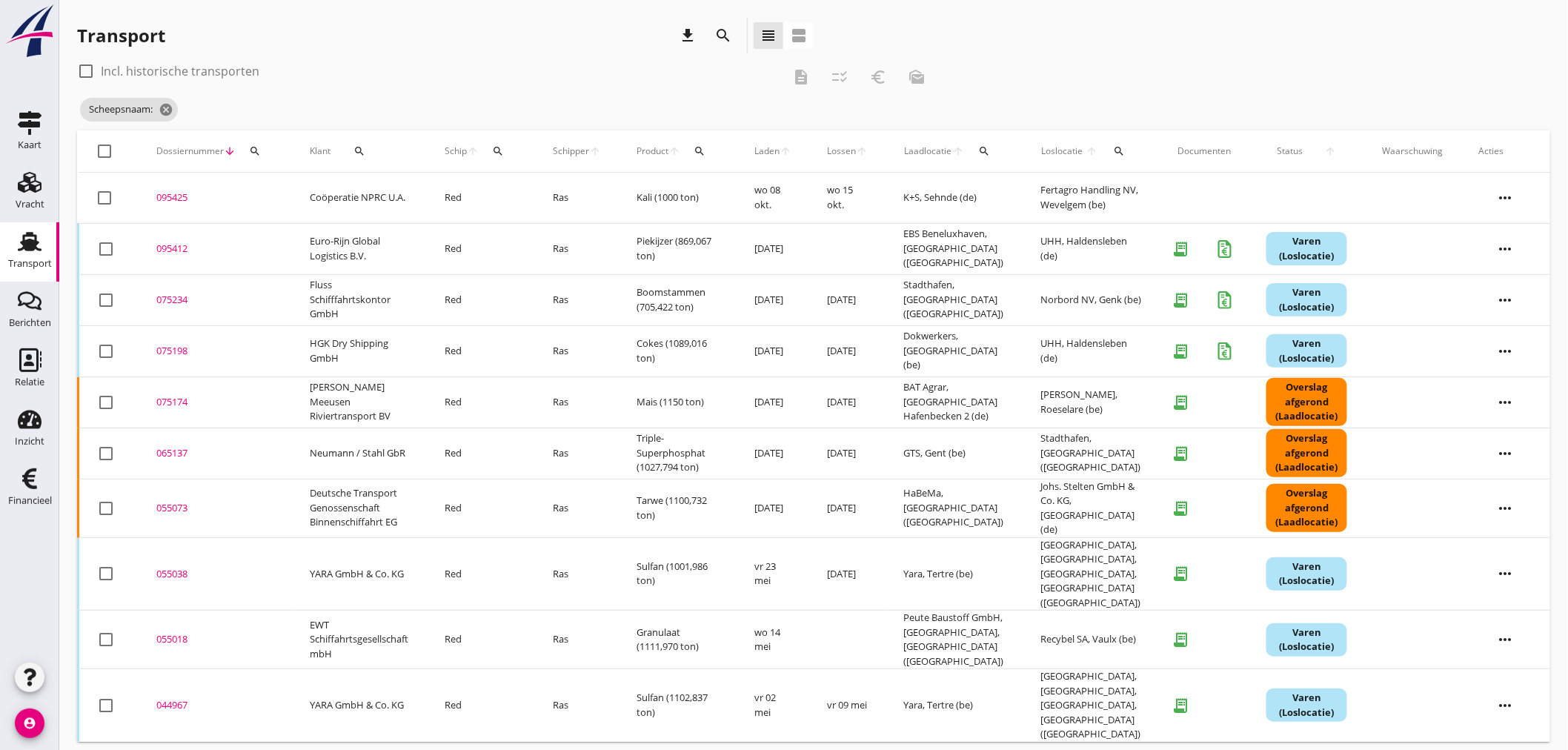
click at [497, 149] on icon "search" at bounding box center [498, 151] width 12 height 12
click at [525, 179] on div "Zoek op (scheeps)naam arrow_drop_down" at bounding box center [592, 197] width 196 height 48
drag, startPoint x: 528, startPoint y: 199, endPoint x: 479, endPoint y: 164, distance: 60.2
click at [520, 195] on input "Zoek op (scheeps)naam" at bounding box center [571, 194] width 154 height 24
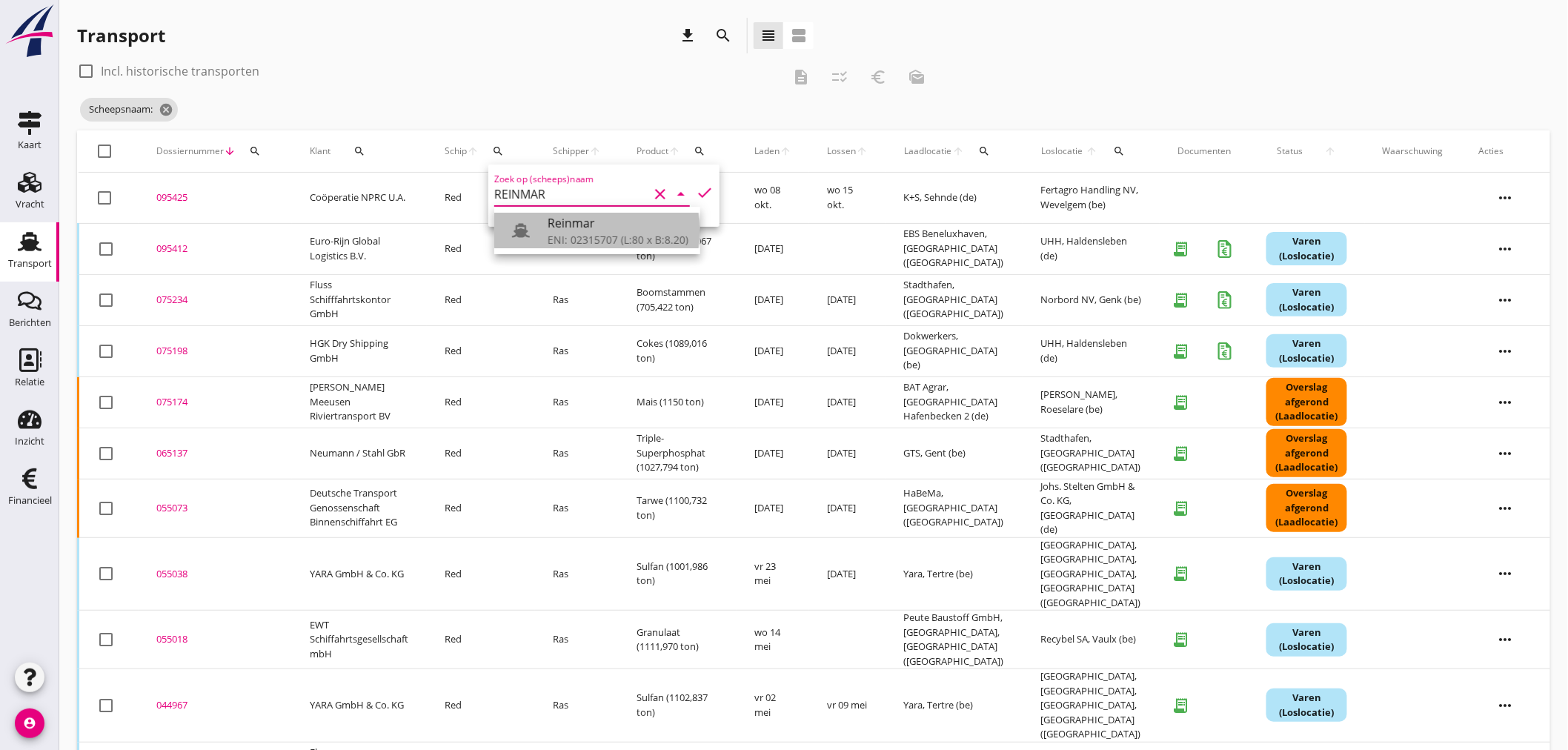
click at [572, 228] on div "Reinmar" at bounding box center [617, 223] width 141 height 18
click at [571, 226] on div "Reinmar" at bounding box center [617, 223] width 141 height 18
click at [696, 190] on icon "check" at bounding box center [705, 193] width 18 height 18
type input "Reinmar"
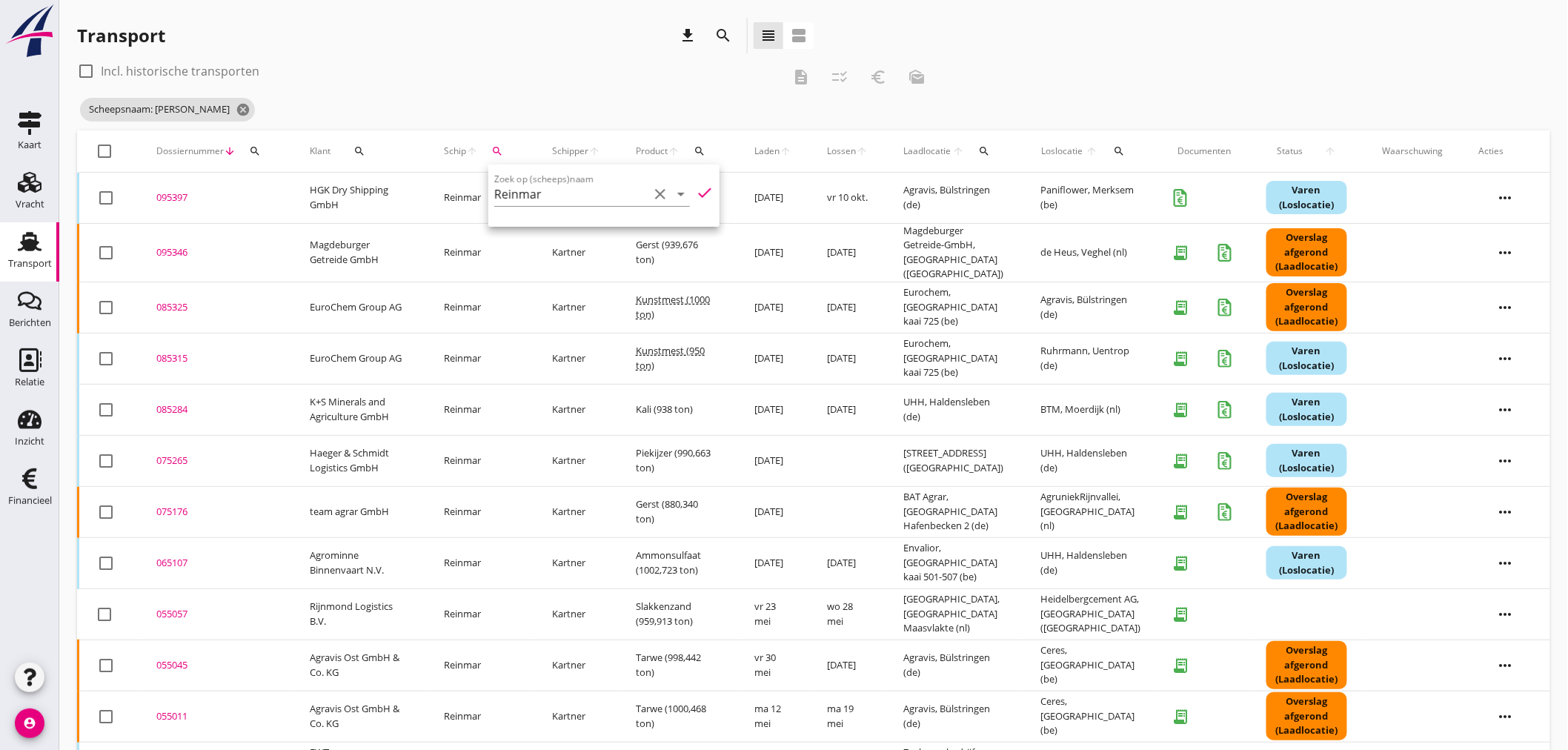
click at [167, 193] on div "095397" at bounding box center [215, 198] width 118 height 15
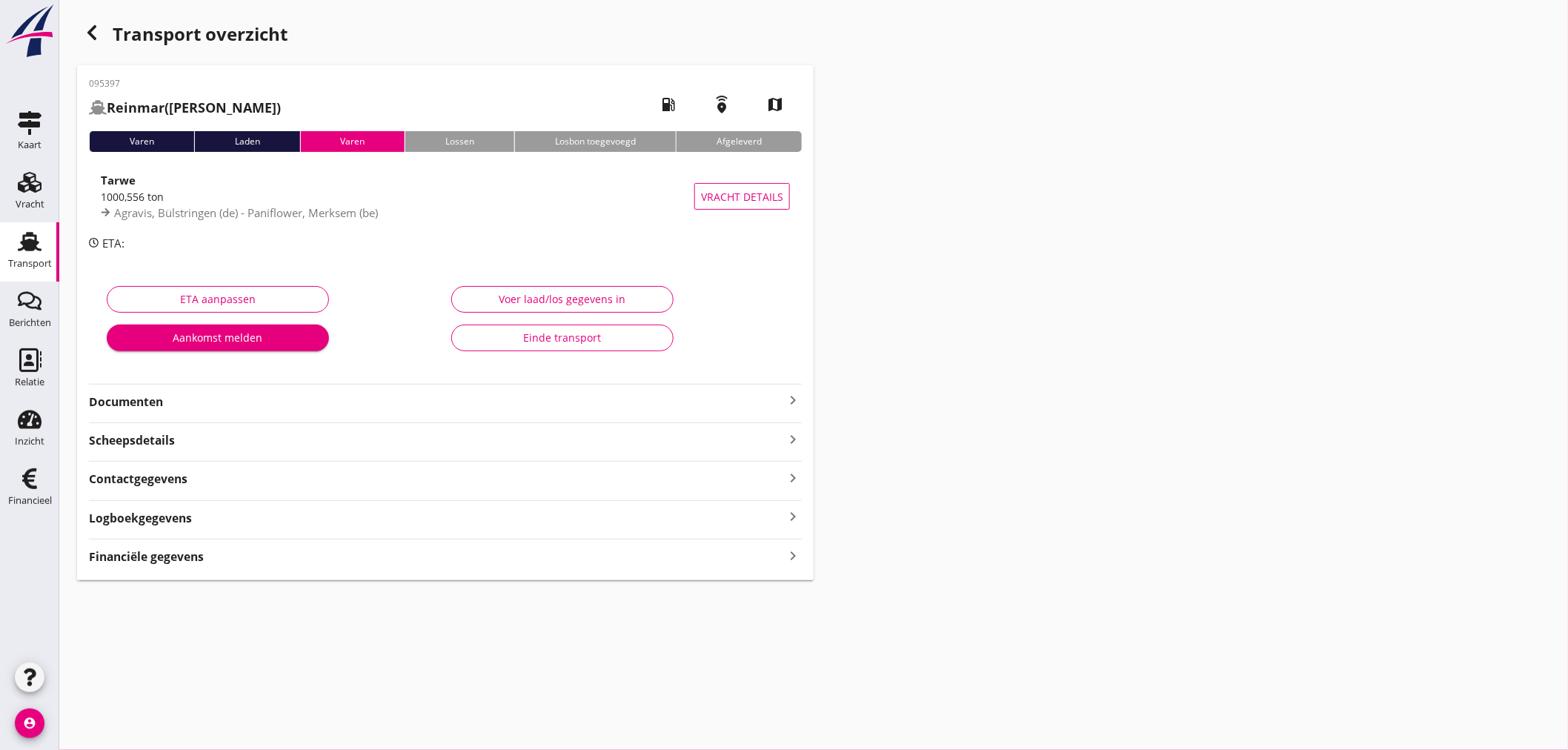
click at [828, 398] on div "Transport overzicht 095397 Reinmar (Kartner) local_gas_station emergency_share …" at bounding box center [813, 299] width 1508 height 598
click at [788, 400] on icon "keyboard_arrow_right" at bounding box center [793, 400] width 18 height 18
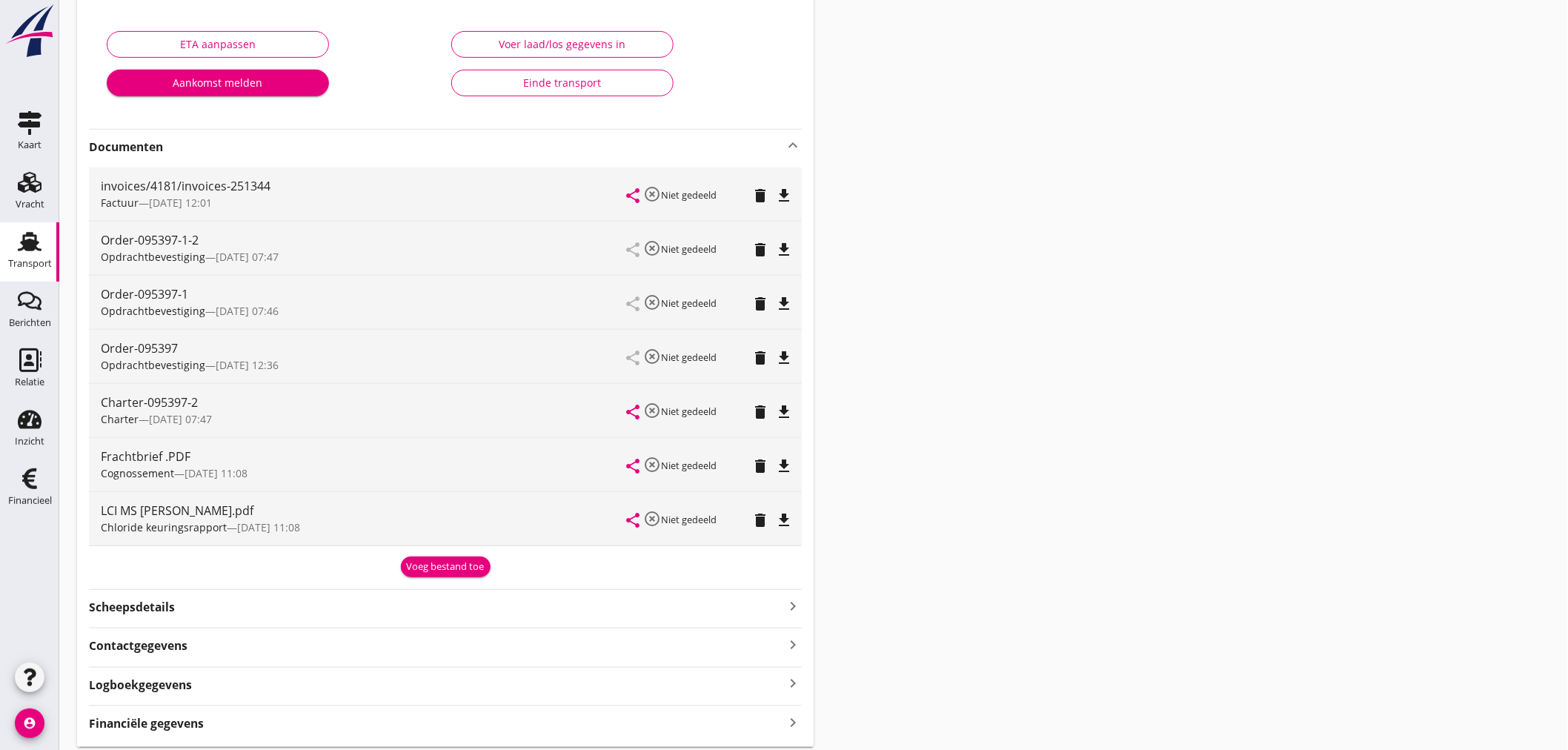
scroll to position [306, 0]
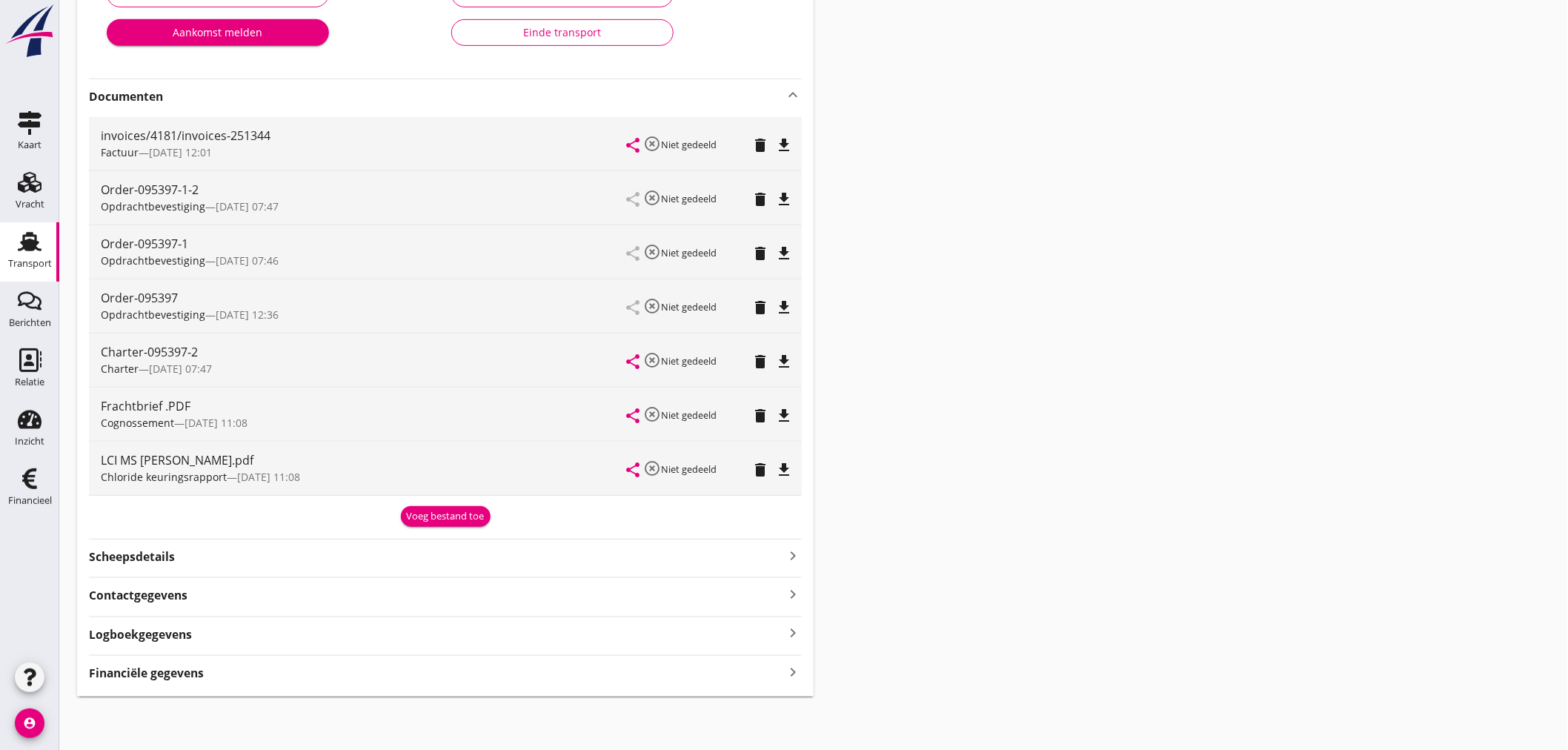
drag, startPoint x: 444, startPoint y: 675, endPoint x: 491, endPoint y: 656, distance: 50.7
click at [444, 672] on div "Financiële gegevens keyboard_arrow_right" at bounding box center [445, 672] width 713 height 20
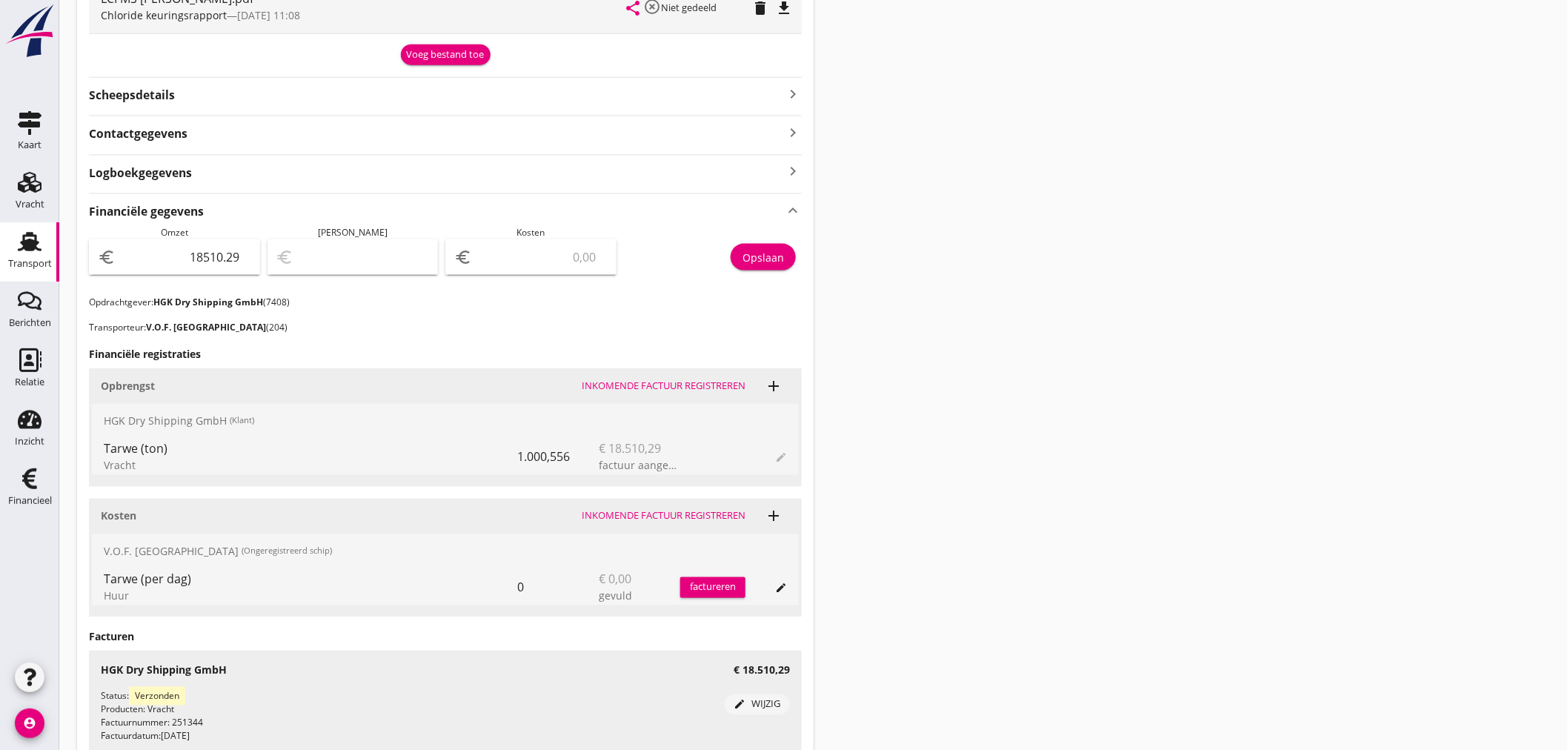
scroll to position [801, 0]
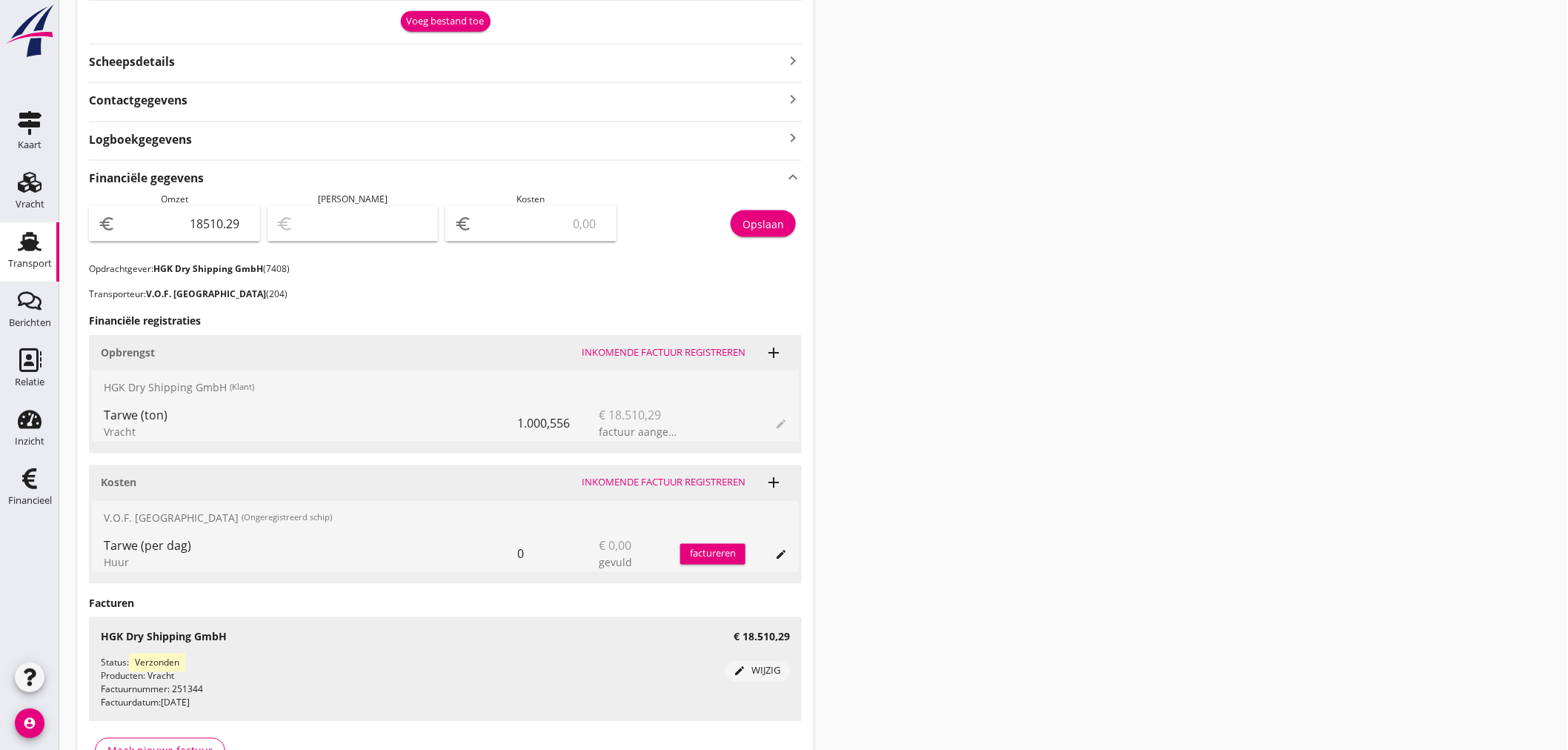
click at [521, 221] on input "number" at bounding box center [541, 224] width 133 height 24
type input "18506.29"
type input "4"
type input "18463.29"
type input "47"
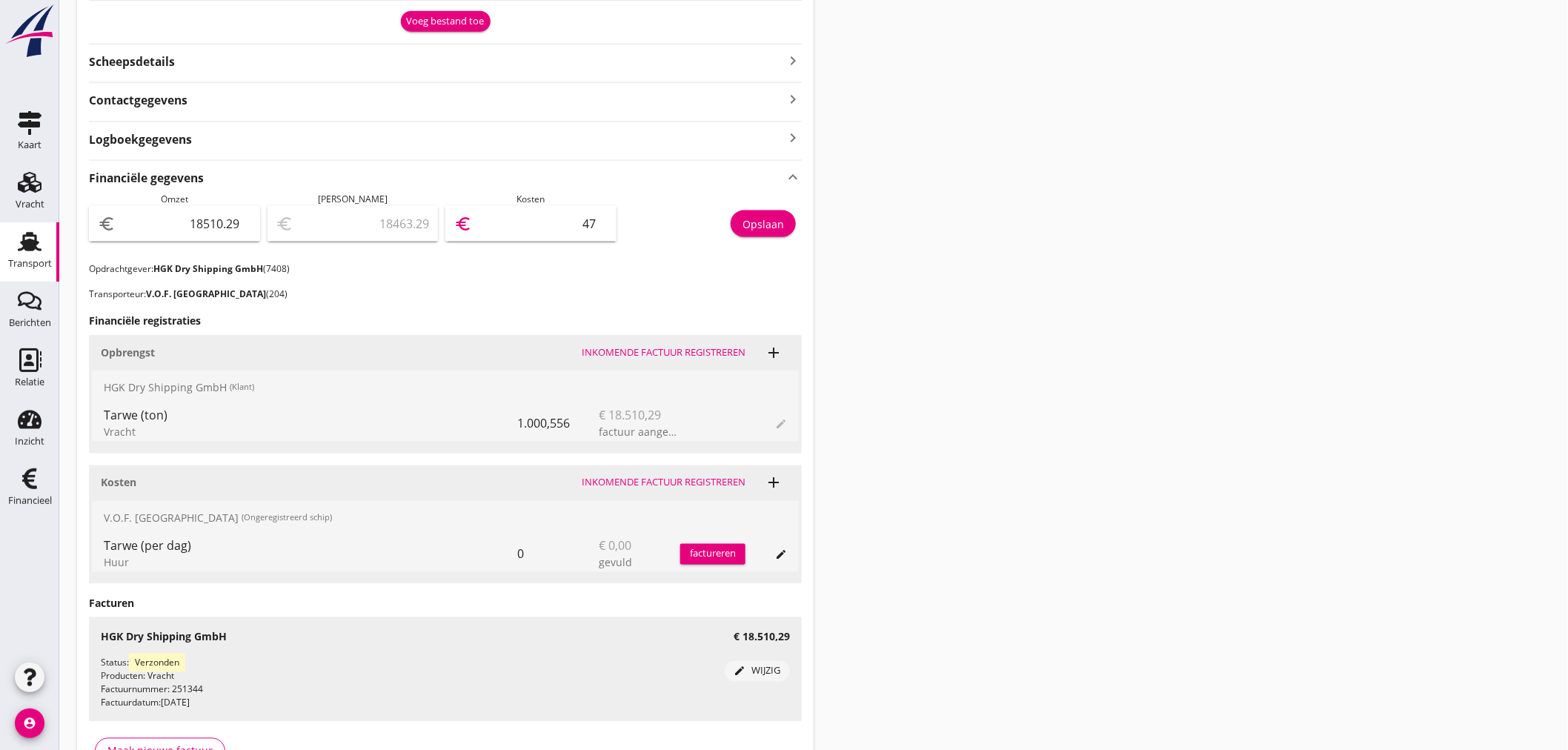
type input "18031.29"
type input "479"
type input "13711.29"
type input "4799"
type input "13710.89"
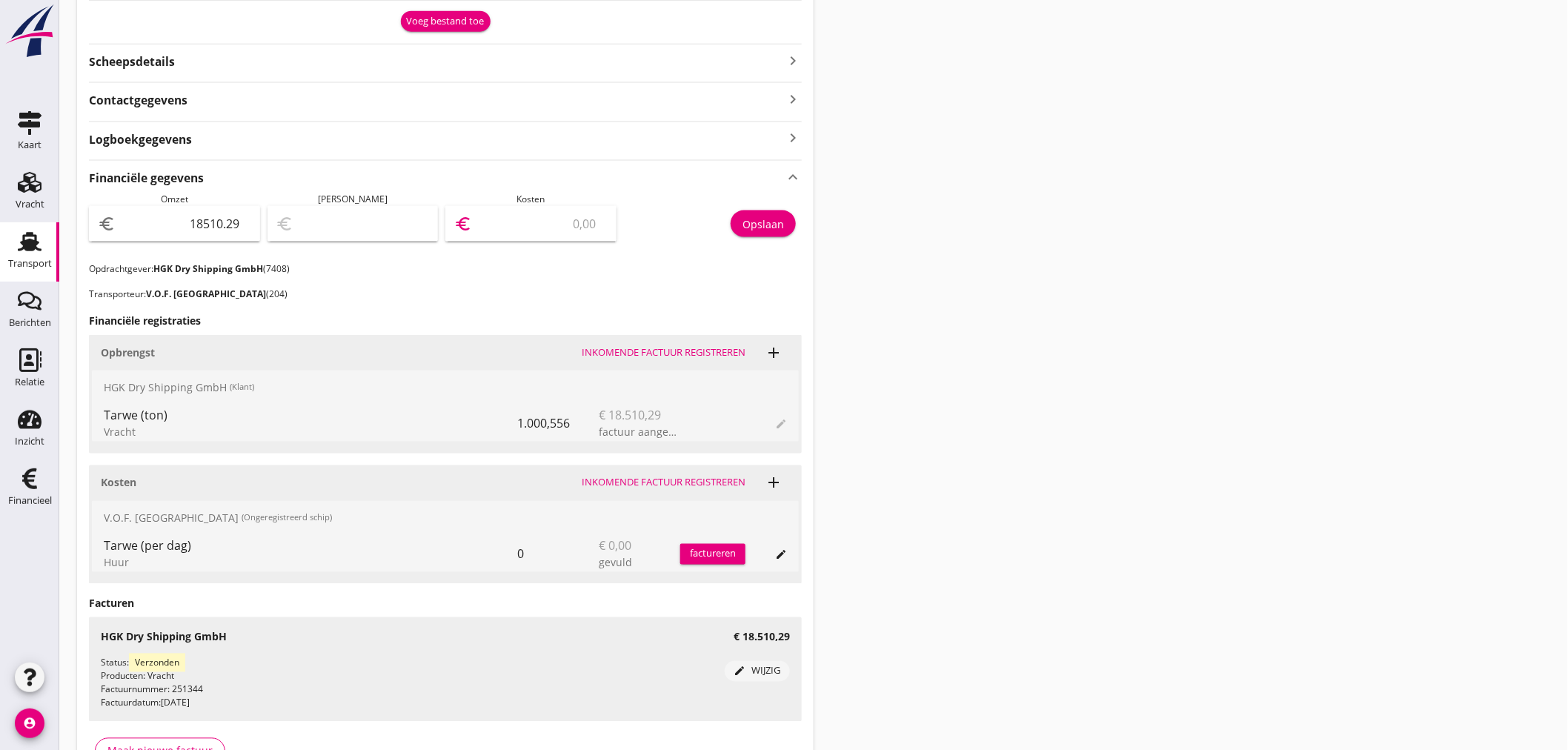
type input "4799.4"
type input "13710.84"
type input "4799.45"
click at [760, 223] on div "Opslaan" at bounding box center [763, 224] width 42 height 16
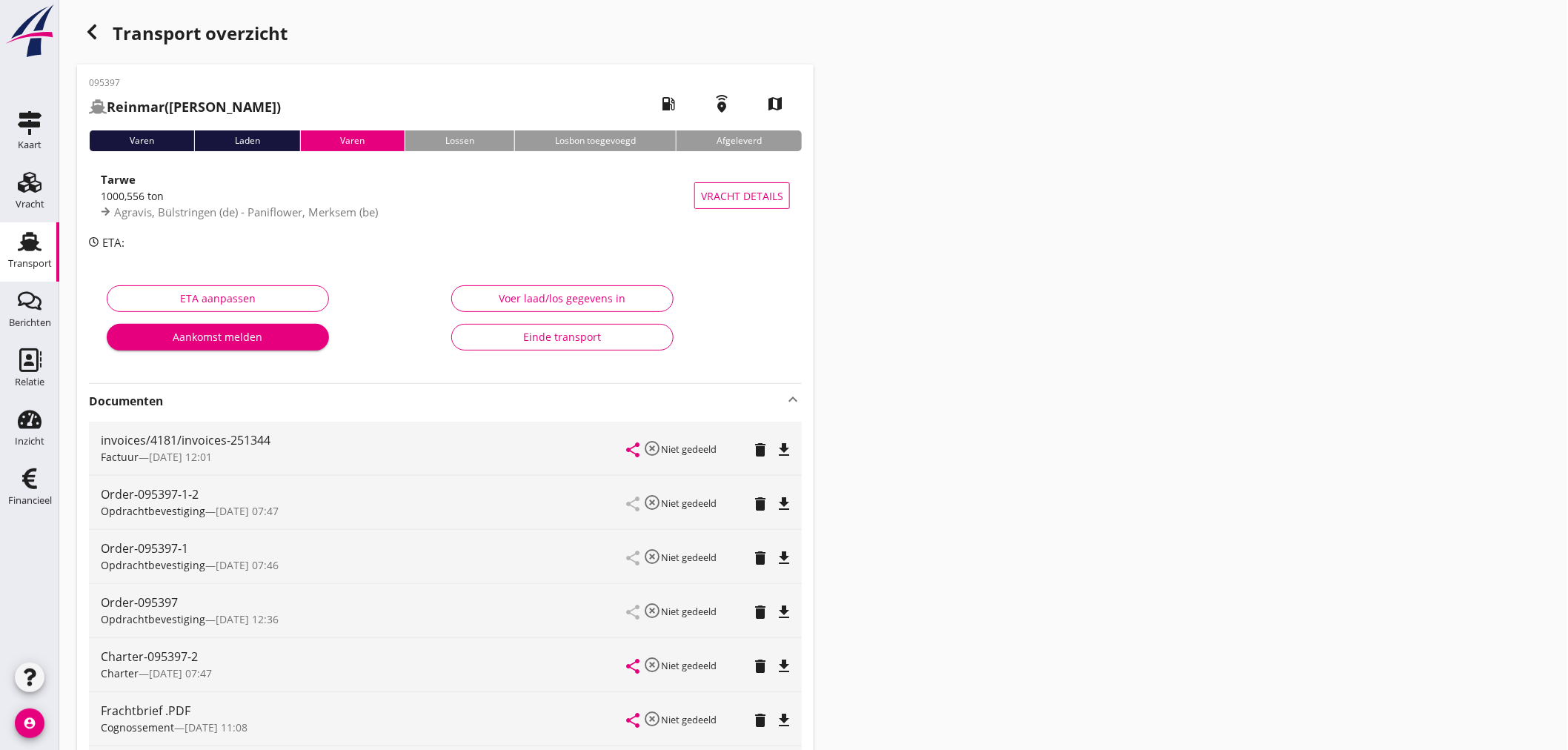
scroll to position [0, 0]
click at [90, 25] on icon "button" at bounding box center [92, 33] width 18 height 18
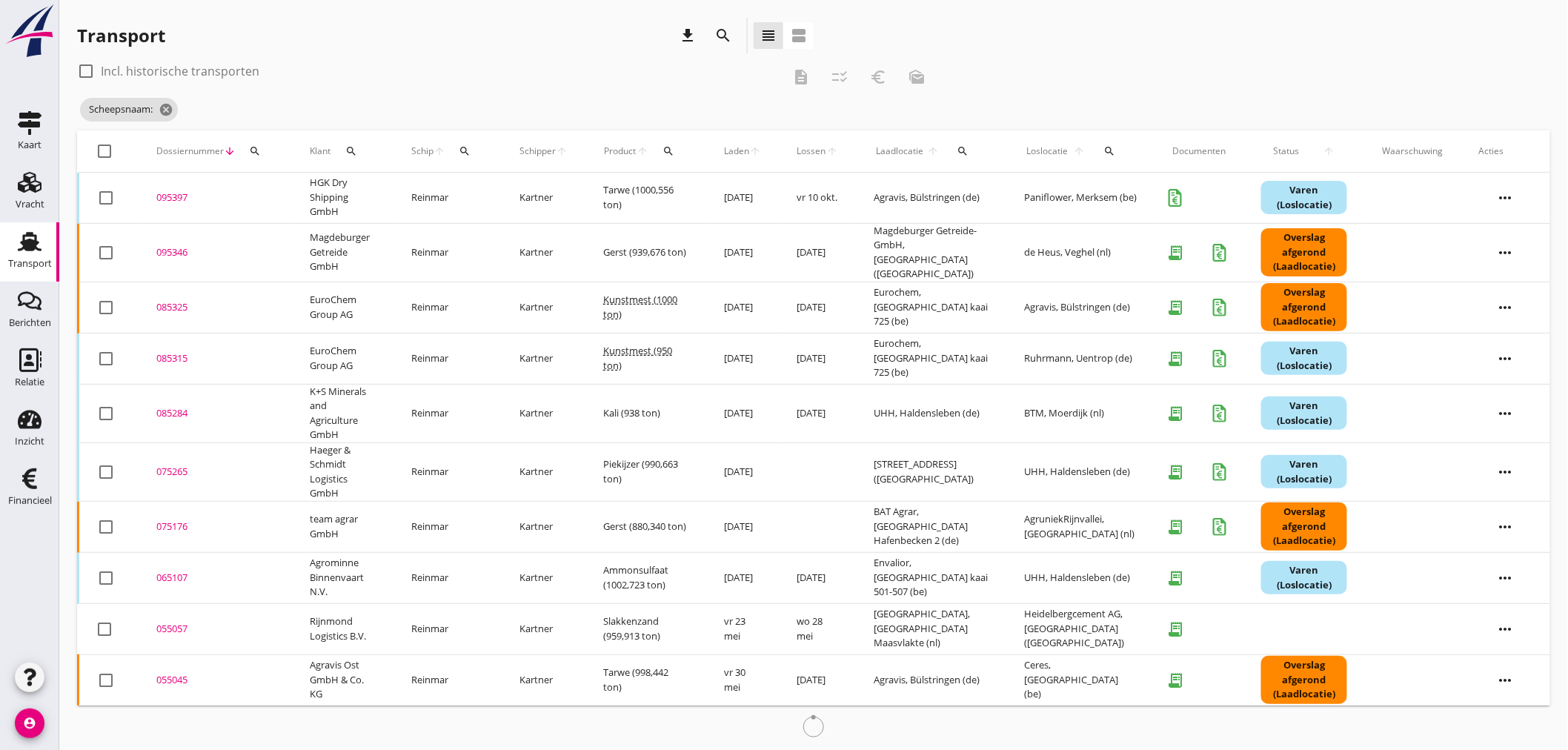
click at [261, 149] on div "search" at bounding box center [255, 151] width 27 height 12
click at [283, 190] on input "Zoeken op dossiernummer..." at bounding box center [323, 194] width 154 height 24
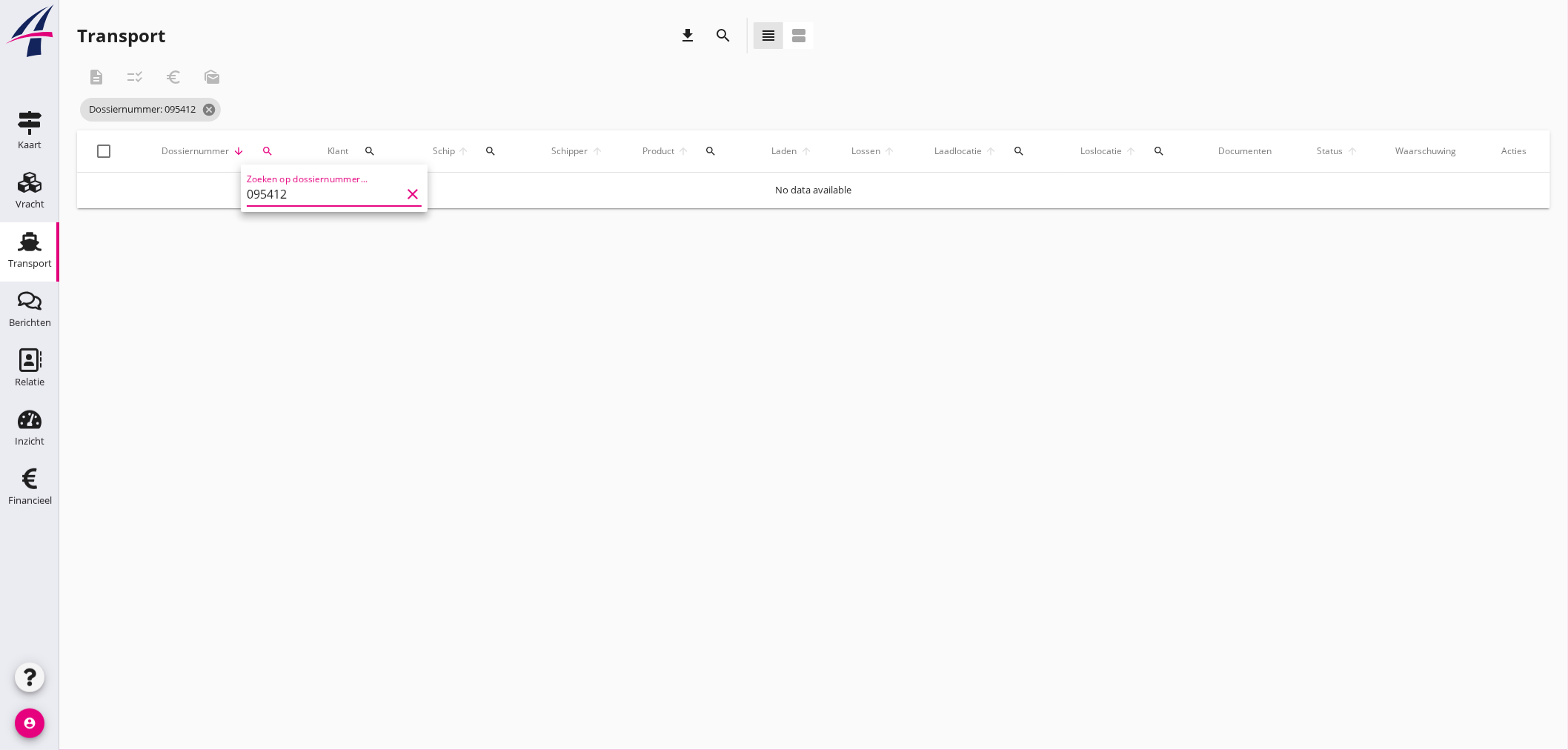
type input "095412"
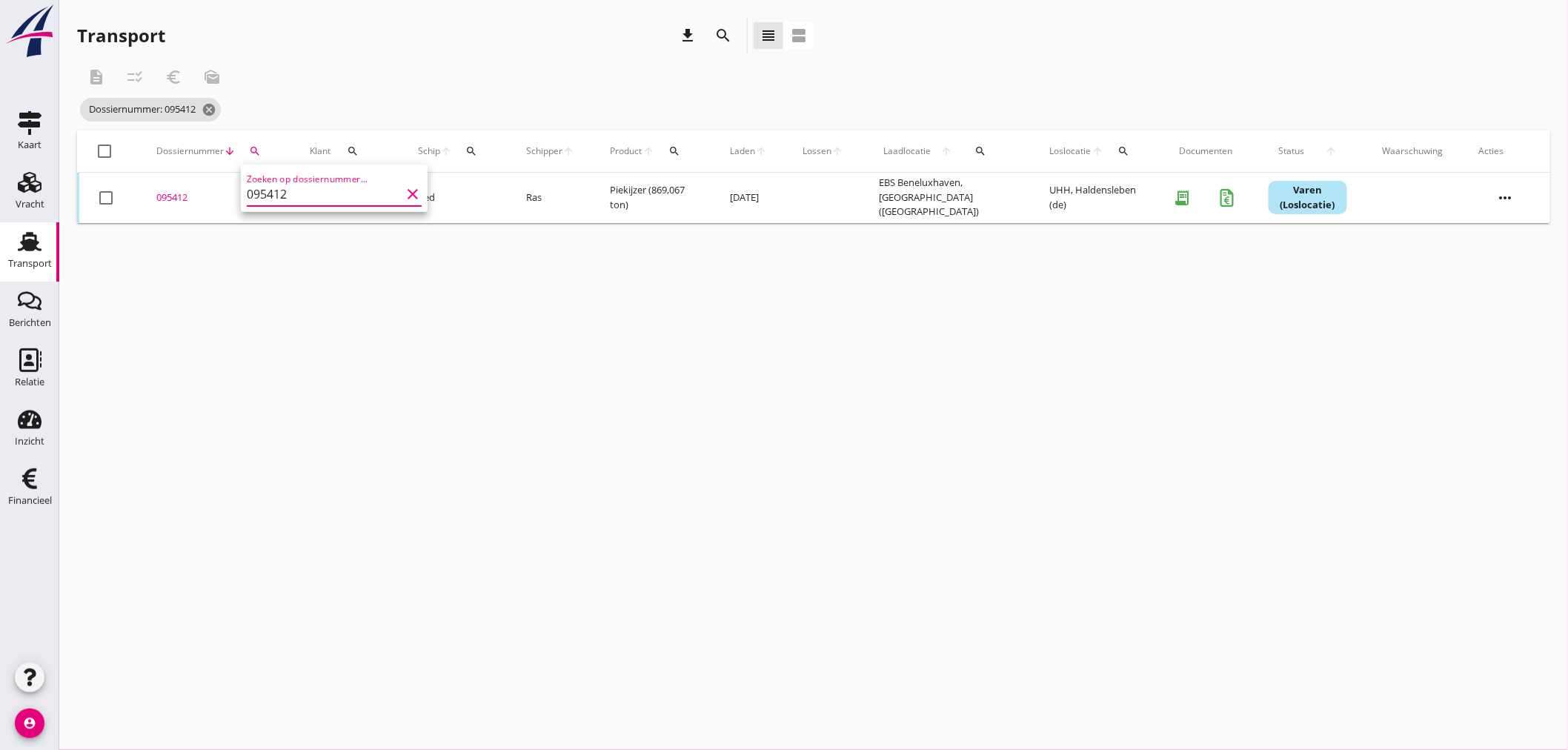
drag, startPoint x: 187, startPoint y: 191, endPoint x: 182, endPoint y: 201, distance: 11.2
click at [187, 193] on div "095412" at bounding box center [215, 198] width 118 height 15
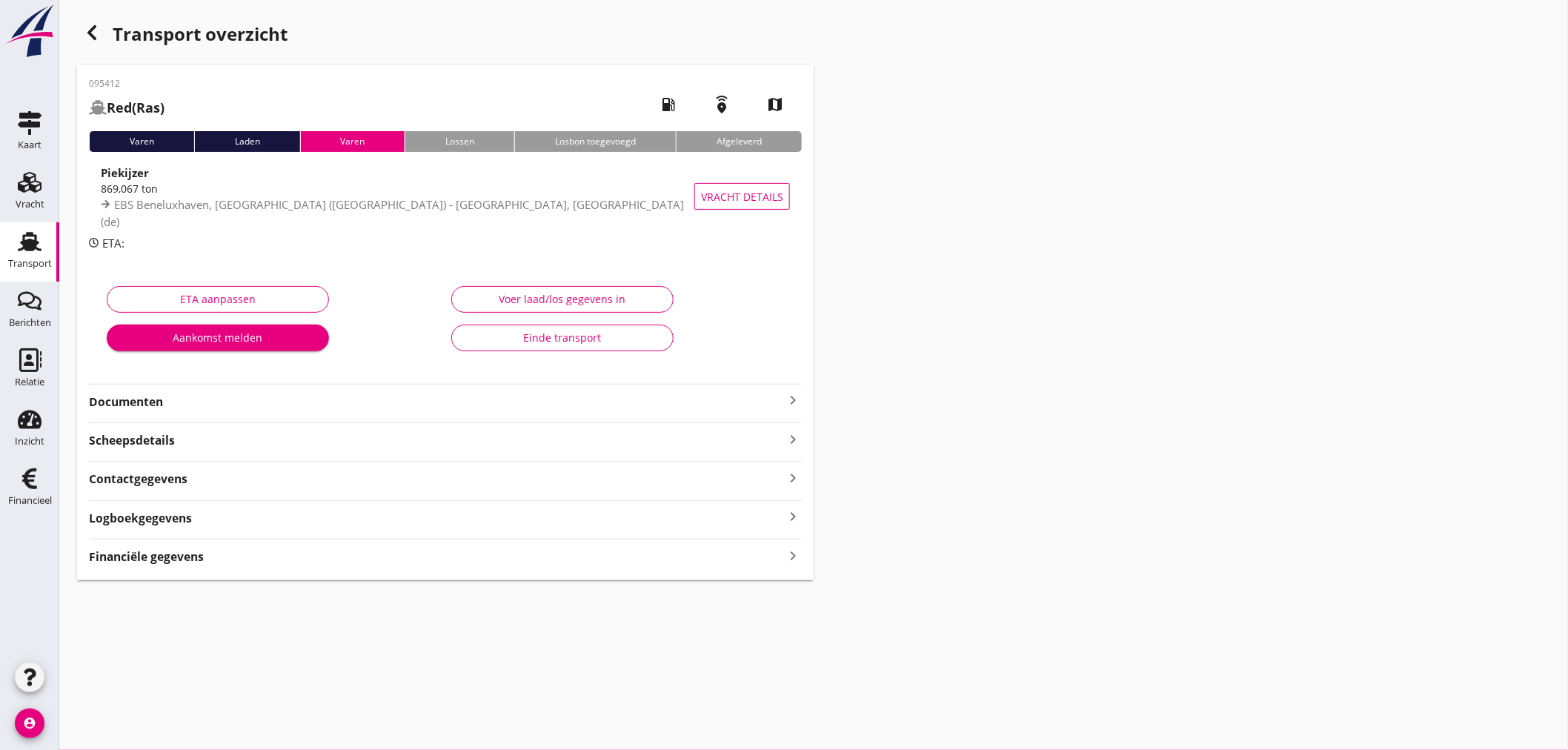
click at [797, 557] on icon "keyboard_arrow_right" at bounding box center [793, 555] width 18 height 20
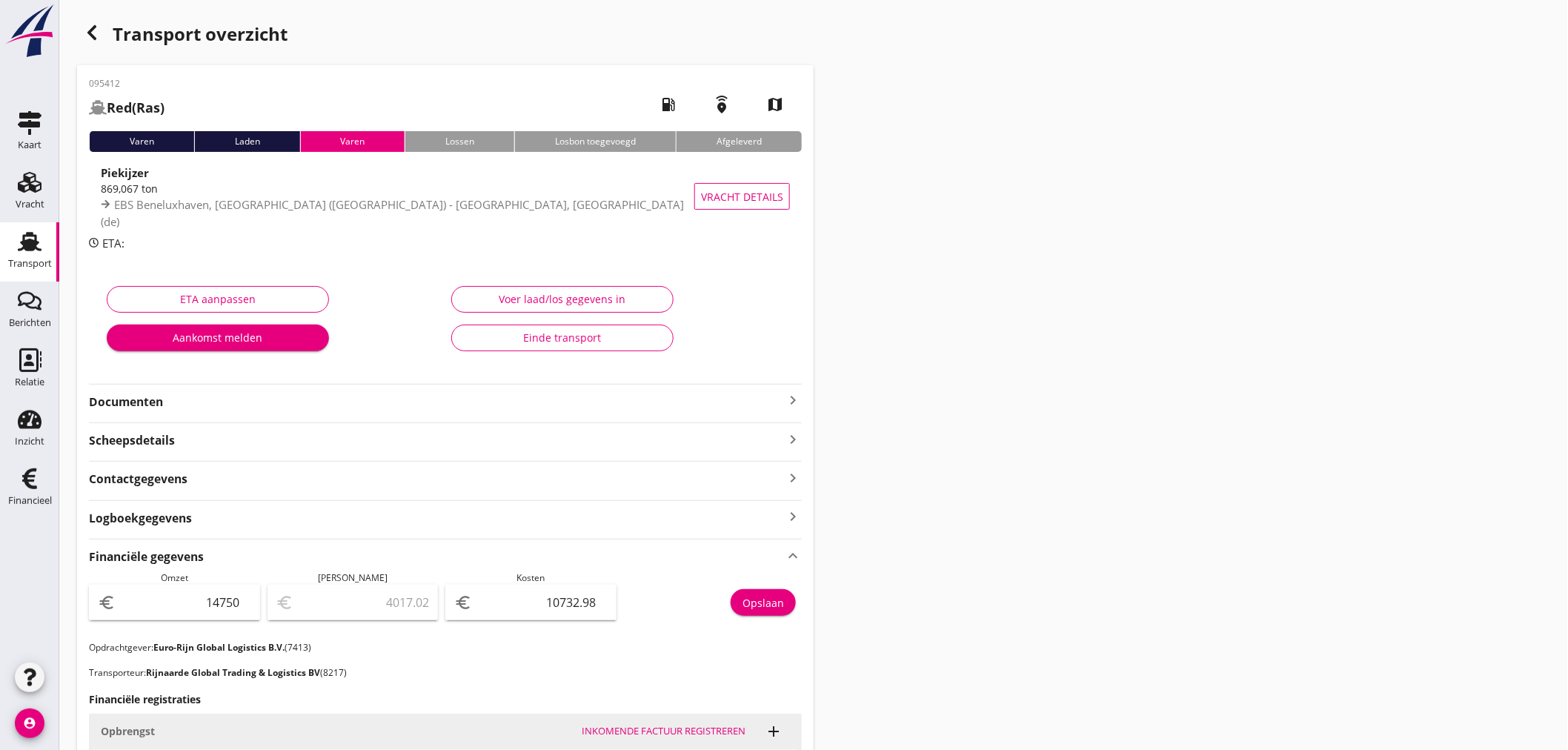
click at [91, 24] on icon "button" at bounding box center [92, 33] width 18 height 18
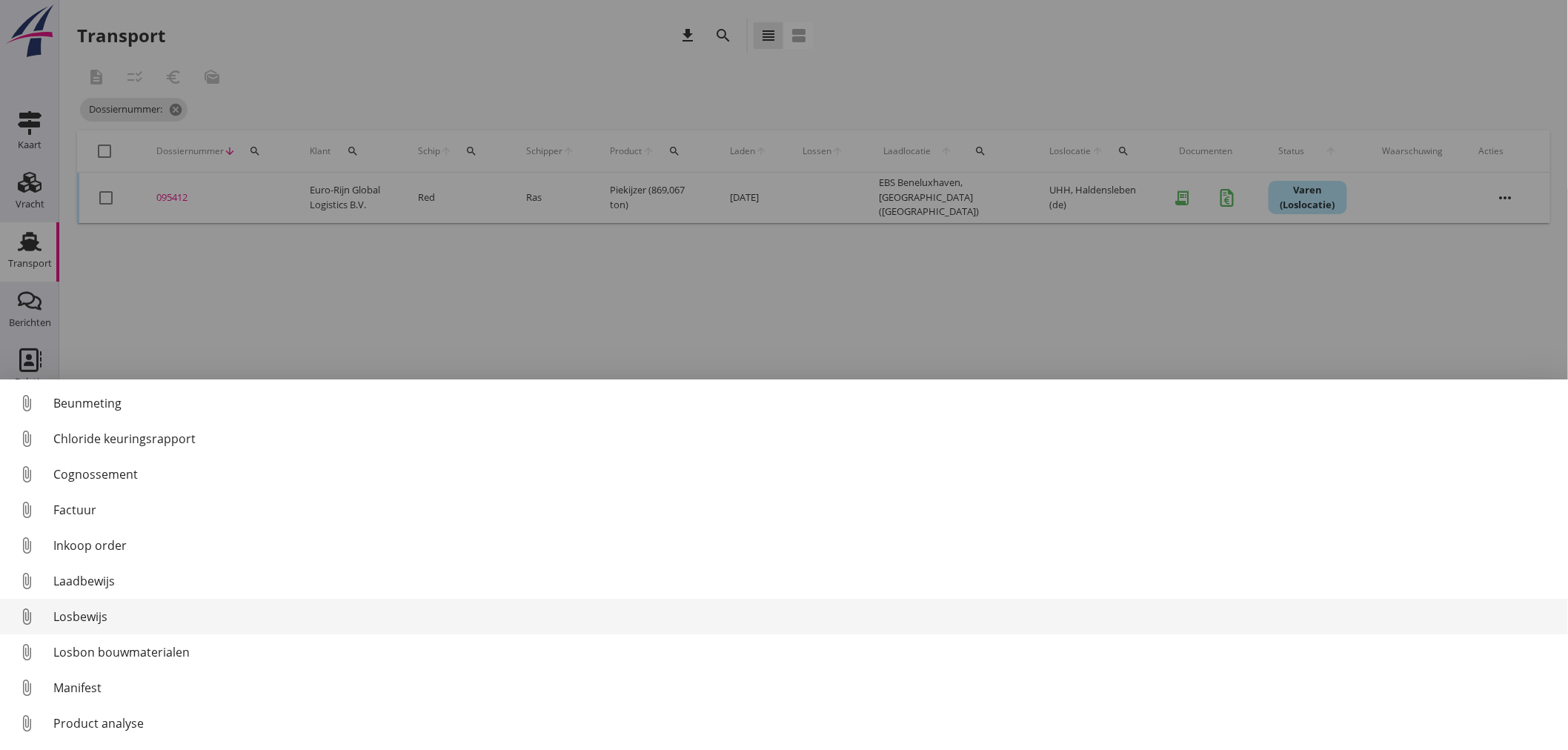
click at [106, 610] on div "Losbewijs" at bounding box center [804, 617] width 1502 height 18
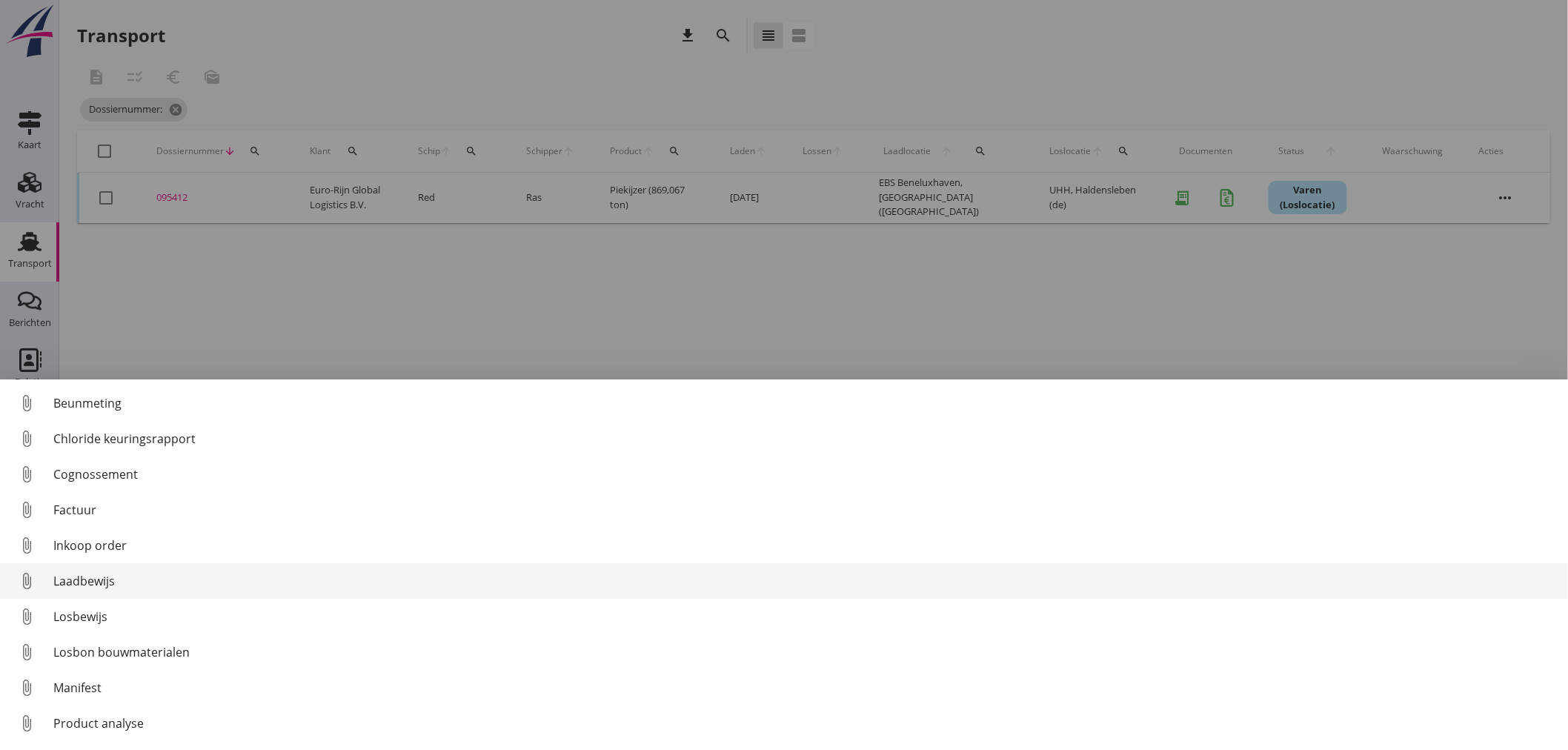
click at [82, 575] on div "Laadbewijs" at bounding box center [804, 581] width 1502 height 18
